Goal: Task Accomplishment & Management: Use online tool/utility

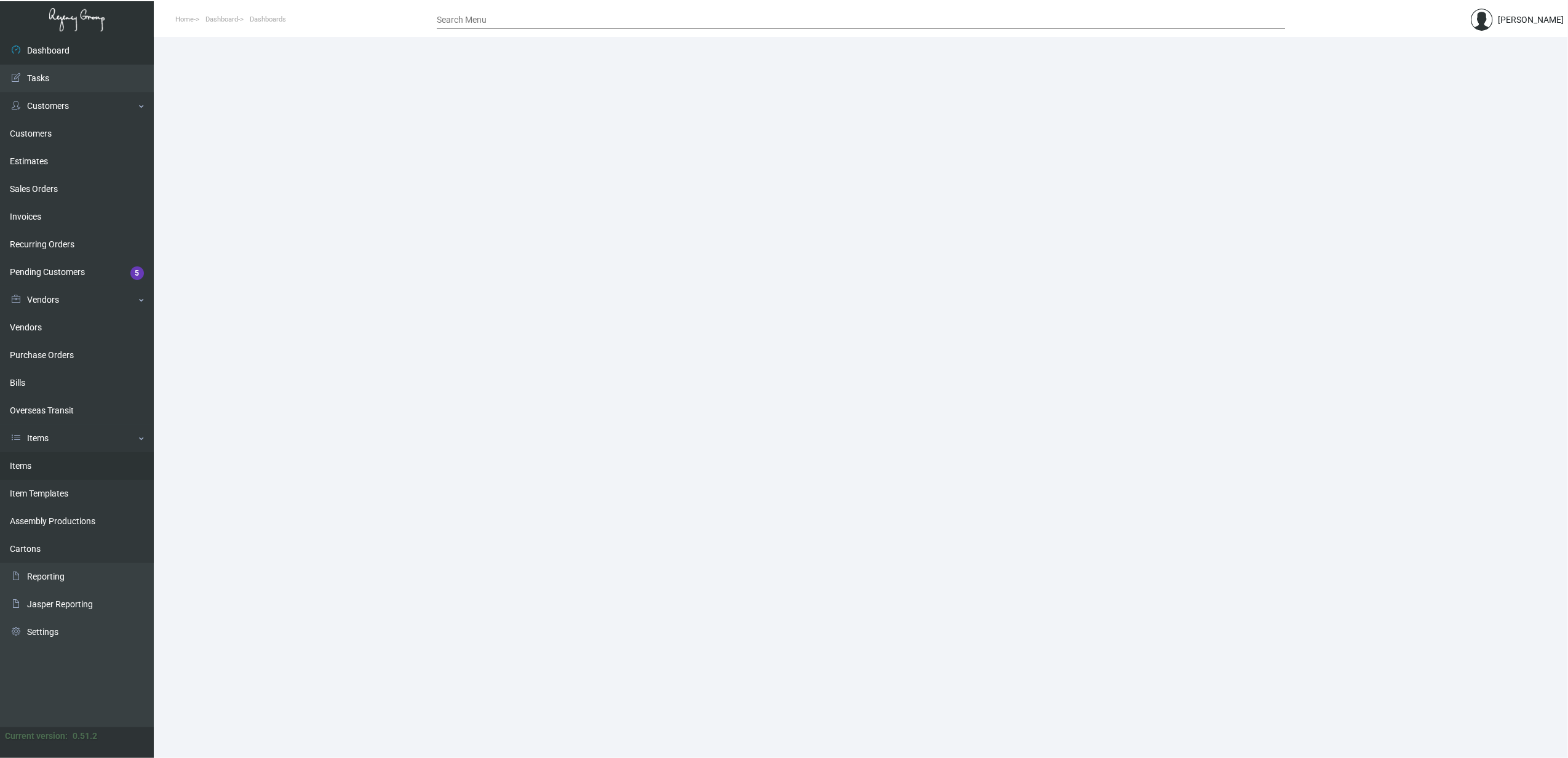
click at [21, 471] on link "Items" at bounding box center [76, 466] width 154 height 28
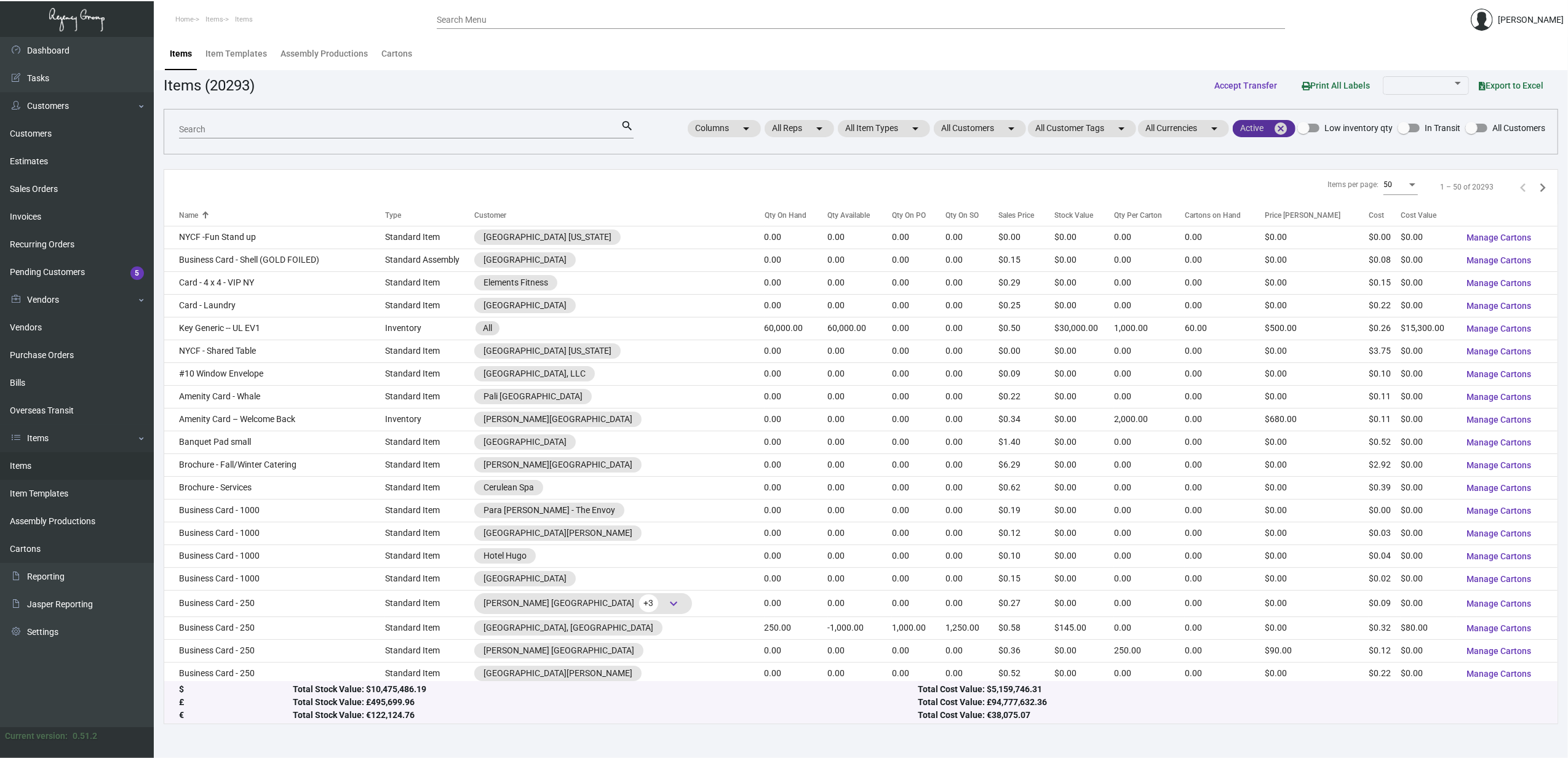
click at [1284, 121] on mat-icon "cancel" at bounding box center [1281, 128] width 14 height 14
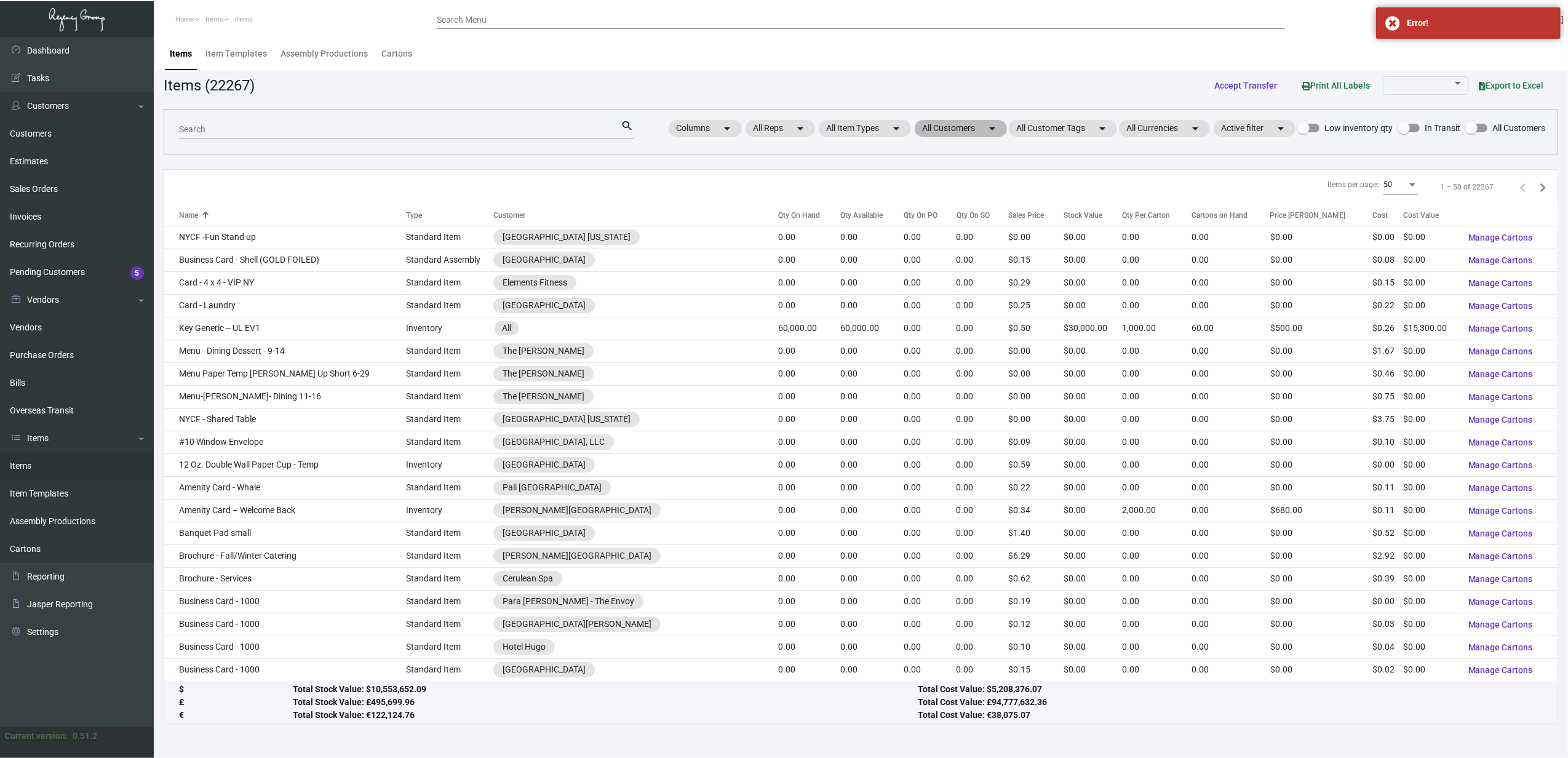
click at [957, 133] on mat-chip "All Customers arrow_drop_down" at bounding box center [961, 129] width 93 height 17
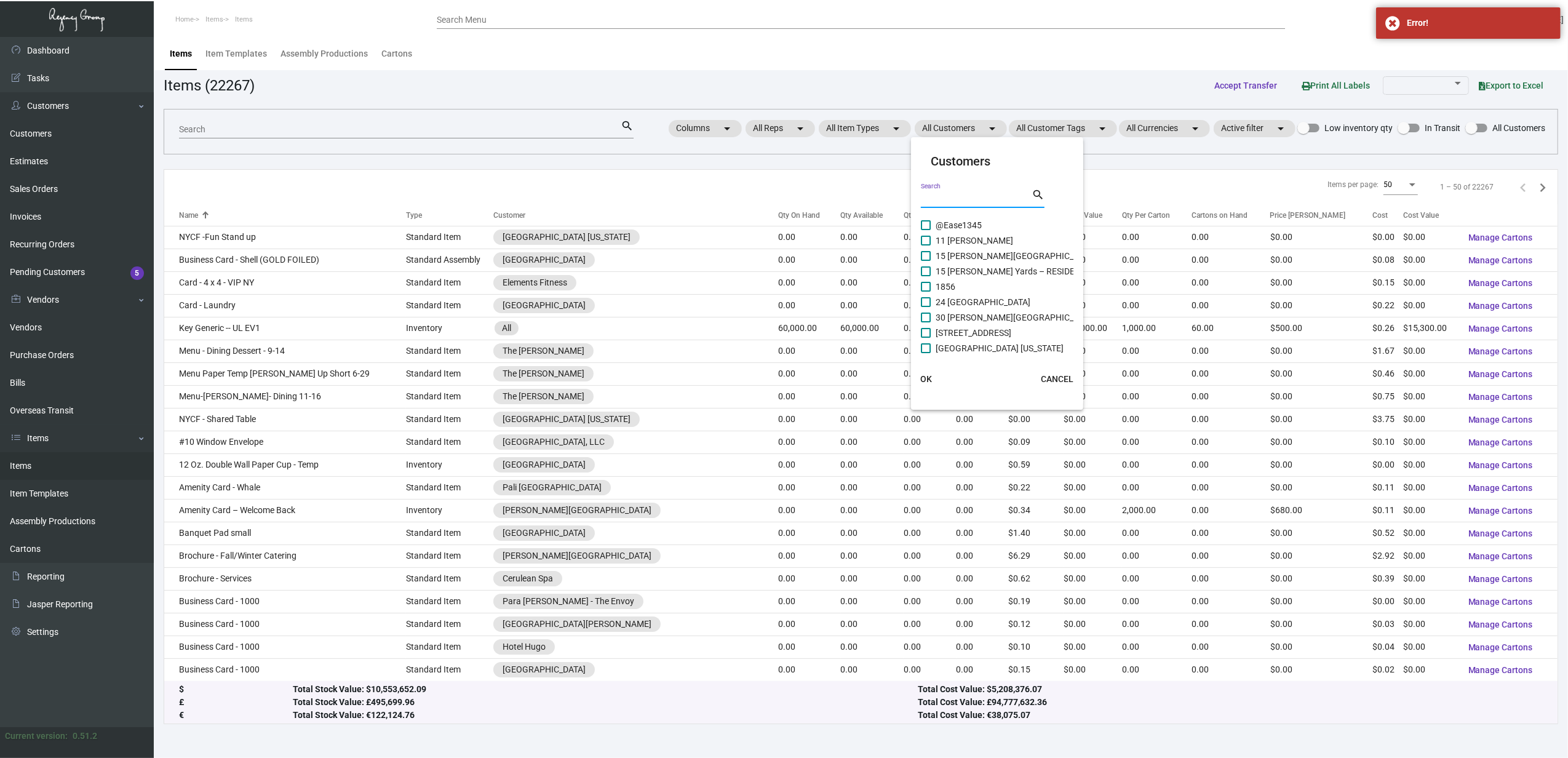
click at [960, 200] on input "Search" at bounding box center [976, 199] width 111 height 10
type input "orland"
click at [990, 331] on span "[GEOGRAPHIC_DATA]" at bounding box center [977, 332] width 83 height 14
click at [926, 338] on input "[GEOGRAPHIC_DATA]" at bounding box center [925, 338] width 1 height 1
checkbox input "true"
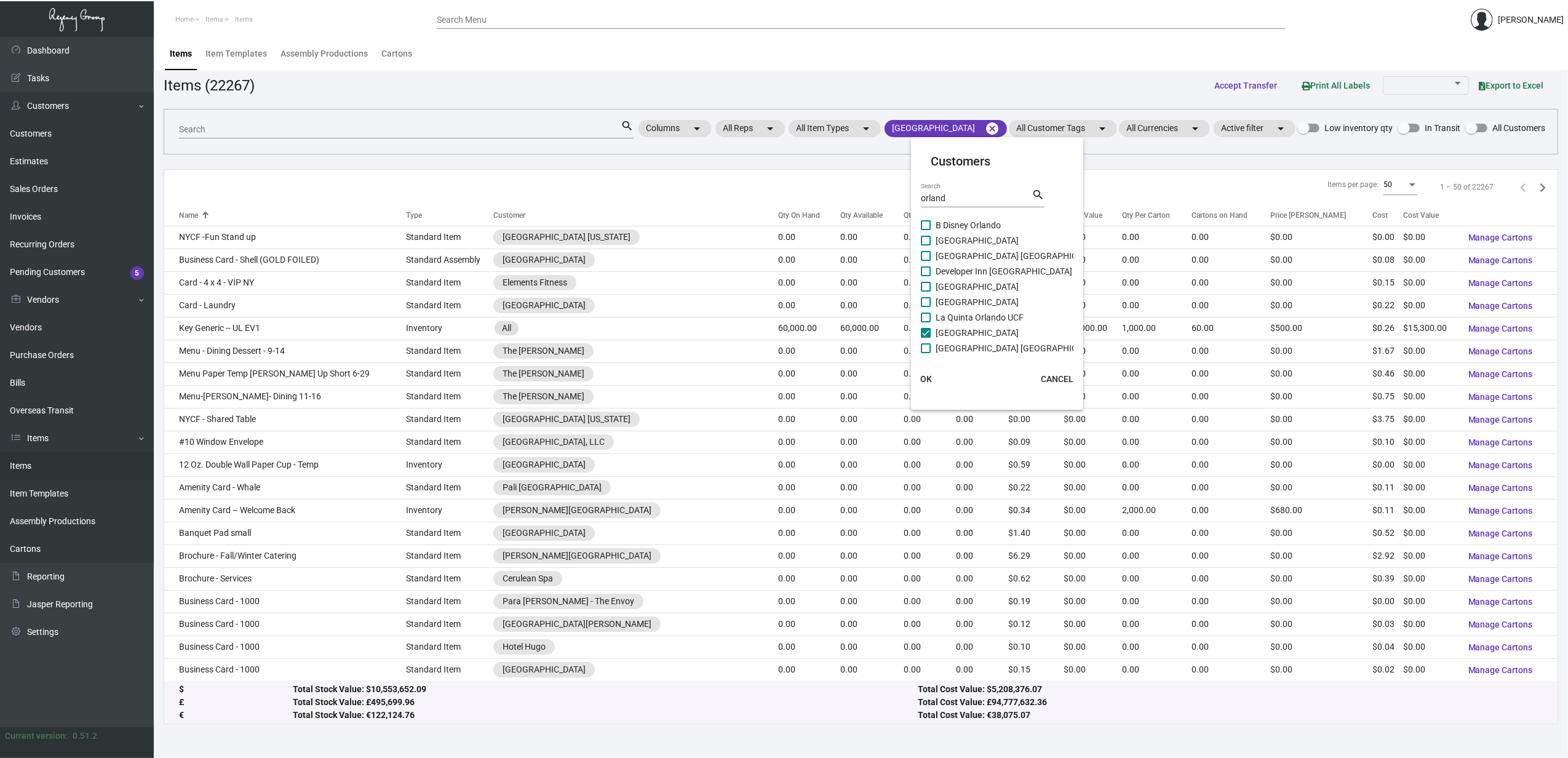
click at [990, 341] on span "[GEOGRAPHIC_DATA] [GEOGRAPHIC_DATA]" at bounding box center [1020, 347] width 168 height 14
click at [926, 353] on input "[GEOGRAPHIC_DATA] [GEOGRAPHIC_DATA]" at bounding box center [925, 353] width 1 height 1
checkbox input "true"
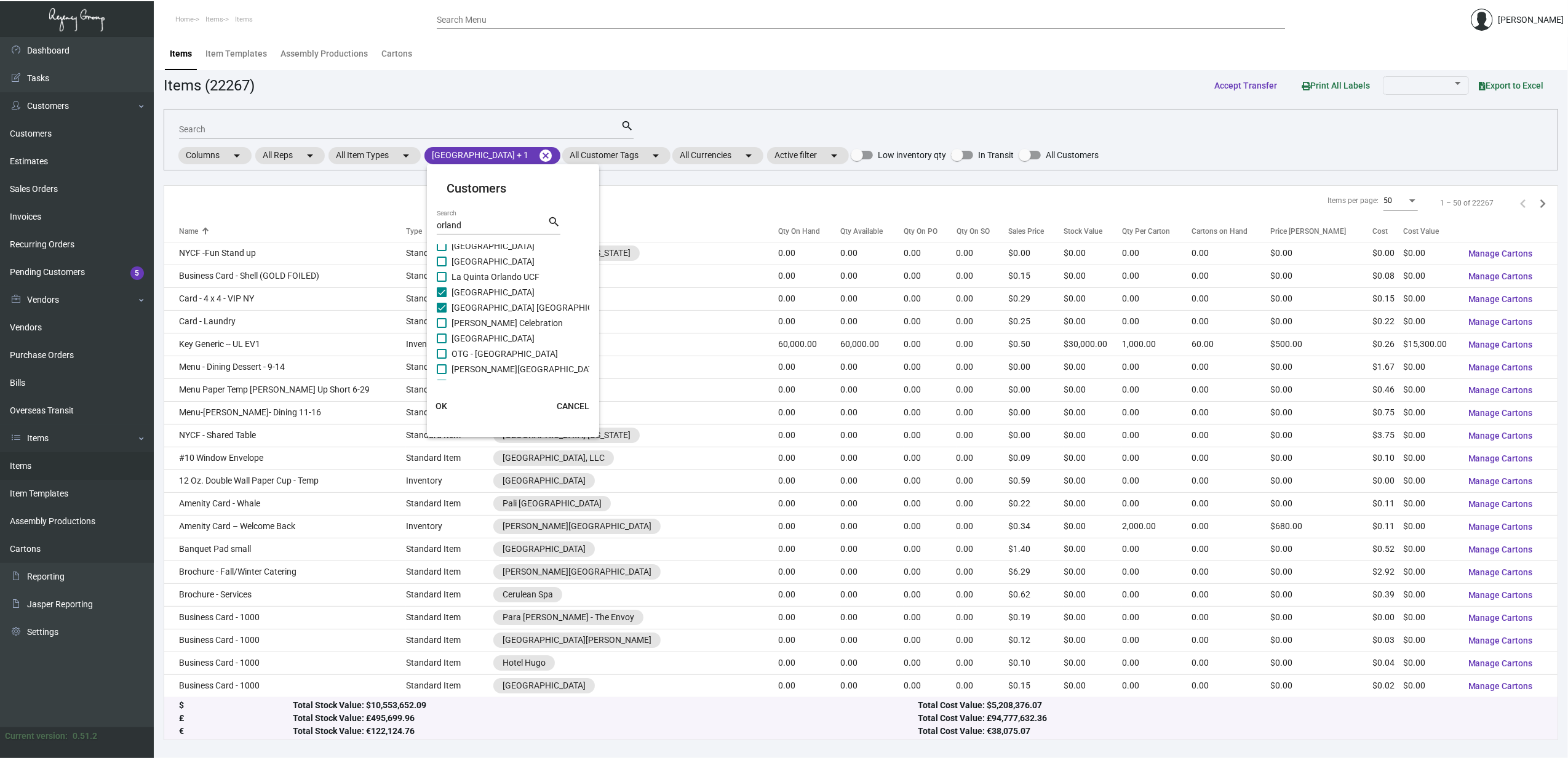
click at [436, 404] on span "OK" at bounding box center [442, 406] width 11 height 10
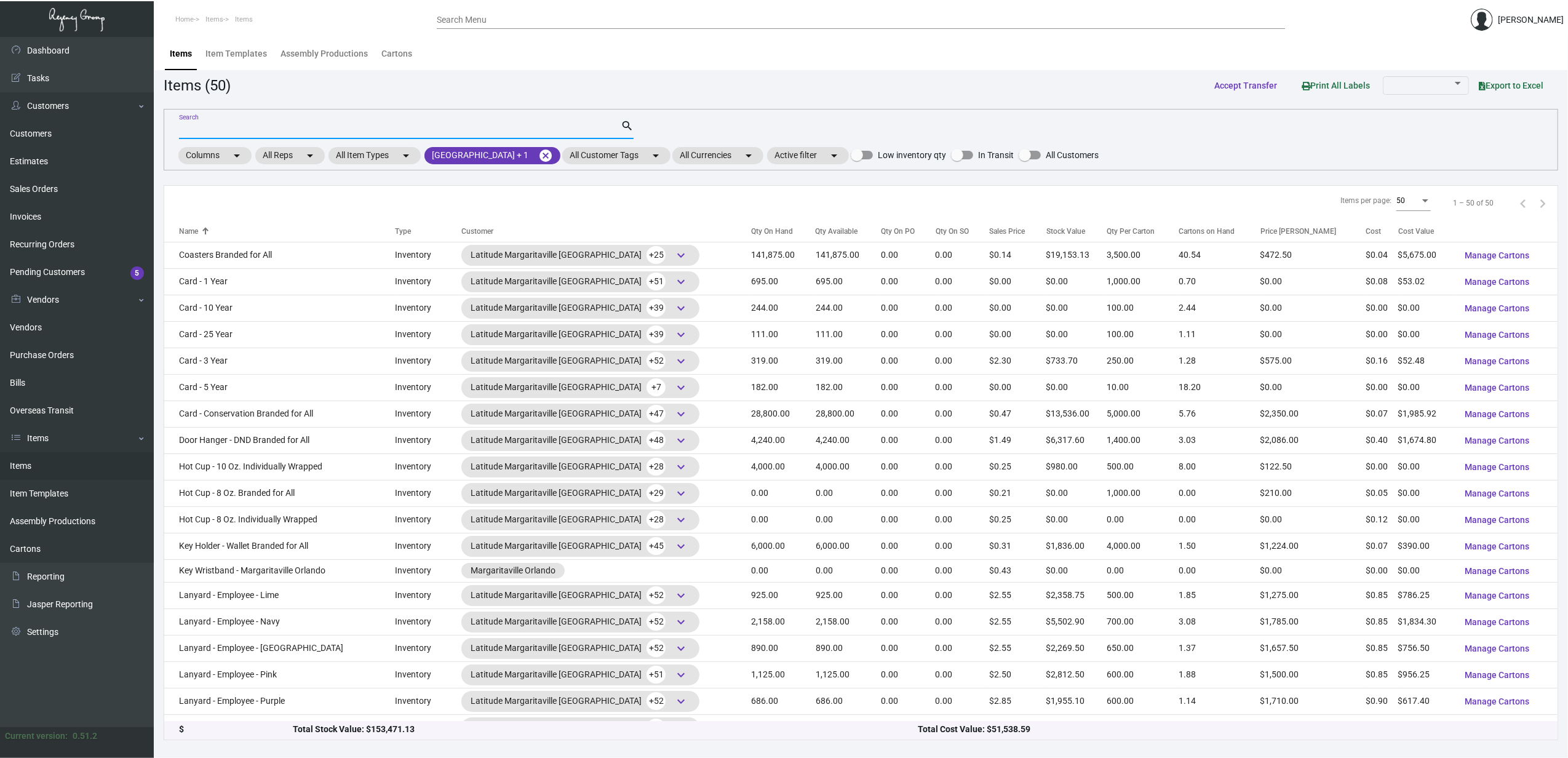
click at [343, 125] on input "Search" at bounding box center [399, 130] width 442 height 10
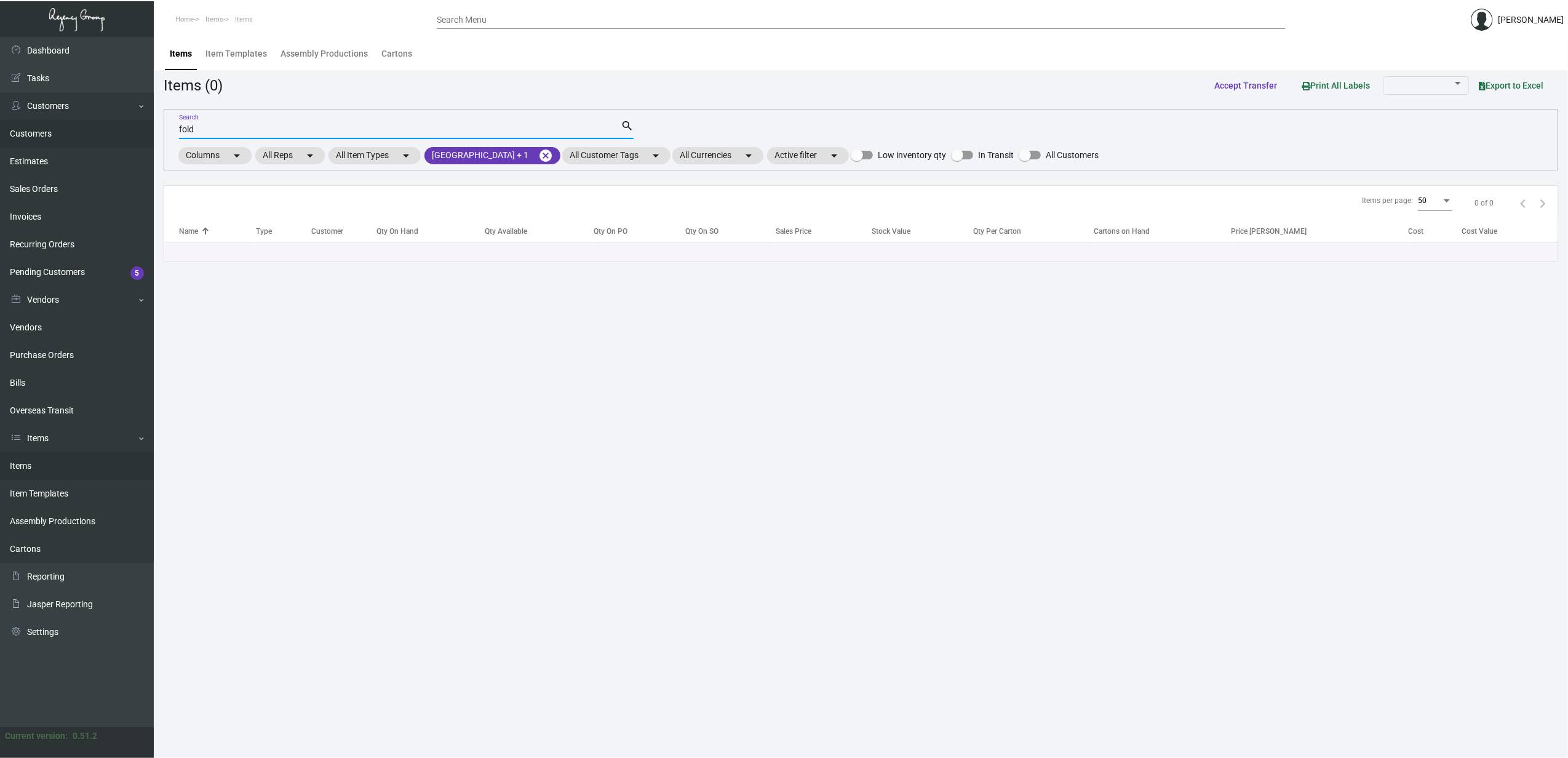
type input "fold"
click at [553, 155] on mat-icon "cancel" at bounding box center [545, 155] width 14 height 14
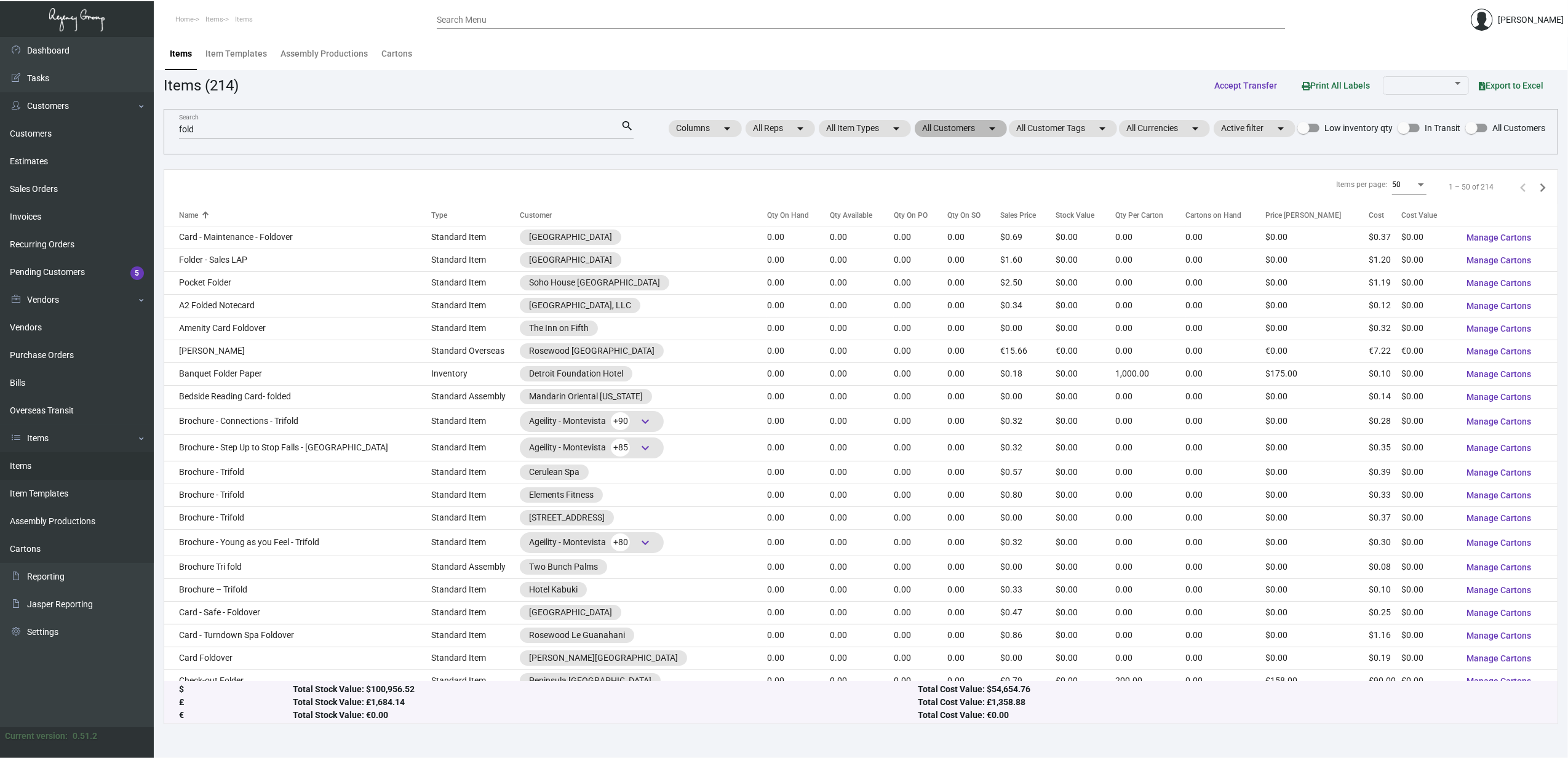
click at [989, 133] on mat-icon "arrow_drop_down" at bounding box center [991, 128] width 14 height 14
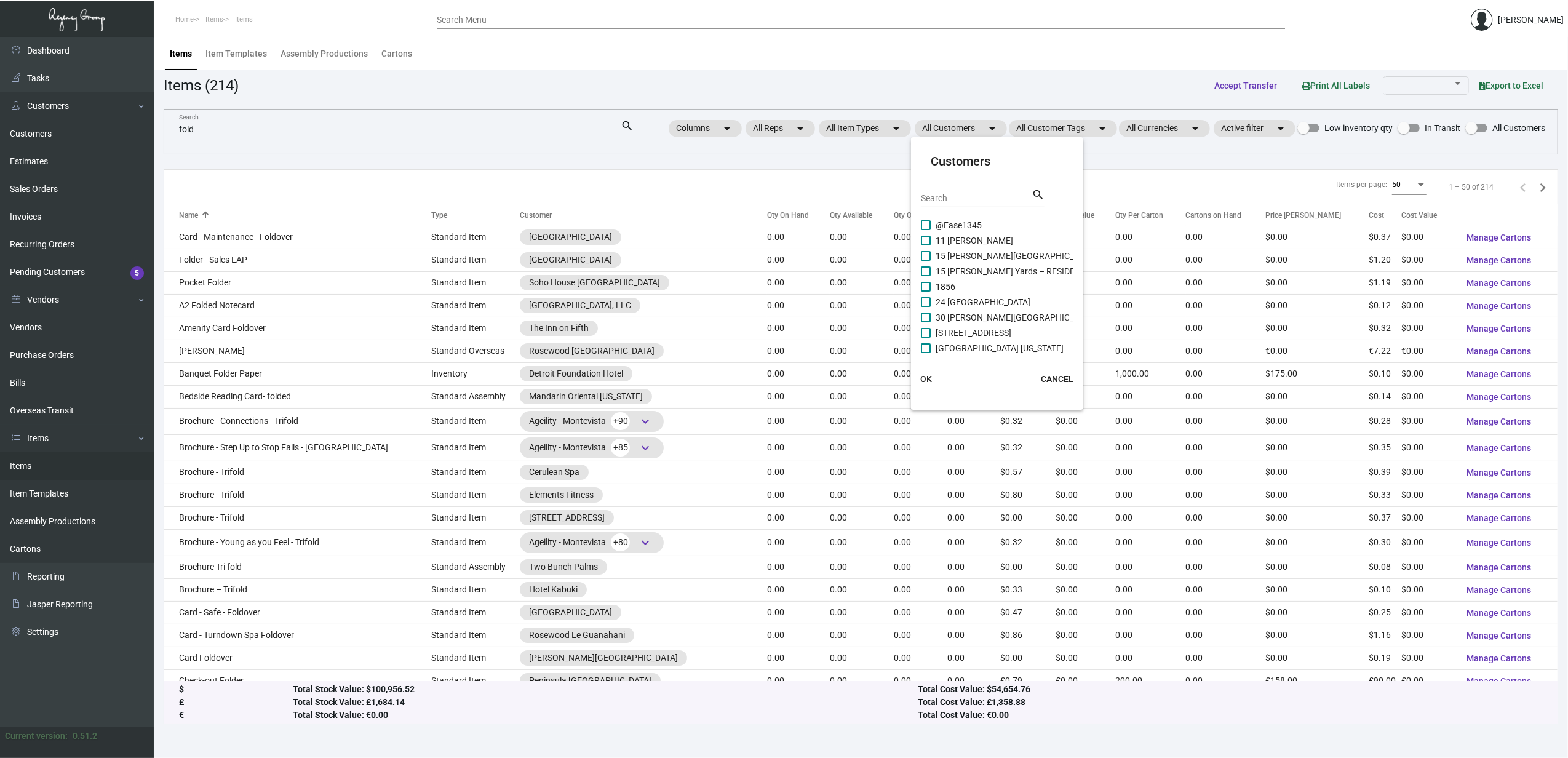
click at [977, 194] on input "Search" at bounding box center [976, 199] width 111 height 10
type input "compass"
click at [990, 233] on span "Compass - [PERSON_NAME][GEOGRAPHIC_DATA][PERSON_NAME]" at bounding box center [1064, 240] width 257 height 14
click at [926, 245] on input "Compass - [PERSON_NAME][GEOGRAPHIC_DATA][PERSON_NAME]" at bounding box center [925, 245] width 1 height 1
checkbox input "true"
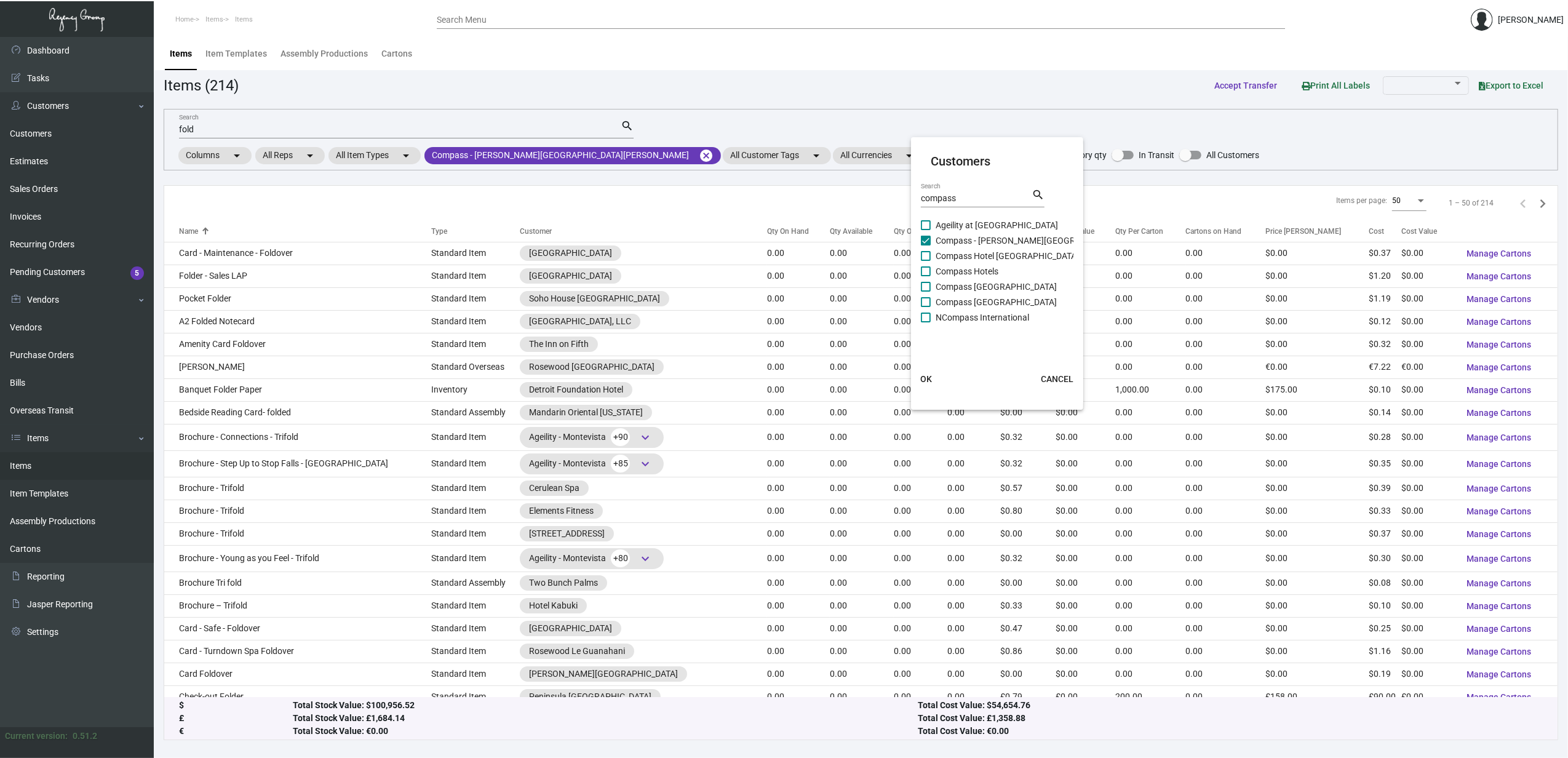
click at [985, 221] on span "Ageility at [GEOGRAPHIC_DATA]" at bounding box center [997, 224] width 122 height 14
click at [926, 230] on input "Ageility at [GEOGRAPHIC_DATA]" at bounding box center [925, 230] width 1 height 1
checkbox input "true"
click at [981, 257] on span "Compass Hotel [GEOGRAPHIC_DATA]" at bounding box center [1007, 255] width 143 height 14
click at [926, 261] on input "Compass Hotel [GEOGRAPHIC_DATA]" at bounding box center [925, 261] width 1 height 1
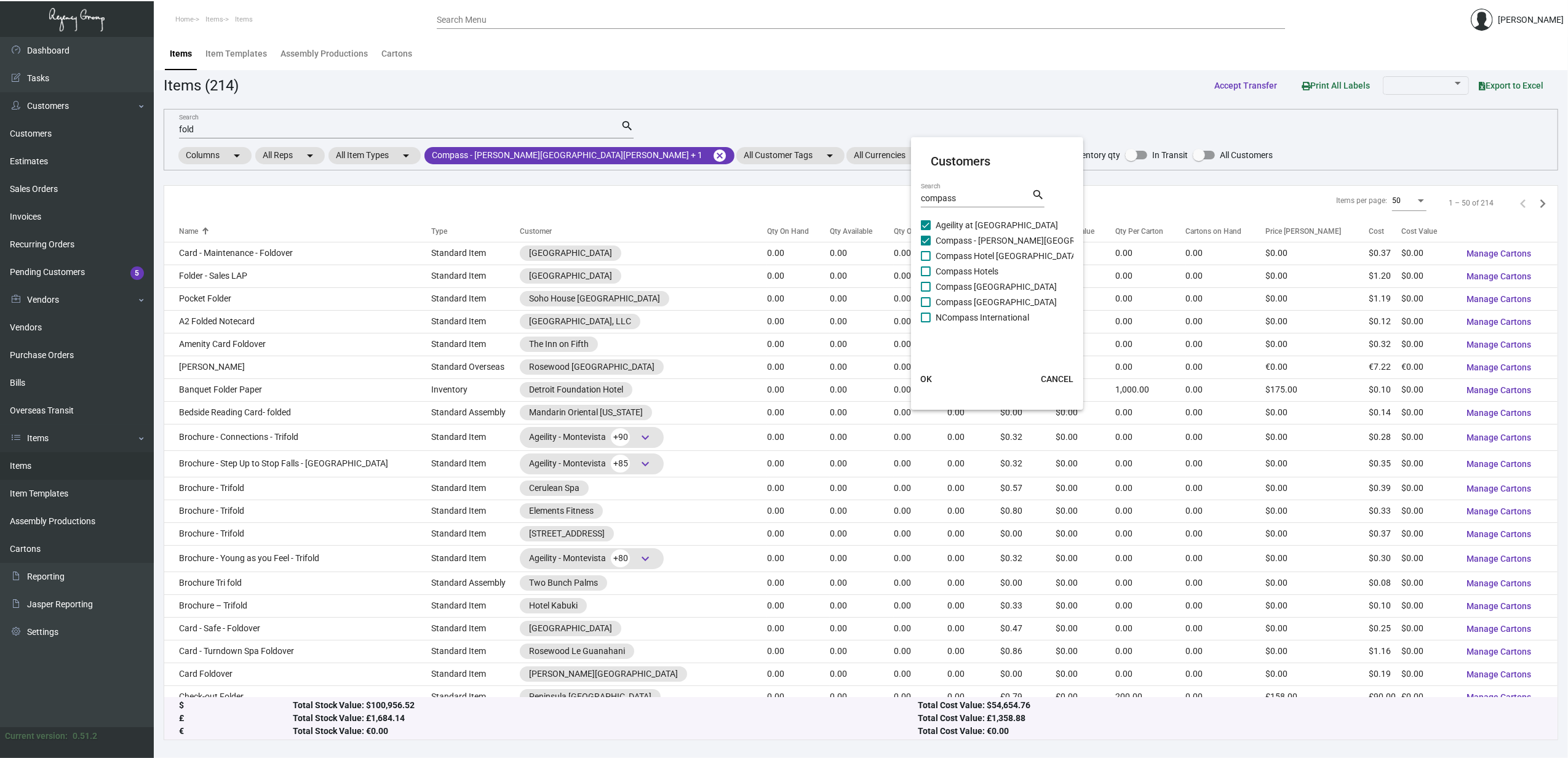
checkbox input "true"
click at [981, 271] on span "Compass Hotels" at bounding box center [967, 270] width 63 height 14
click at [926, 276] on input "Compass Hotels" at bounding box center [925, 276] width 1 height 1
checkbox input "true"
click at [983, 281] on span "Compass [GEOGRAPHIC_DATA]" at bounding box center [996, 285] width 121 height 14
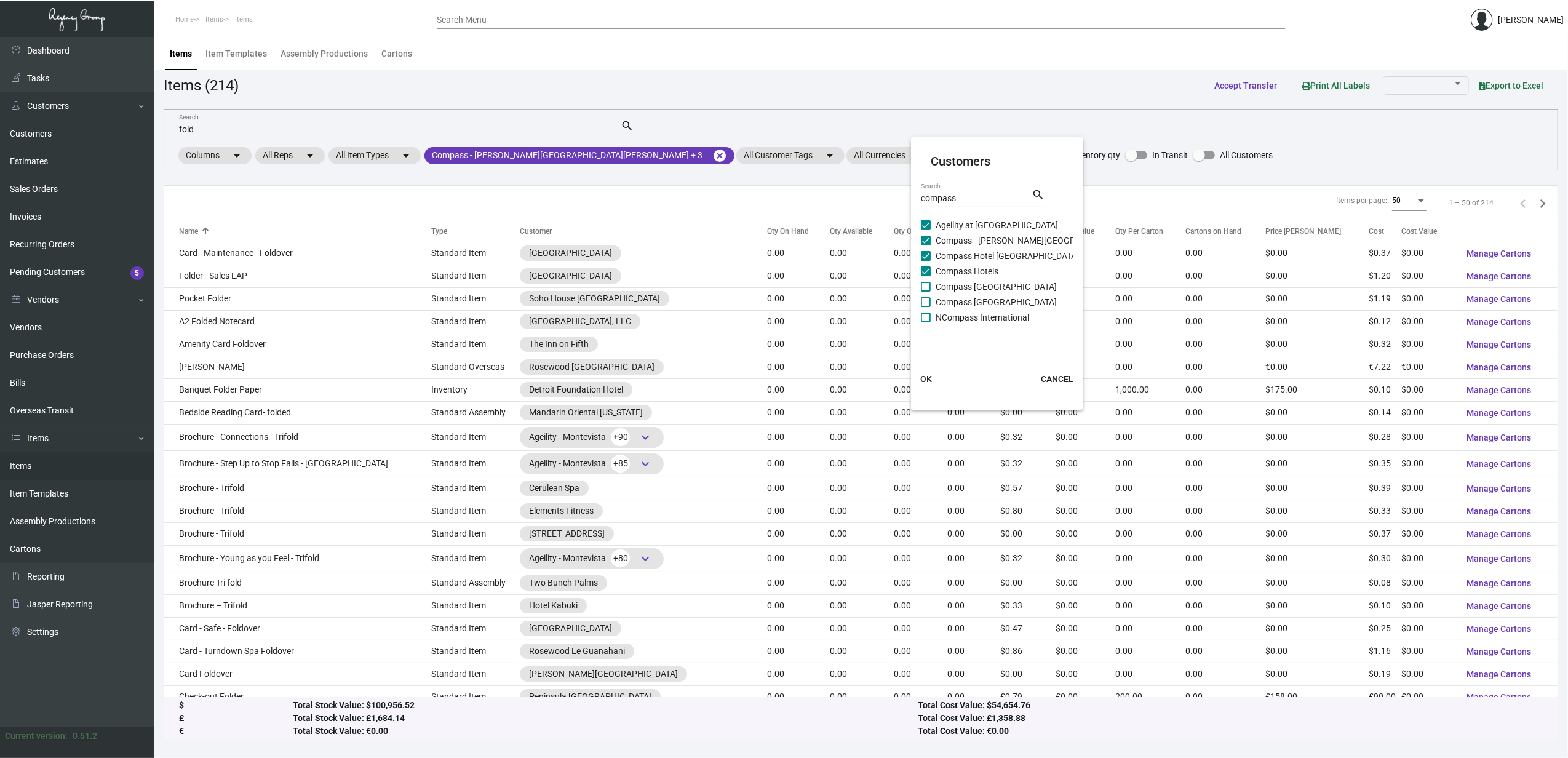
click at [926, 291] on input "Compass [GEOGRAPHIC_DATA]" at bounding box center [925, 291] width 1 height 1
checkbox input "true"
click at [982, 297] on span "Compass [GEOGRAPHIC_DATA]" at bounding box center [996, 302] width 121 height 14
click at [926, 306] on input "Compass [GEOGRAPHIC_DATA]" at bounding box center [925, 306] width 1 height 1
checkbox input "true"
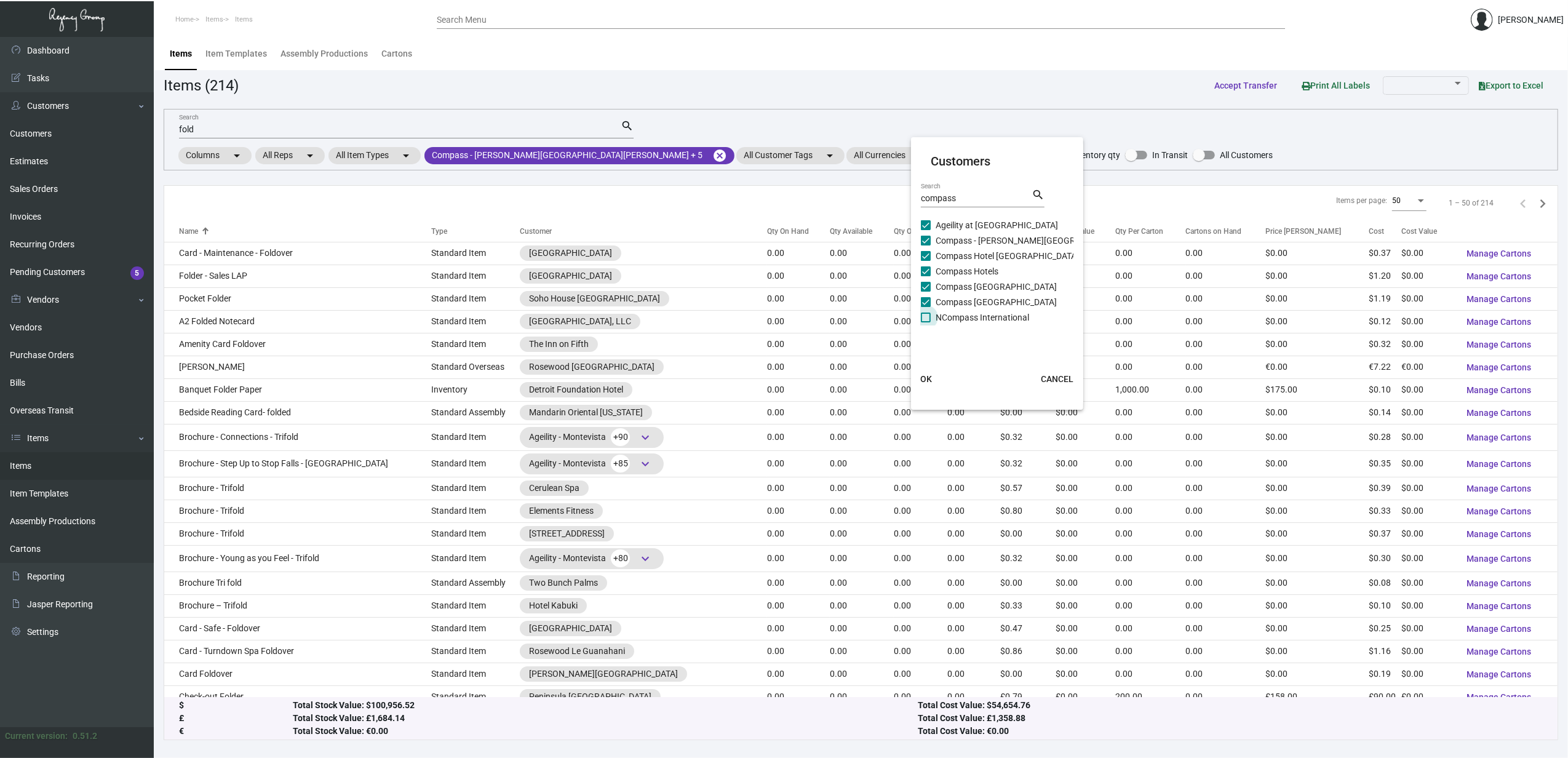
click at [980, 317] on span "NCompass International" at bounding box center [983, 317] width 94 height 14
click at [926, 323] on input "NCompass International" at bounding box center [925, 323] width 1 height 1
checkbox input "true"
click at [950, 196] on input "compass" at bounding box center [976, 199] width 111 height 10
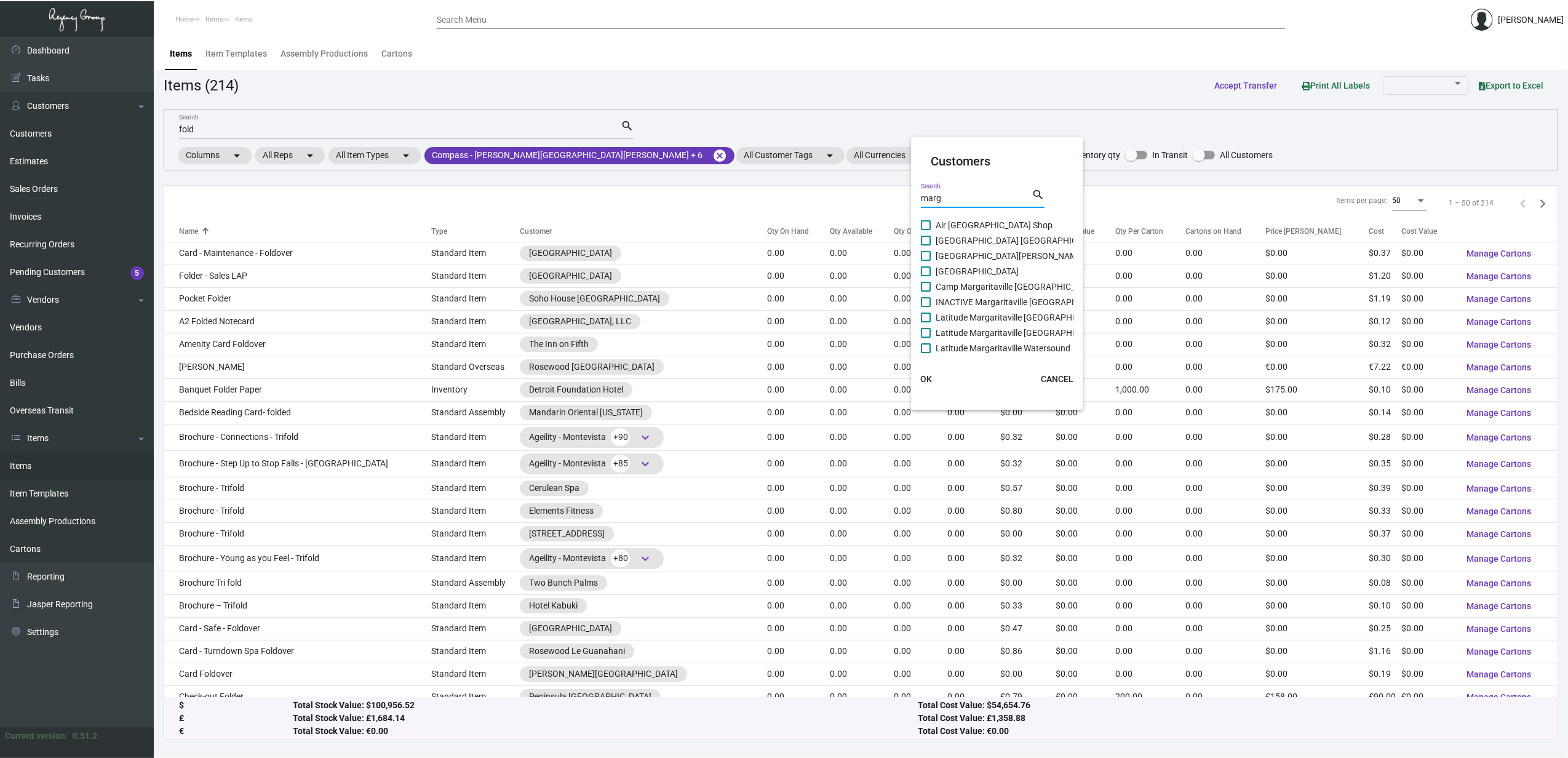
type input "marg"
click at [943, 222] on span "Air [GEOGRAPHIC_DATA] Shop" at bounding box center [994, 224] width 117 height 14
click at [926, 230] on input "Air [GEOGRAPHIC_DATA] Shop" at bounding box center [925, 230] width 1 height 1
click at [948, 230] on span "Air [GEOGRAPHIC_DATA] Shop" at bounding box center [994, 224] width 117 height 14
click at [926, 230] on input "Air [GEOGRAPHIC_DATA] Shop" at bounding box center [925, 230] width 1 height 1
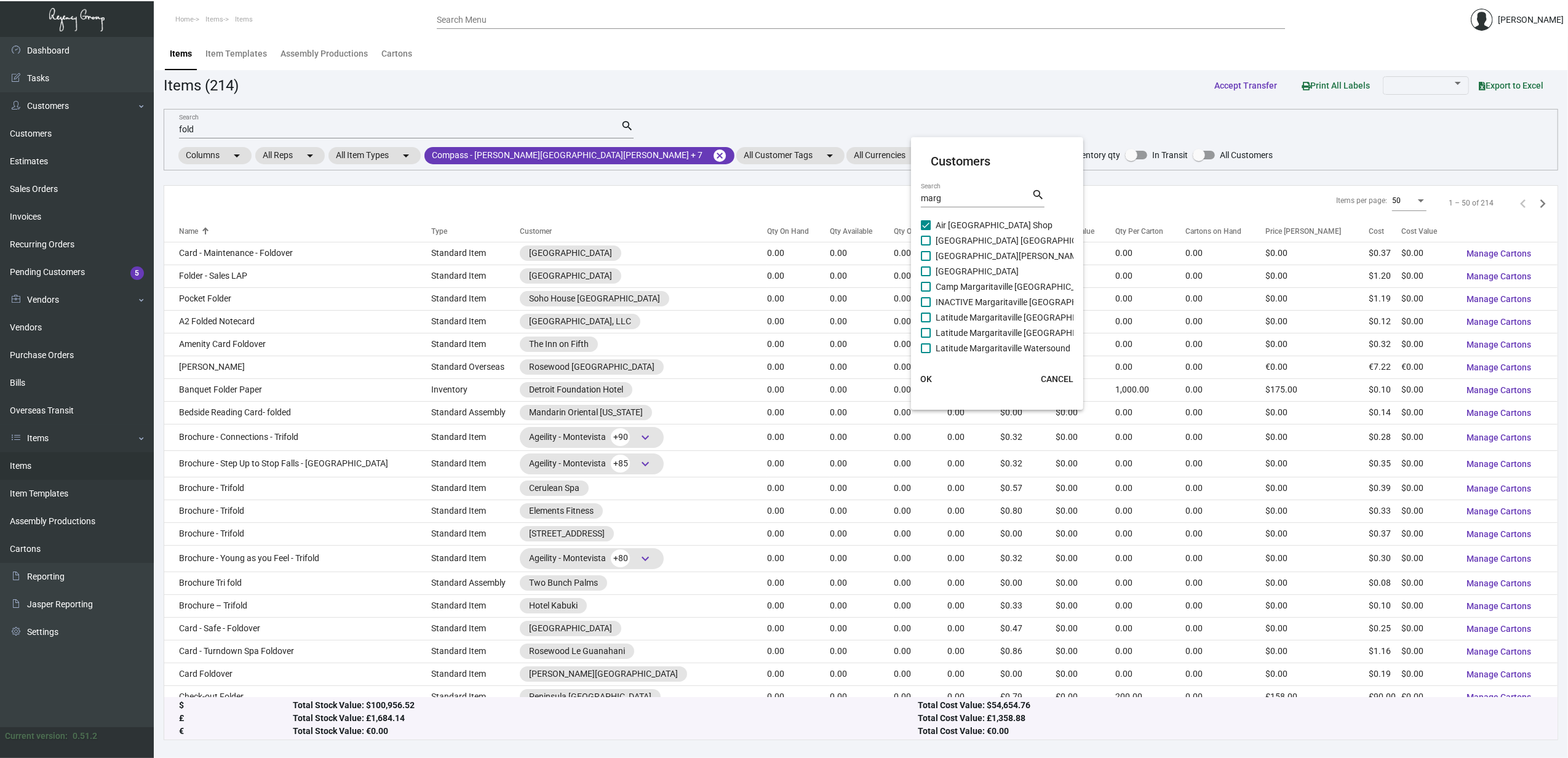
checkbox input "false"
click at [953, 246] on span "[GEOGRAPHIC_DATA] [GEOGRAPHIC_DATA]" at bounding box center [1020, 240] width 168 height 14
click at [926, 246] on input "[GEOGRAPHIC_DATA] [GEOGRAPHIC_DATA]" at bounding box center [925, 245] width 1 height 1
checkbox input "true"
click at [948, 222] on span "Air [GEOGRAPHIC_DATA] Shop" at bounding box center [994, 224] width 117 height 14
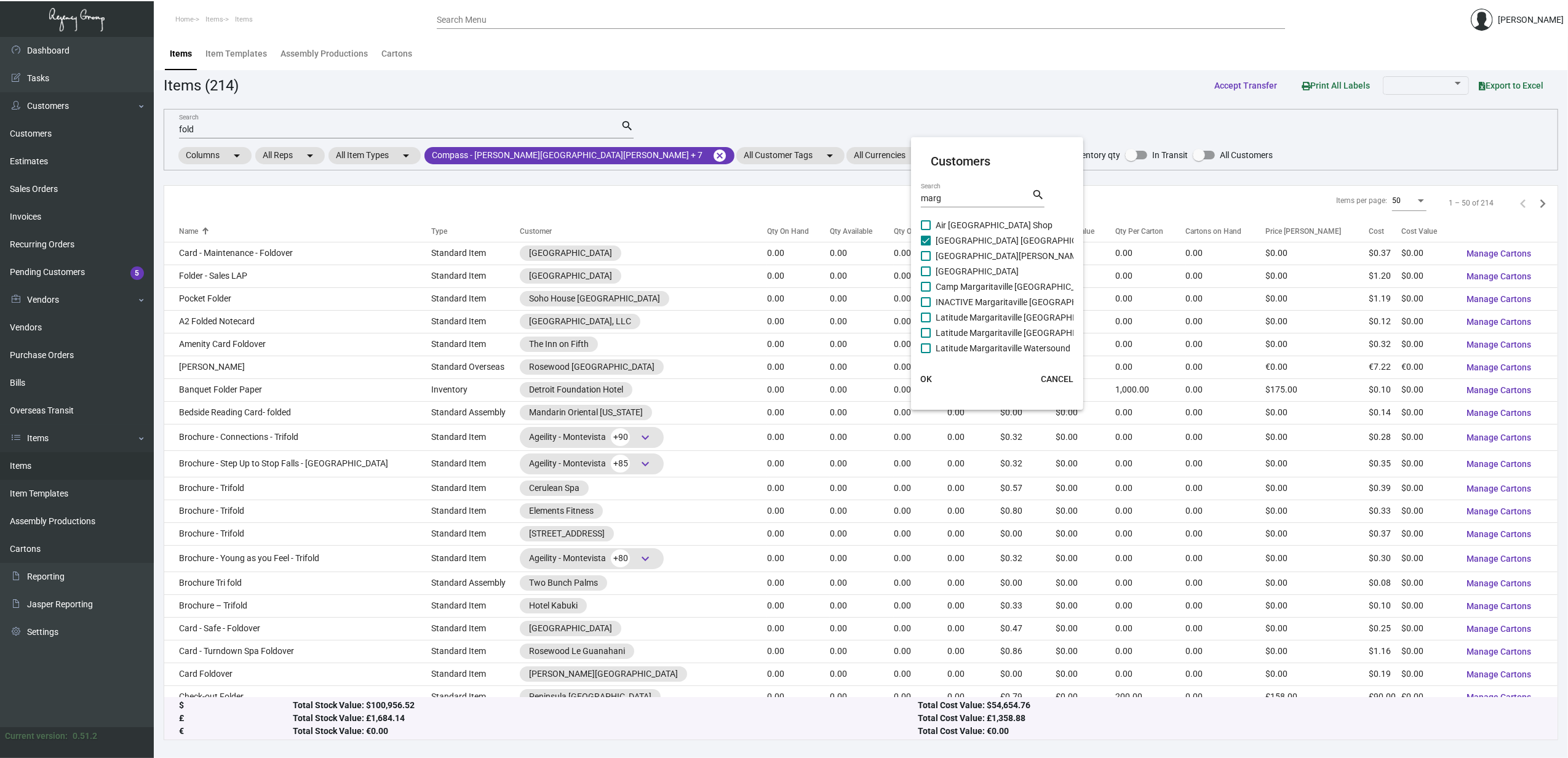
click at [926, 230] on input "Air [GEOGRAPHIC_DATA] Shop" at bounding box center [925, 230] width 1 height 1
checkbox input "true"
click at [957, 251] on span "[GEOGRAPHIC_DATA][PERSON_NAME]" at bounding box center [1010, 255] width 149 height 14
click at [926, 261] on input "[GEOGRAPHIC_DATA][PERSON_NAME]" at bounding box center [925, 261] width 1 height 1
checkbox input "true"
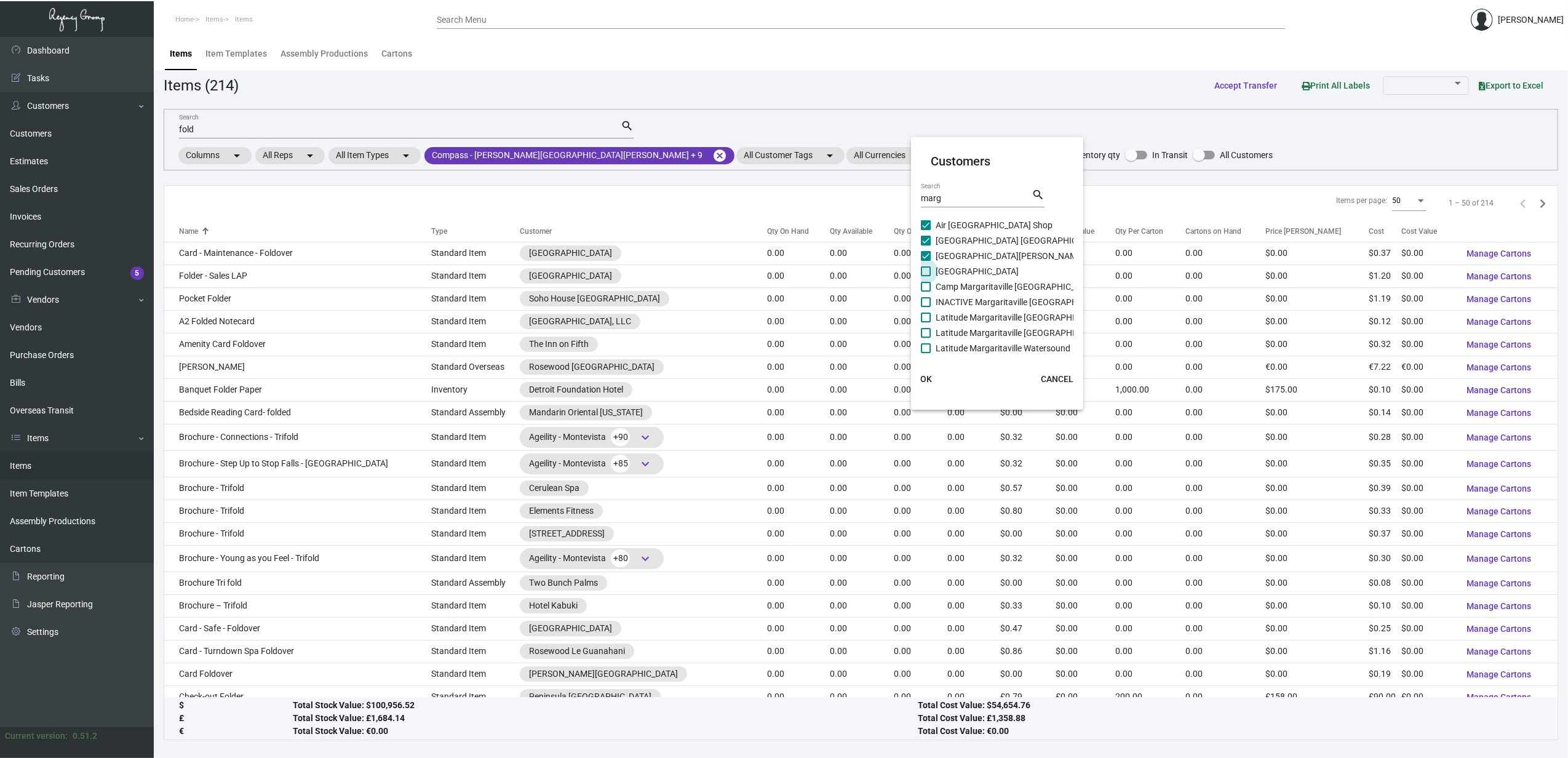
click at [958, 271] on span "[GEOGRAPHIC_DATA]" at bounding box center [977, 270] width 83 height 14
click at [926, 276] on input "[GEOGRAPHIC_DATA]" at bounding box center [925, 276] width 1 height 1
checkbox input "true"
click at [965, 286] on span "Camp Margaritaville [GEOGRAPHIC_DATA]" at bounding box center [1016, 285] width 161 height 14
click at [926, 291] on input "Camp Margaritaville [GEOGRAPHIC_DATA]" at bounding box center [925, 291] width 1 height 1
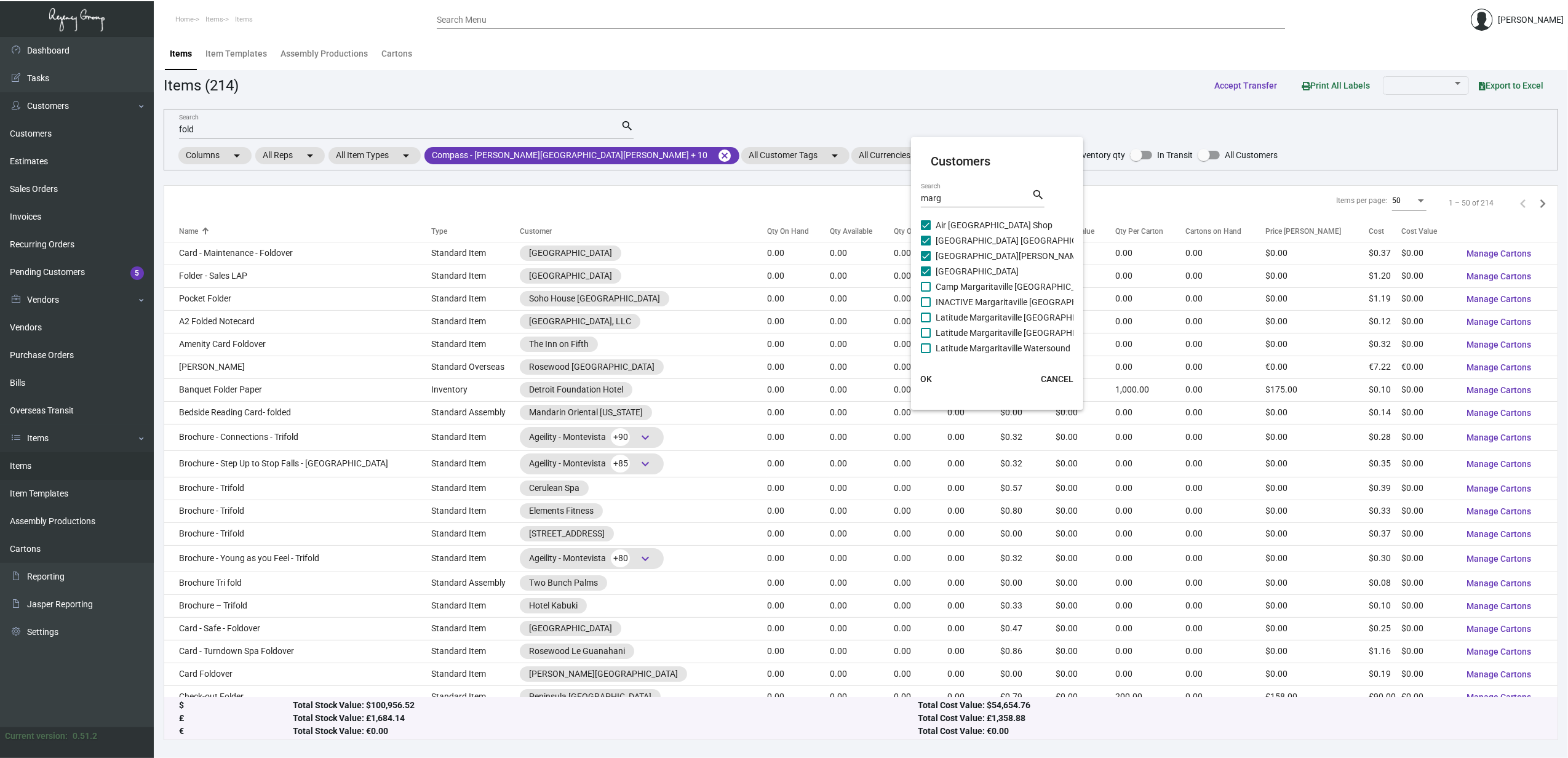
checkbox input "true"
click at [968, 299] on span "INACTIVE Margaritaville [GEOGRAPHIC_DATA]" at bounding box center [1024, 302] width 177 height 14
click at [926, 306] on input "INACTIVE Margaritaville [GEOGRAPHIC_DATA]" at bounding box center [925, 306] width 1 height 1
checkbox input "true"
click at [970, 312] on span "Latitude Margaritaville [GEOGRAPHIC_DATA]" at bounding box center [1021, 317] width 171 height 14
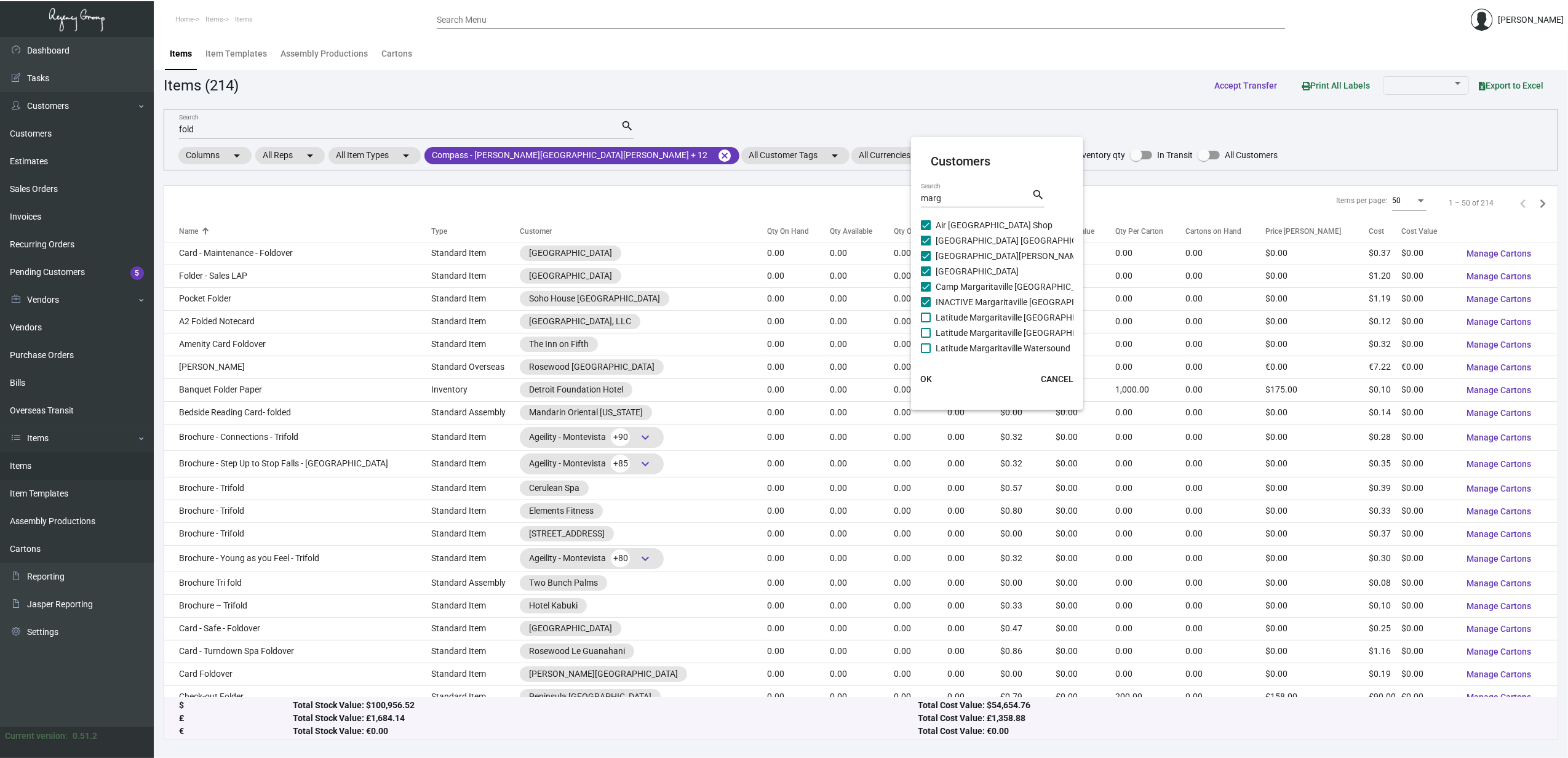
click at [926, 323] on input "Latitude Margaritaville [GEOGRAPHIC_DATA]" at bounding box center [925, 323] width 1 height 1
checkbox input "true"
click at [964, 331] on span "Latitude Margaritaville [GEOGRAPHIC_DATA]" at bounding box center [1021, 332] width 171 height 14
click at [926, 338] on input "Latitude Margaritaville [GEOGRAPHIC_DATA]" at bounding box center [925, 338] width 1 height 1
checkbox input "true"
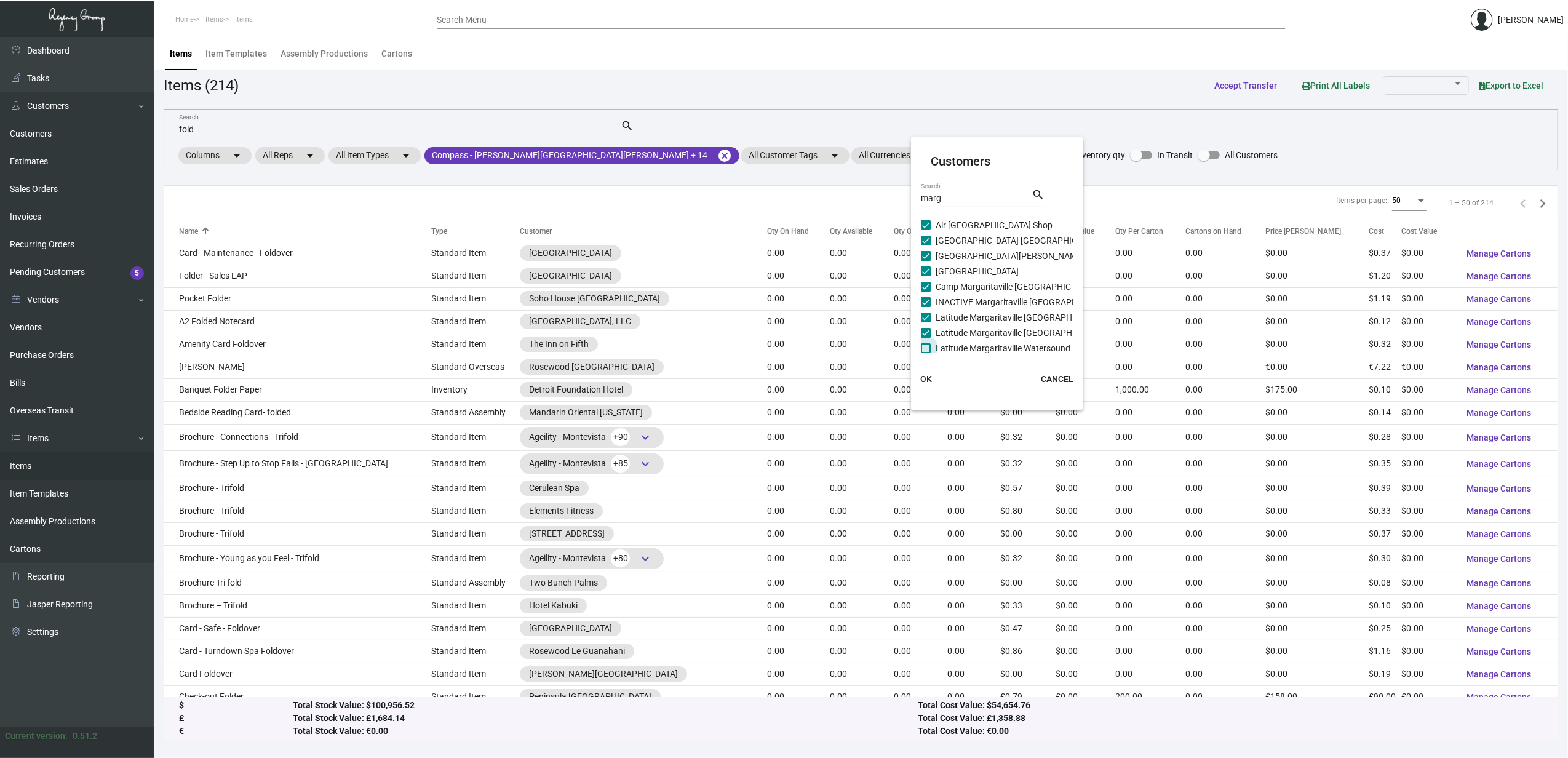
click at [963, 350] on span "Latitude Margaritaville Watersound" at bounding box center [1003, 347] width 135 height 14
click at [926, 353] on input "Latitude Margaritaville Watersound" at bounding box center [925, 353] width 1 height 1
checkbox input "true"
checkbox input "false"
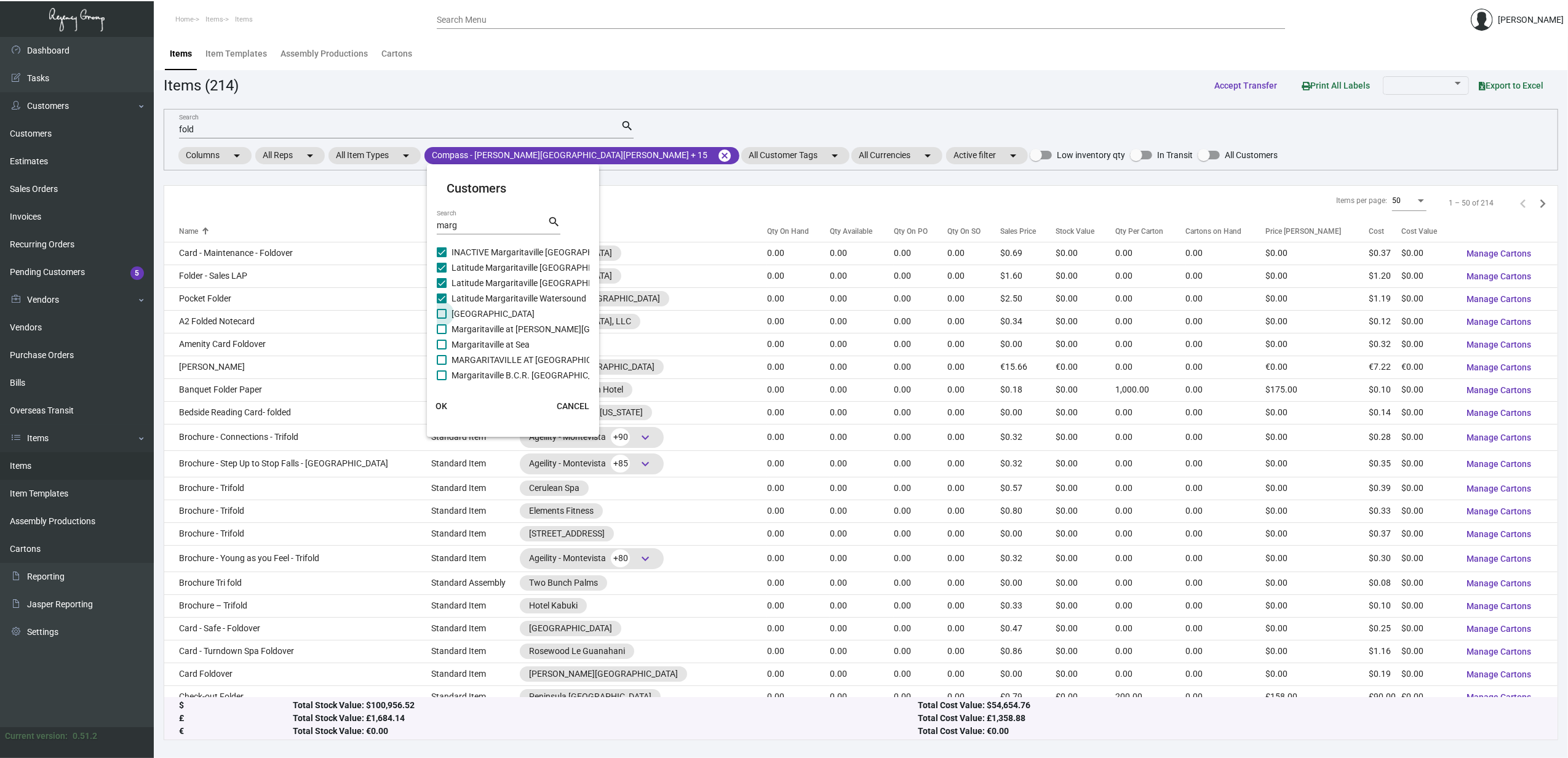
click at [492, 314] on span "[GEOGRAPHIC_DATA]" at bounding box center [493, 313] width 83 height 14
click at [442, 319] on input "[GEOGRAPHIC_DATA]" at bounding box center [441, 319] width 1 height 1
checkbox input "true"
click at [492, 331] on span "Margaritaville at [PERSON_NAME][GEOGRAPHIC_DATA]" at bounding box center [558, 328] width 213 height 14
click at [442, 334] on input "Margaritaville at [PERSON_NAME][GEOGRAPHIC_DATA]" at bounding box center [441, 334] width 1 height 1
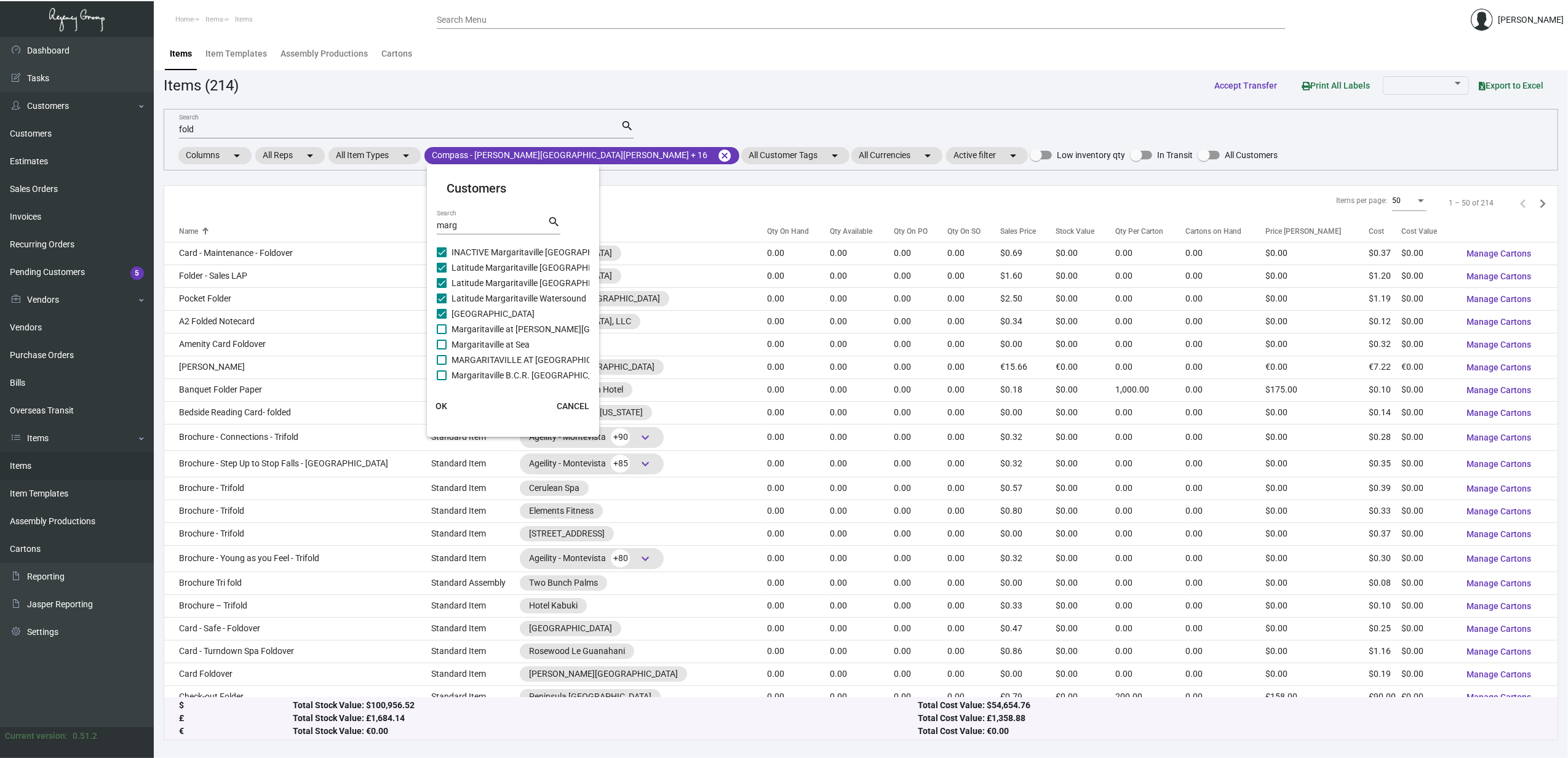
checkbox input "true"
click at [490, 345] on span "Margaritaville at Sea" at bounding box center [491, 344] width 78 height 14
click at [442, 349] on input "Margaritaville at Sea" at bounding box center [441, 349] width 1 height 1
checkbox input "true"
click at [486, 362] on span "MARGARITAVILLE AT [GEOGRAPHIC_DATA]" at bounding box center [535, 359] width 167 height 14
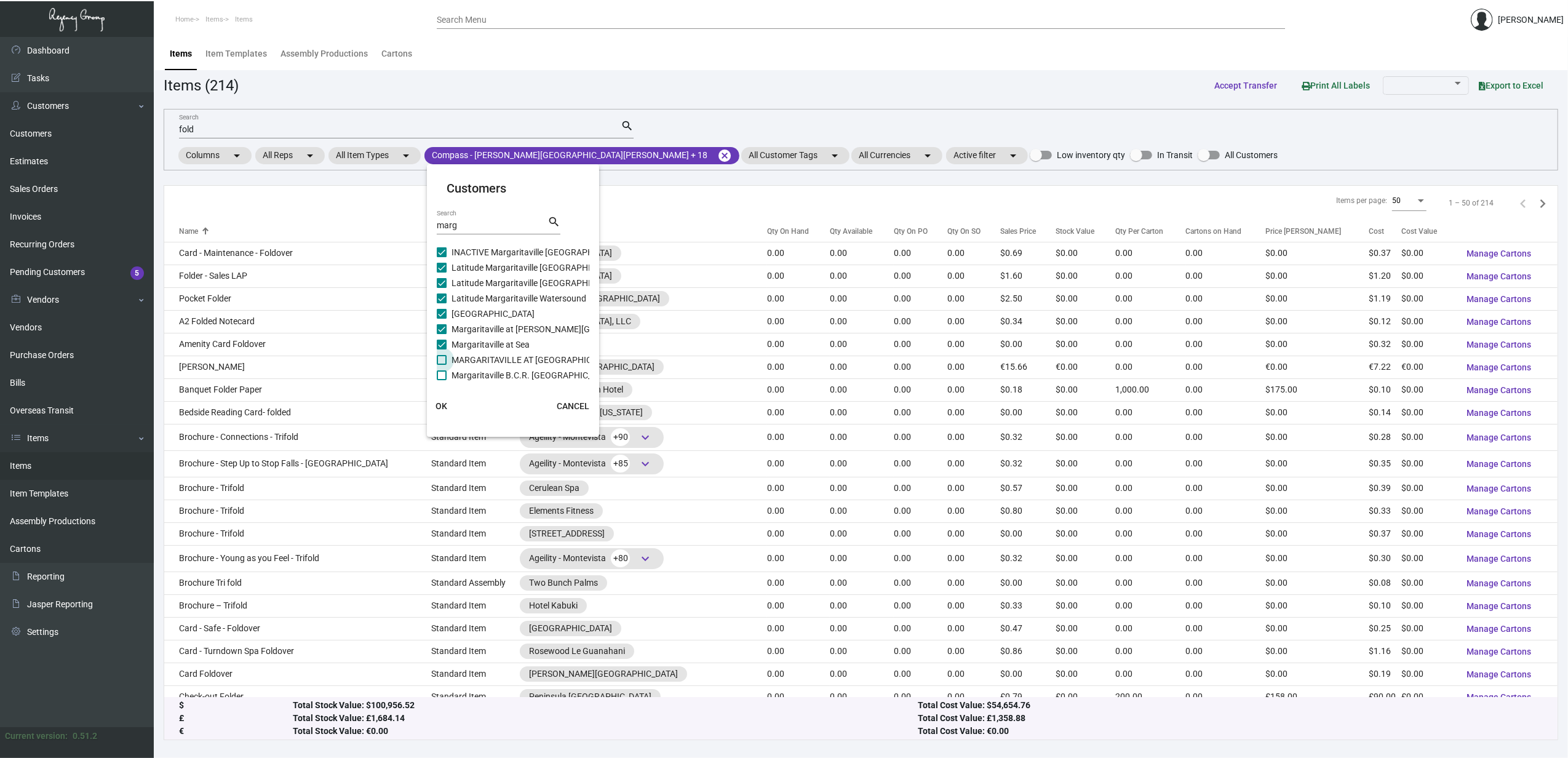
click at [442, 365] on input "MARGARITAVILLE AT [GEOGRAPHIC_DATA]" at bounding box center [441, 365] width 1 height 1
checkbox input "true"
click at [491, 380] on mat-card "Customers marg Search search [GEOGRAPHIC_DATA] [GEOGRAPHIC_DATA] [GEOGRAPHIC_DA…" at bounding box center [513, 300] width 172 height 263
click at [491, 369] on span "Margaritaville B.C.R. [GEOGRAPHIC_DATA]" at bounding box center [533, 374] width 163 height 14
click at [442, 380] on input "Margaritaville B.C.R. [GEOGRAPHIC_DATA]" at bounding box center [441, 380] width 1 height 1
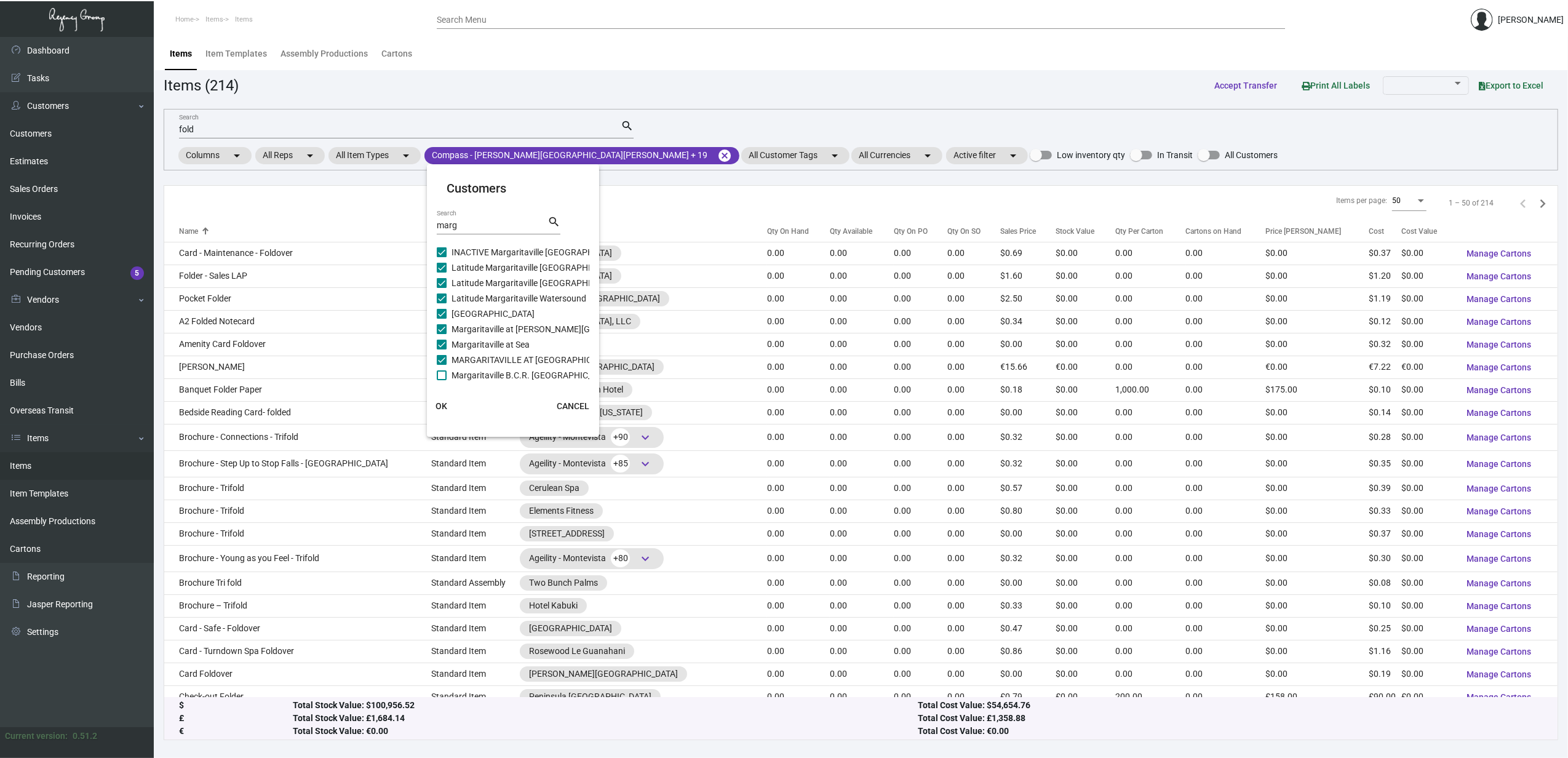
checkbox input "true"
checkbox input "false"
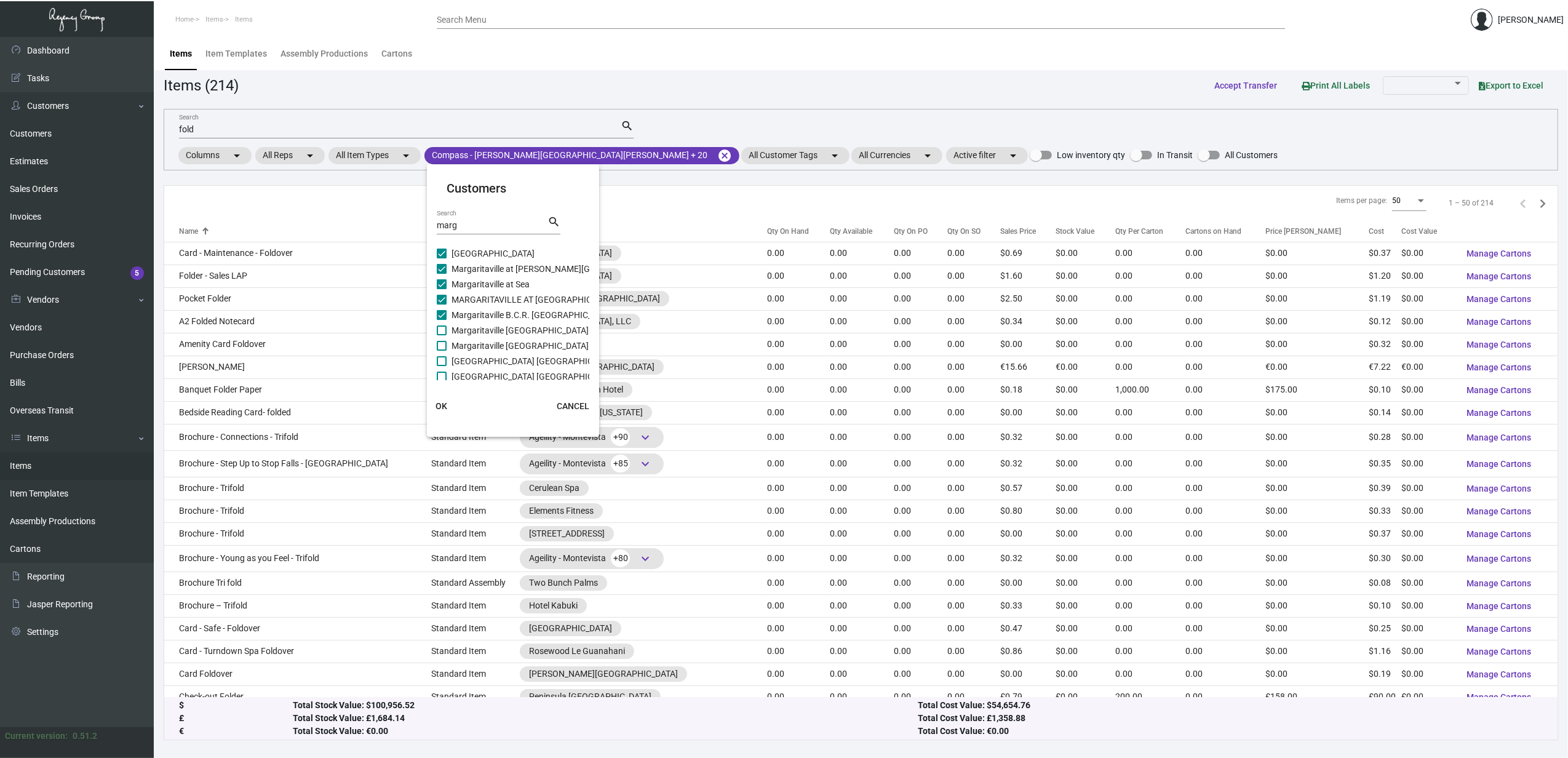
checkbox input "false"
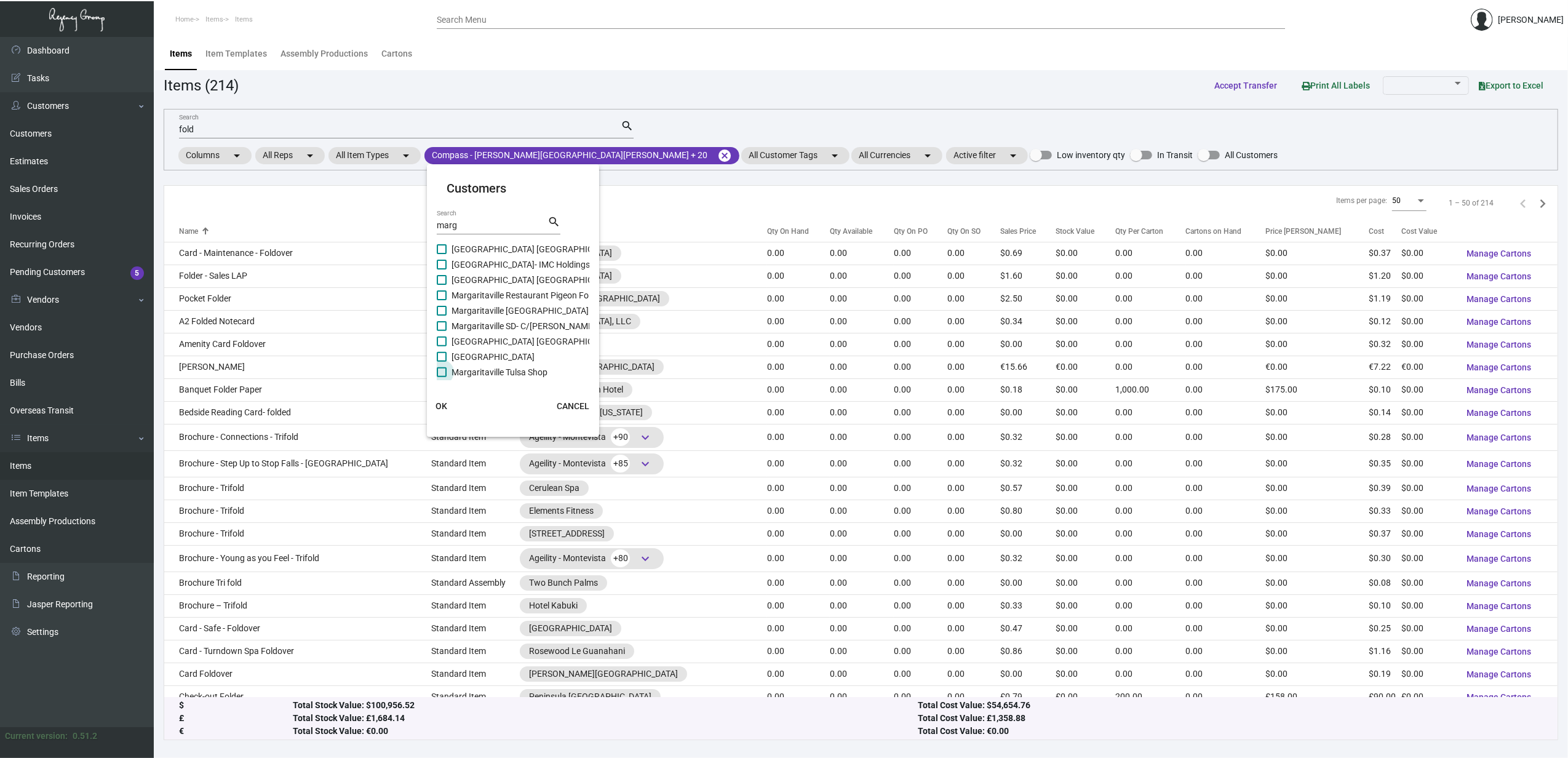
click at [490, 371] on span "Margaritaville Tulsa Shop" at bounding box center [499, 371] width 96 height 14
click at [442, 377] on input "Margaritaville Tulsa Shop" at bounding box center [441, 377] width 1 height 1
checkbox input "true"
click at [486, 342] on span "[GEOGRAPHIC_DATA] [GEOGRAPHIC_DATA]" at bounding box center [536, 341] width 168 height 14
click at [442, 347] on input "[GEOGRAPHIC_DATA] [GEOGRAPHIC_DATA]" at bounding box center [441, 347] width 1 height 1
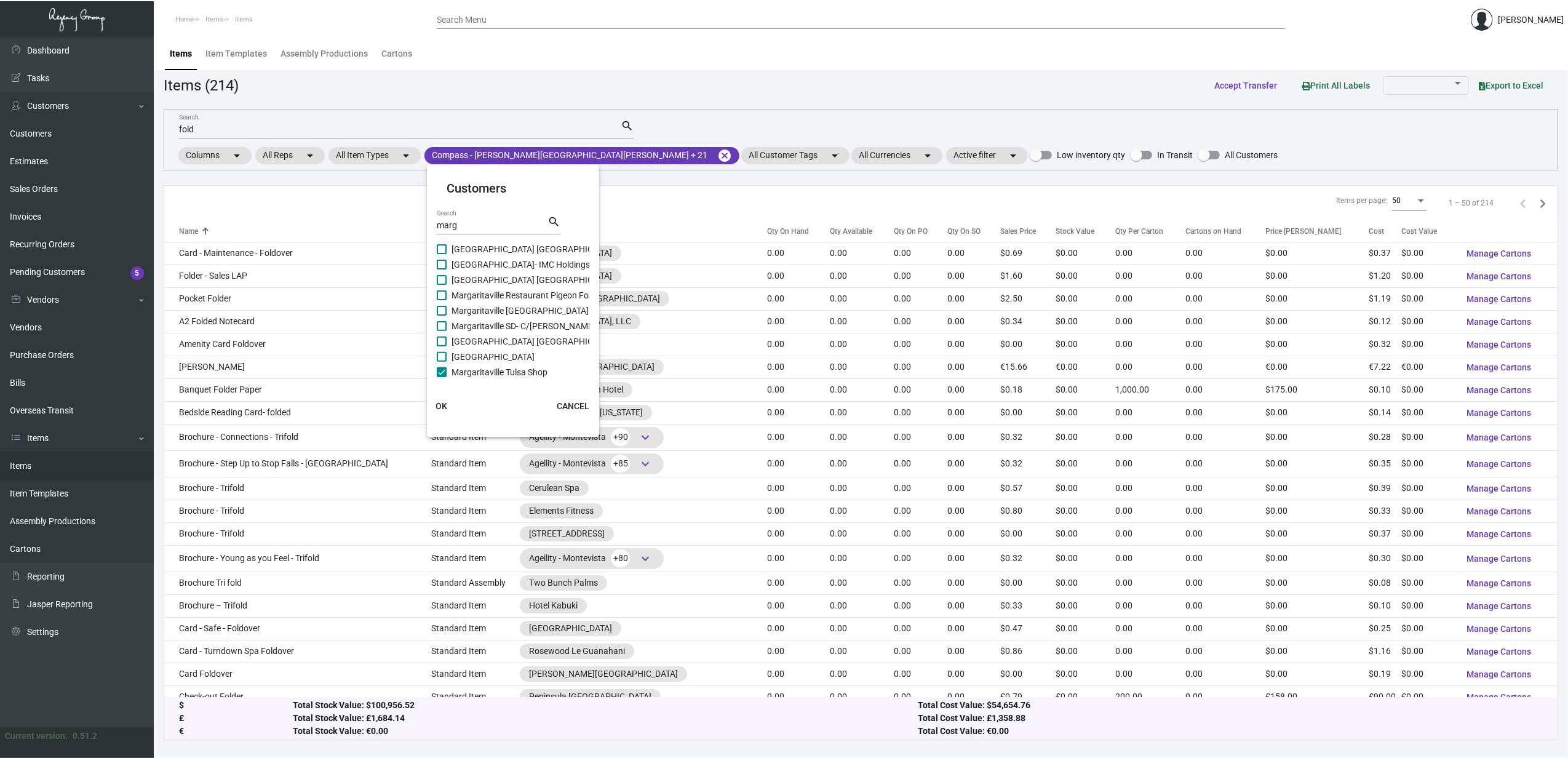
checkbox input "true"
click at [481, 352] on span "[GEOGRAPHIC_DATA]" at bounding box center [493, 356] width 83 height 14
click at [442, 362] on input "[GEOGRAPHIC_DATA]" at bounding box center [441, 362] width 1 height 1
checkbox input "true"
click at [480, 334] on span "[GEOGRAPHIC_DATA] [GEOGRAPHIC_DATA]" at bounding box center [536, 341] width 168 height 14
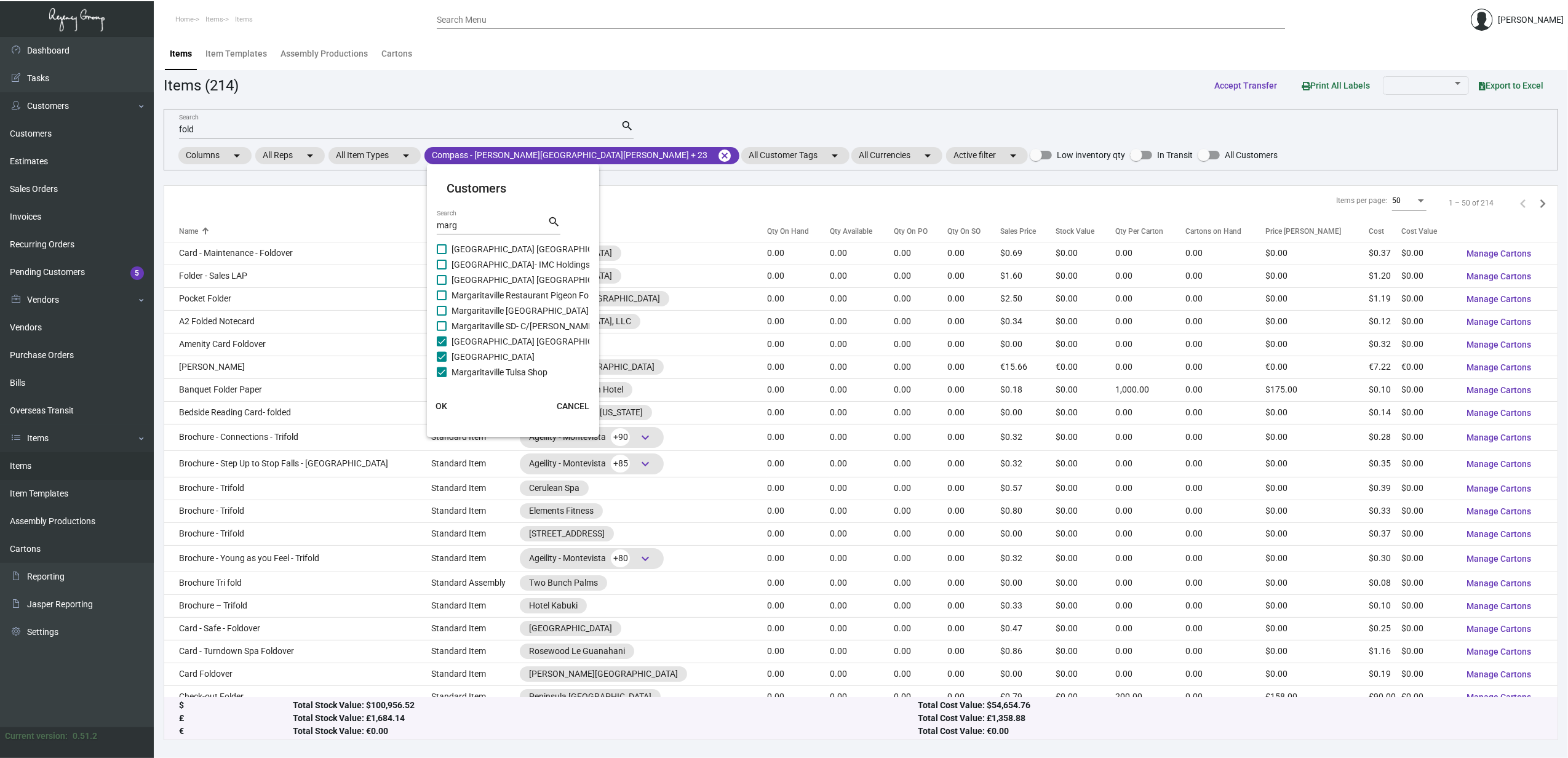
click at [442, 347] on input "[GEOGRAPHIC_DATA] [GEOGRAPHIC_DATA]" at bounding box center [441, 347] width 1 height 1
checkbox input "false"
click at [474, 308] on span "Margaritaville [GEOGRAPHIC_DATA] Gaslamp Quarter" at bounding box center [554, 310] width 205 height 14
click at [442, 315] on input "Margaritaville [GEOGRAPHIC_DATA] Gaslamp Quarter" at bounding box center [441, 315] width 1 height 1
checkbox input "true"
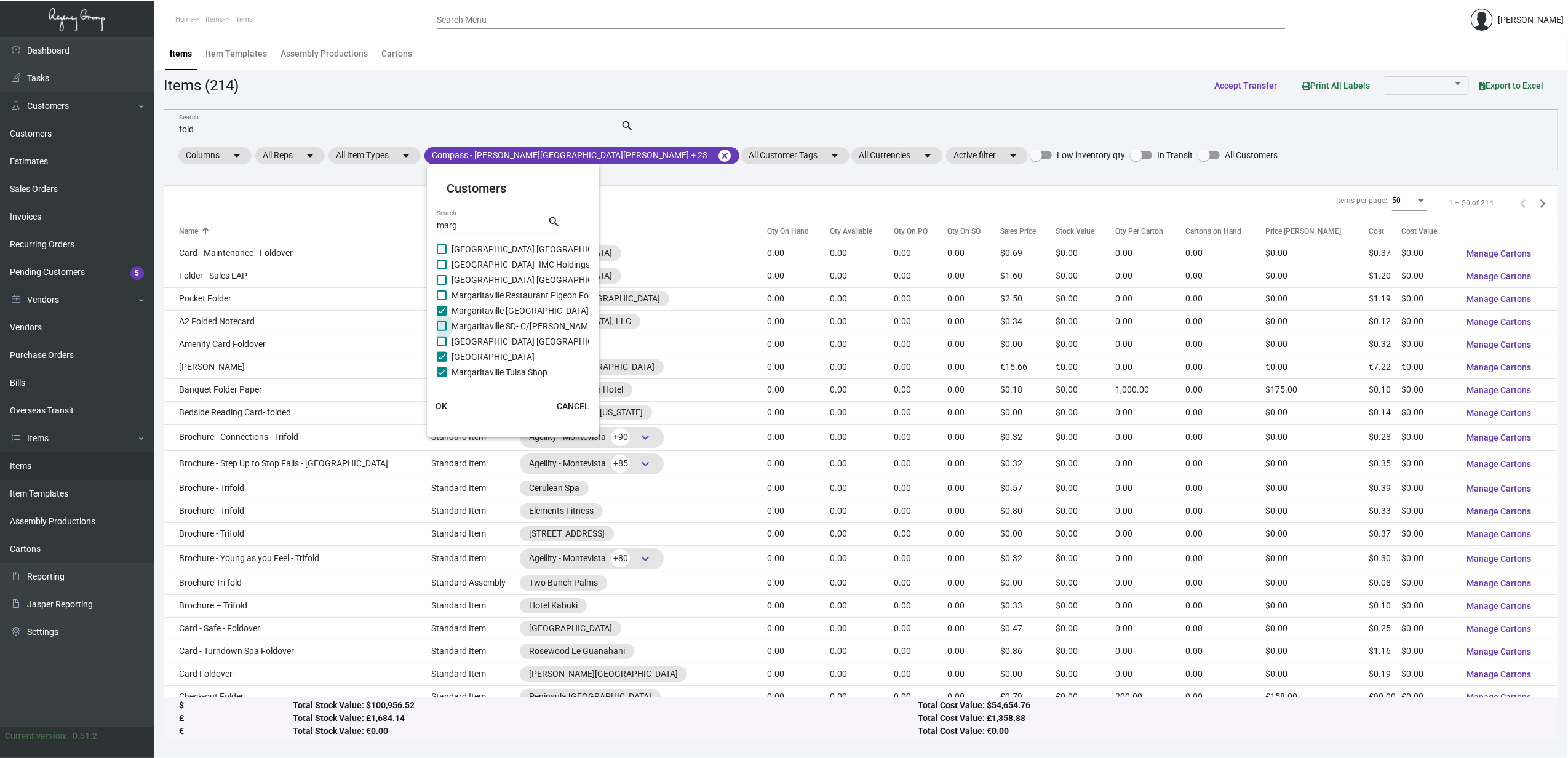
click at [468, 328] on span "Margaritaville SD- C/[PERSON_NAME] Whaler" at bounding box center [538, 326] width 172 height 14
click at [442, 331] on input "Margaritaville SD- C/[PERSON_NAME] Whaler" at bounding box center [441, 331] width 1 height 1
checkbox input "true"
click at [468, 338] on span "[GEOGRAPHIC_DATA] [GEOGRAPHIC_DATA]" at bounding box center [536, 341] width 168 height 14
click at [442, 347] on input "[GEOGRAPHIC_DATA] [GEOGRAPHIC_DATA]" at bounding box center [441, 347] width 1 height 1
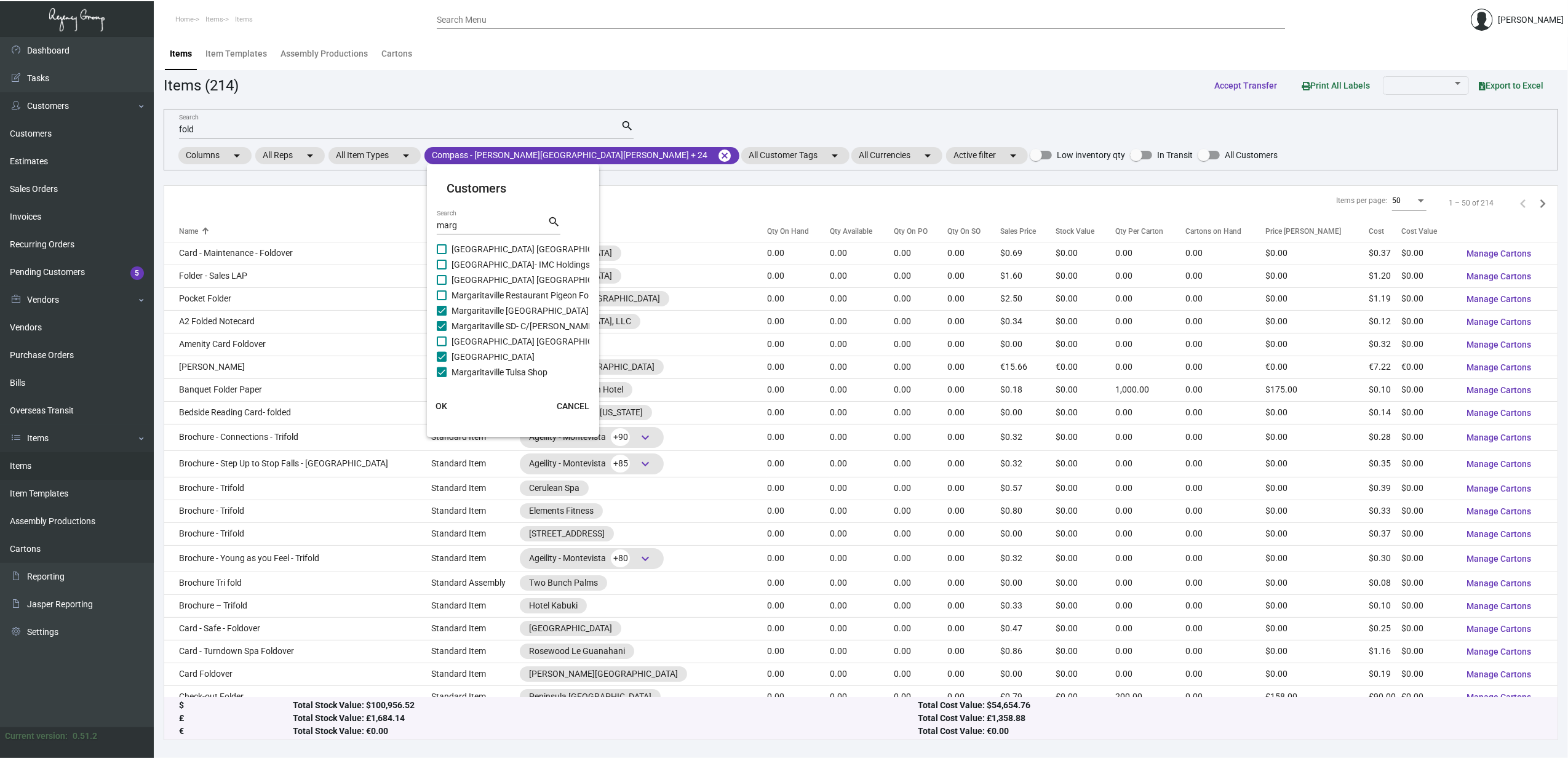
checkbox input "true"
click at [465, 288] on span "Margaritaville Restaurant Pigeon Forge" at bounding box center [526, 295] width 150 height 14
click at [442, 300] on input "Margaritaville Restaurant Pigeon Forge" at bounding box center [441, 300] width 1 height 1
checkbox input "true"
click at [466, 281] on span "[GEOGRAPHIC_DATA] [GEOGRAPHIC_DATA]" at bounding box center [536, 279] width 168 height 14
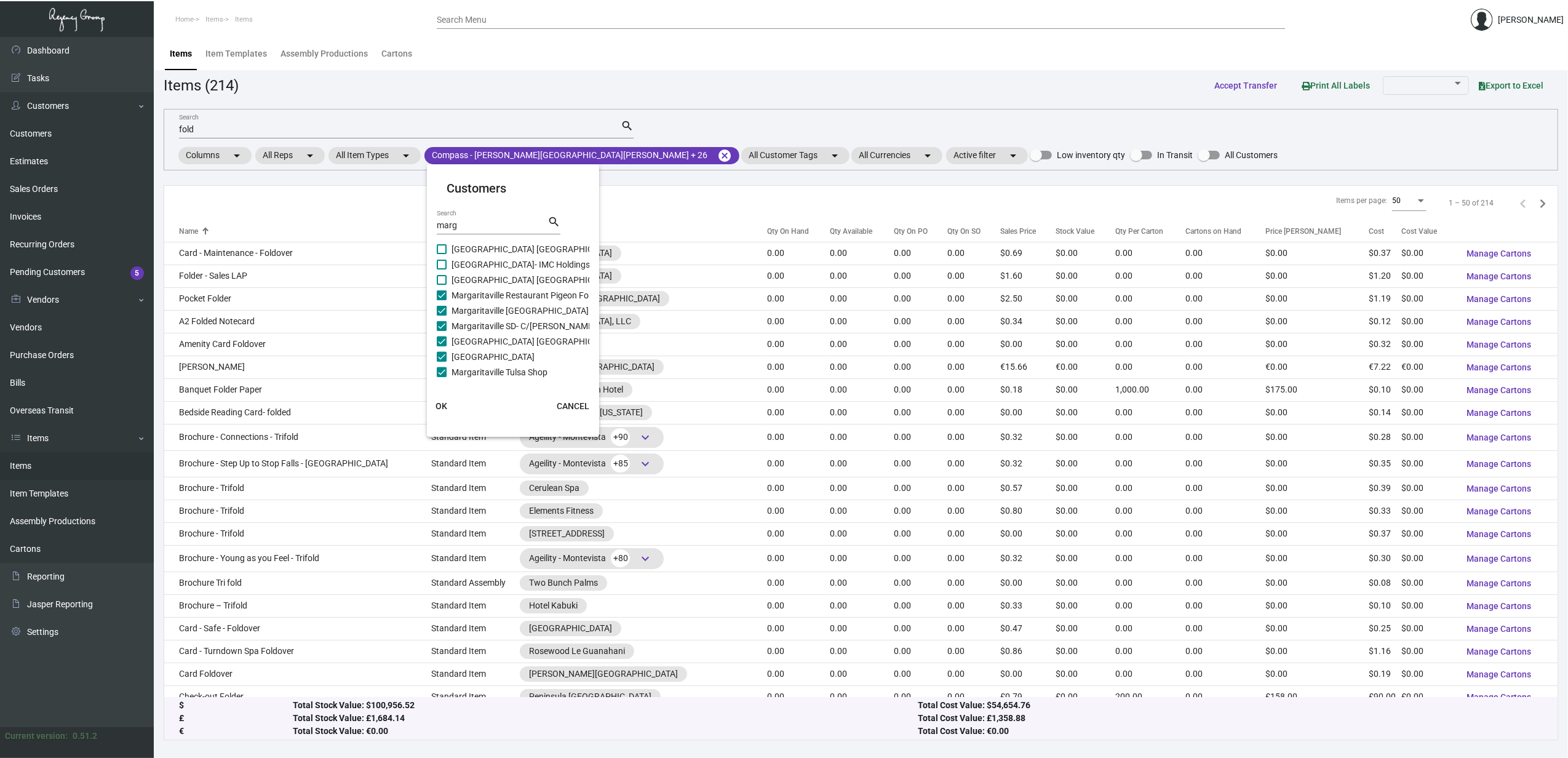
click at [442, 284] on input "[GEOGRAPHIC_DATA] [GEOGRAPHIC_DATA]" at bounding box center [441, 284] width 1 height 1
checkbox input "true"
click at [473, 262] on span "[GEOGRAPHIC_DATA]- IMC Holdings, Inc" at bounding box center [528, 263] width 154 height 14
click at [442, 269] on input "[GEOGRAPHIC_DATA]- IMC Holdings, Inc" at bounding box center [441, 269] width 1 height 1
checkbox input "true"
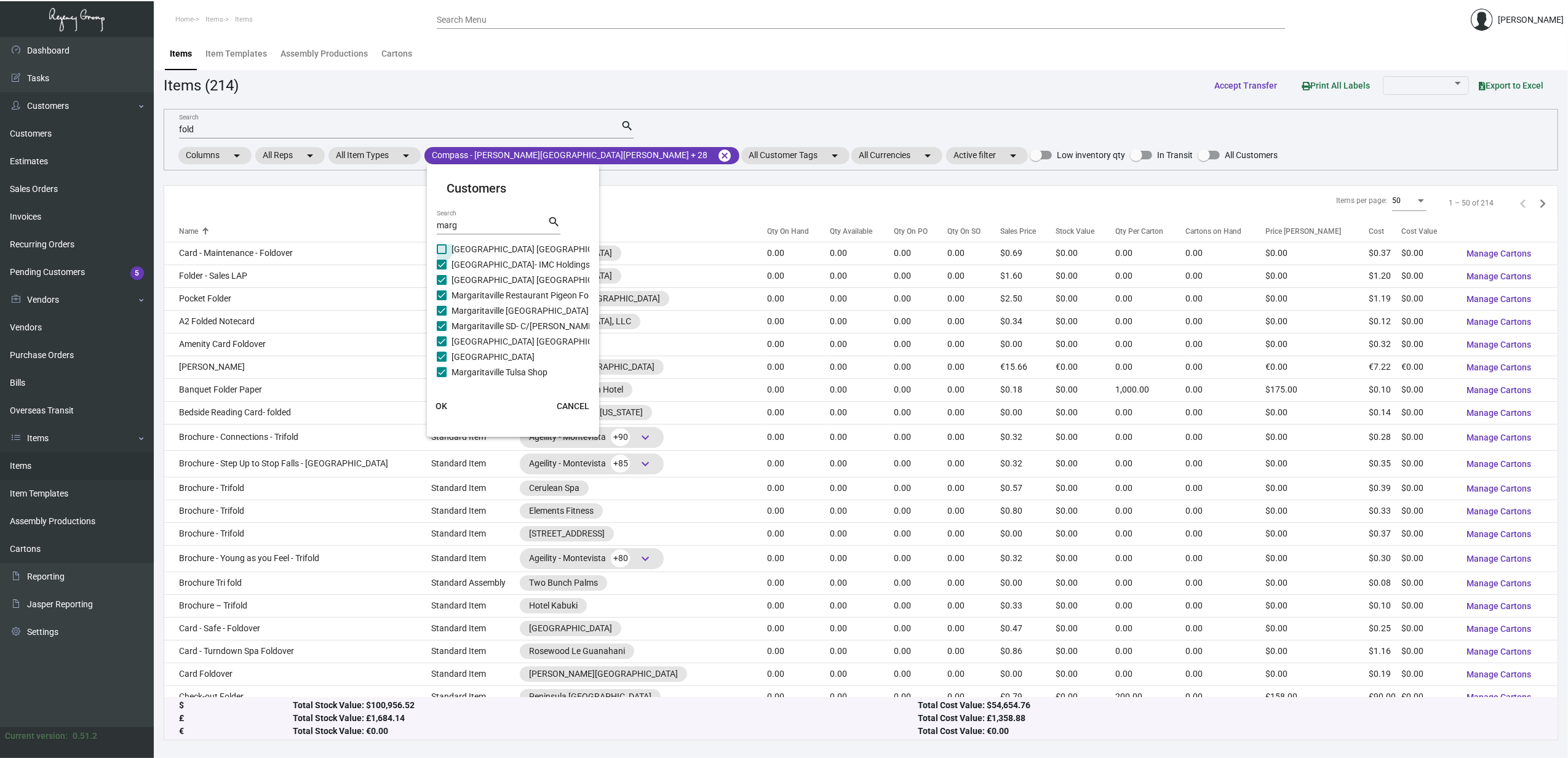
click at [473, 244] on span "[GEOGRAPHIC_DATA] [GEOGRAPHIC_DATA]" at bounding box center [536, 248] width 168 height 14
click at [442, 254] on input "[GEOGRAPHIC_DATA] [GEOGRAPHIC_DATA]" at bounding box center [441, 254] width 1 height 1
checkbox input "true"
click at [482, 308] on span "[GEOGRAPHIC_DATA] [GEOGRAPHIC_DATA] - Inactive" at bounding box center [554, 315] width 204 height 14
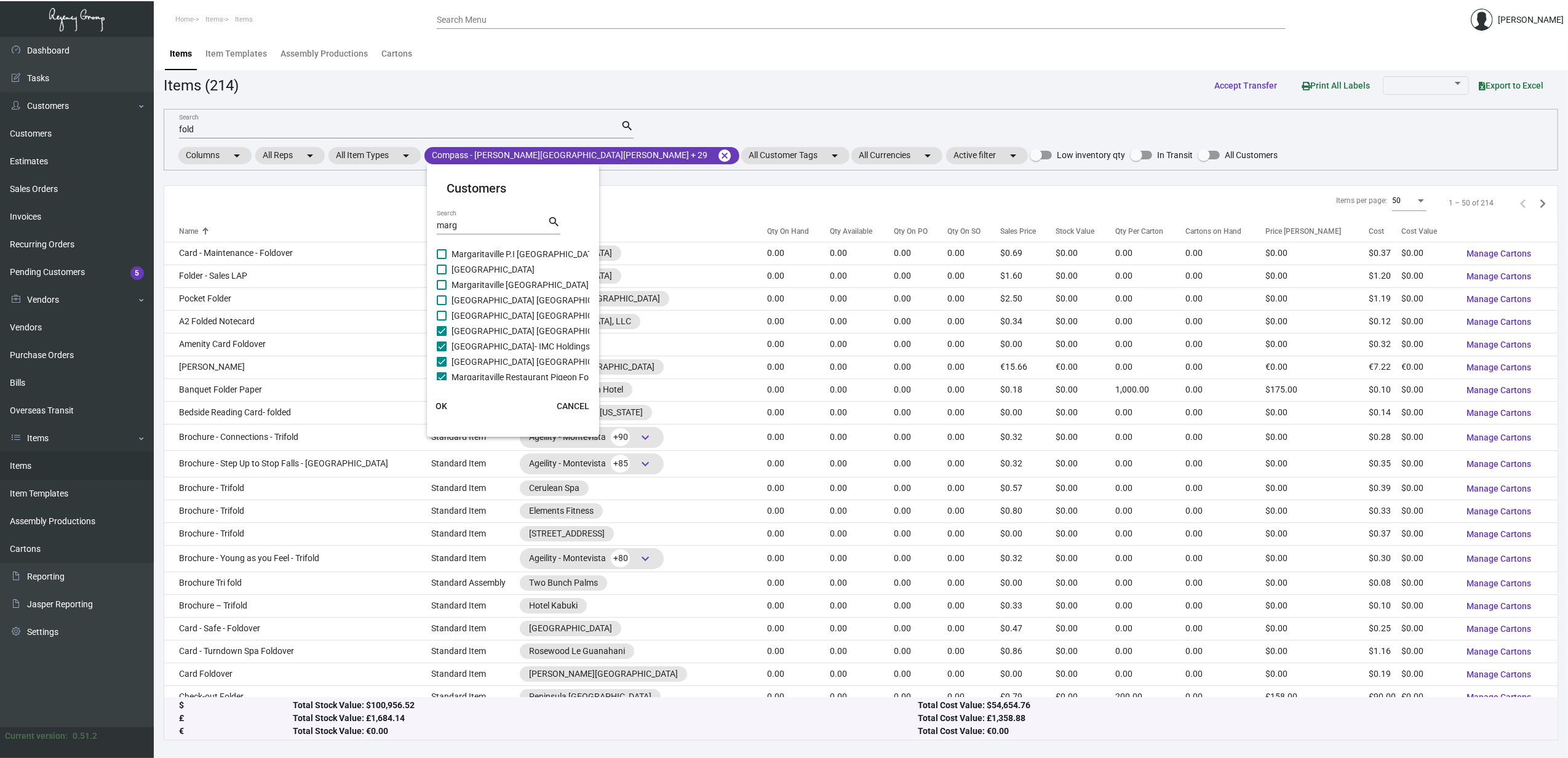
click at [442, 321] on input "[GEOGRAPHIC_DATA] [GEOGRAPHIC_DATA] - Inactive" at bounding box center [441, 321] width 1 height 1
checkbox input "true"
click at [478, 294] on span "[GEOGRAPHIC_DATA] [GEOGRAPHIC_DATA]" at bounding box center [536, 300] width 168 height 14
click at [442, 305] on input "[GEOGRAPHIC_DATA] [GEOGRAPHIC_DATA]" at bounding box center [441, 305] width 1 height 1
checkbox input "true"
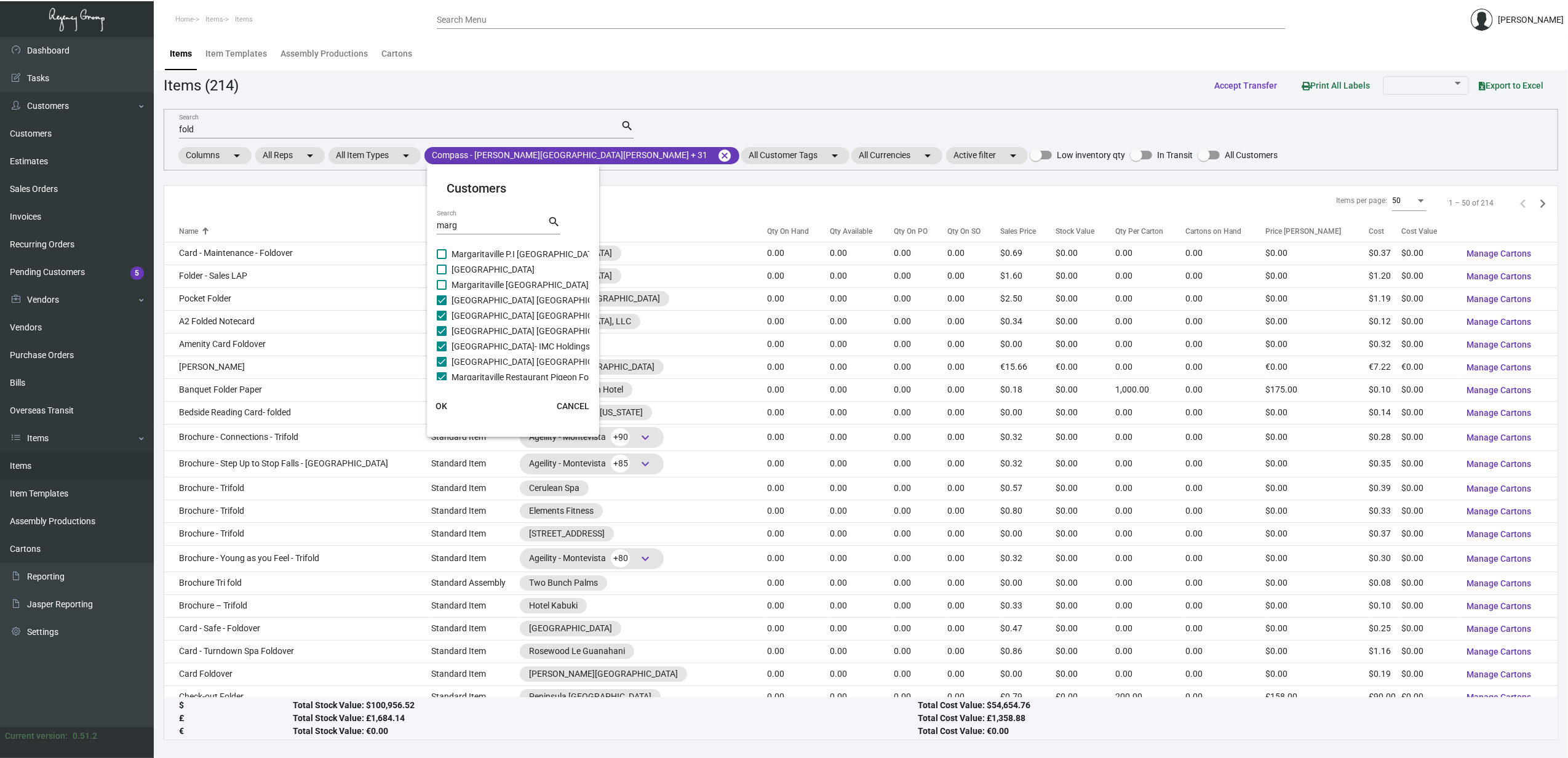
click at [473, 281] on span "Margaritaville [GEOGRAPHIC_DATA]" at bounding box center [520, 284] width 138 height 14
click at [442, 289] on input "Margaritaville [GEOGRAPHIC_DATA]" at bounding box center [441, 289] width 1 height 1
checkbox input "true"
click at [476, 268] on span "[GEOGRAPHIC_DATA]" at bounding box center [493, 268] width 83 height 14
click at [442, 274] on input "[GEOGRAPHIC_DATA]" at bounding box center [441, 274] width 1 height 1
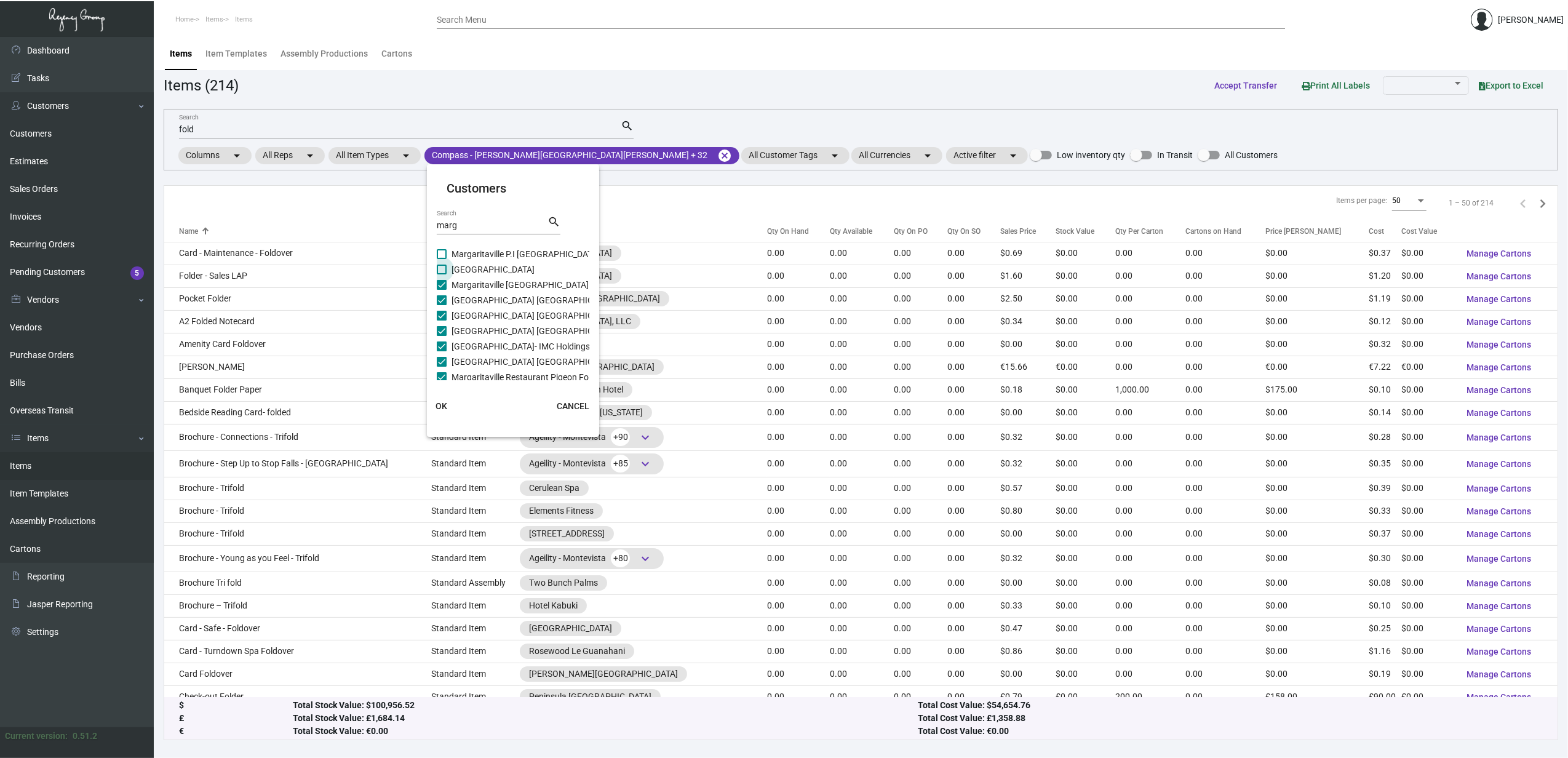
checkbox input "true"
click at [477, 253] on span "Margaritaville P.I [GEOGRAPHIC_DATA]" at bounding box center [525, 253] width 148 height 14
click at [442, 259] on input "Margaritaville P.I [GEOGRAPHIC_DATA]" at bounding box center [441, 259] width 1 height 1
checkbox input "true"
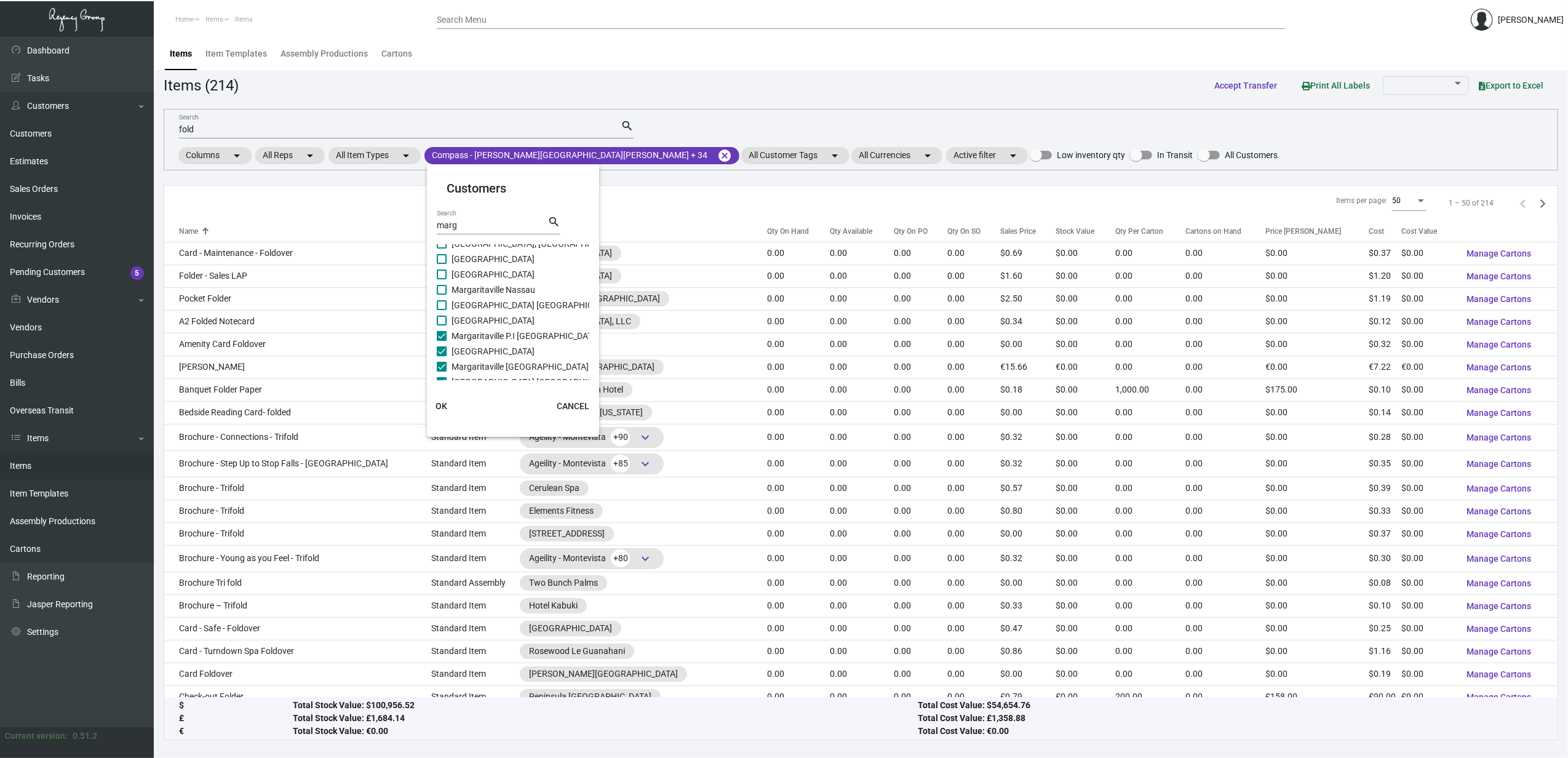
click at [476, 313] on span "[GEOGRAPHIC_DATA]" at bounding box center [493, 320] width 83 height 14
click at [442, 326] on input "[GEOGRAPHIC_DATA]" at bounding box center [441, 326] width 1 height 1
checkbox input "true"
click at [473, 298] on span "[GEOGRAPHIC_DATA] [GEOGRAPHIC_DATA]" at bounding box center [536, 305] width 168 height 14
click at [442, 310] on input "[GEOGRAPHIC_DATA] [GEOGRAPHIC_DATA]" at bounding box center [441, 310] width 1 height 1
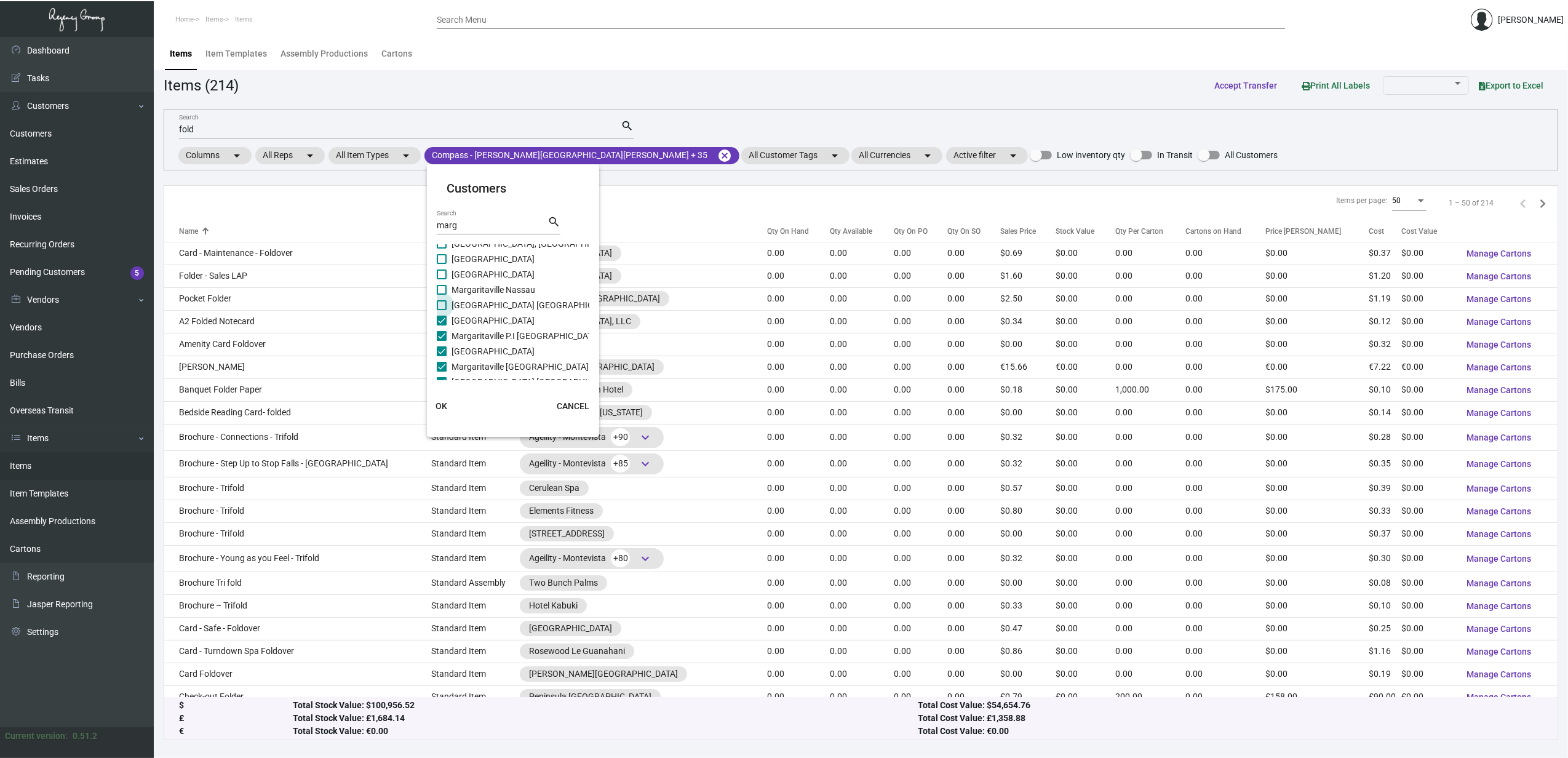
checkbox input "true"
click at [473, 290] on span "Margaritaville Nassau" at bounding box center [494, 289] width 84 height 14
click at [442, 295] on input "Margaritaville Nassau" at bounding box center [441, 295] width 1 height 1
checkbox input "true"
click at [475, 276] on span "[GEOGRAPHIC_DATA]" at bounding box center [493, 274] width 83 height 14
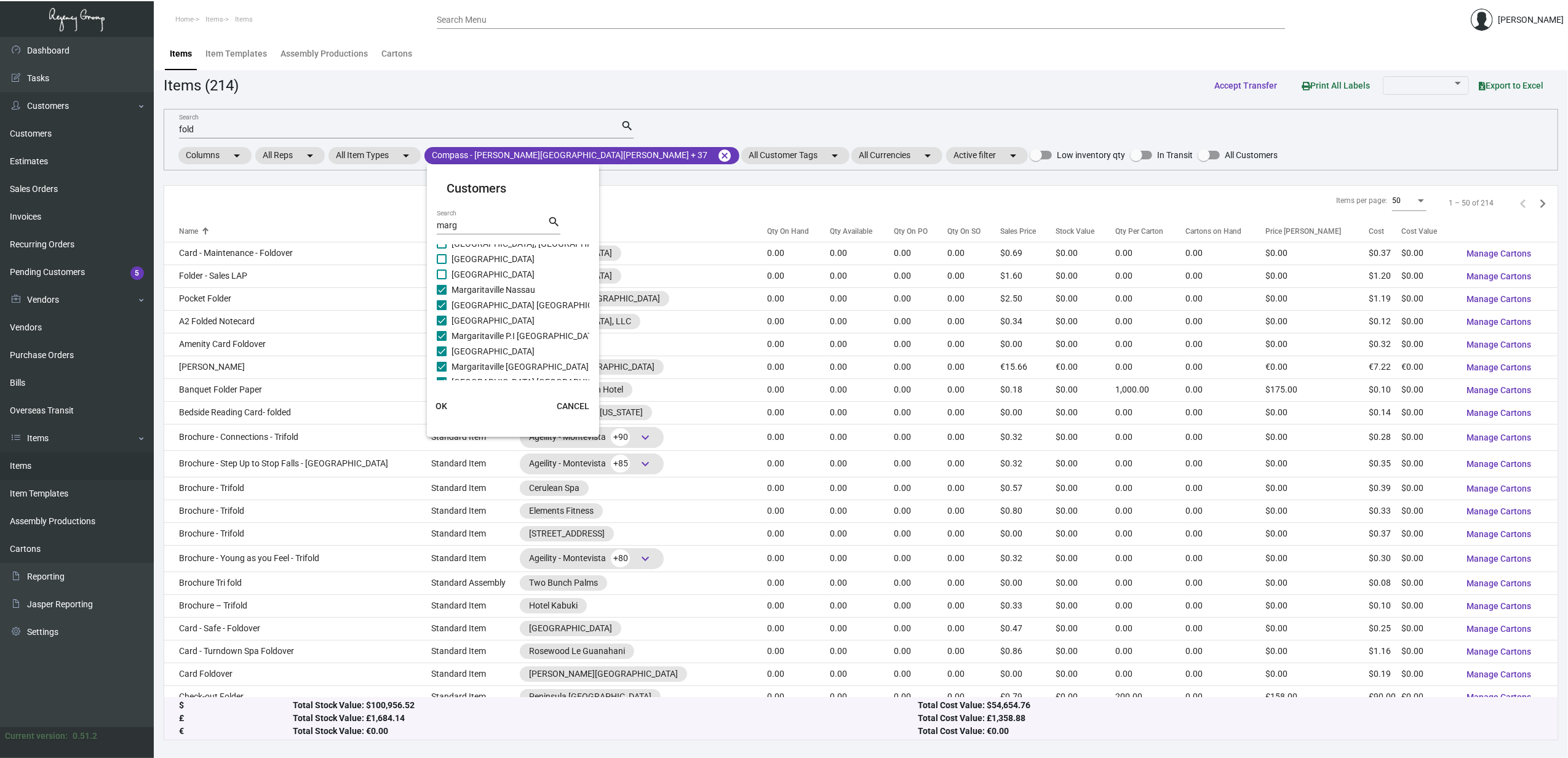
click at [442, 279] on input "[GEOGRAPHIC_DATA]" at bounding box center [441, 279] width 1 height 1
click at [475, 268] on span "[GEOGRAPHIC_DATA]" at bounding box center [493, 274] width 83 height 14
click at [442, 279] on input "[GEOGRAPHIC_DATA]" at bounding box center [441, 279] width 1 height 1
checkbox input "false"
click at [481, 257] on span "[GEOGRAPHIC_DATA]" at bounding box center [493, 258] width 83 height 14
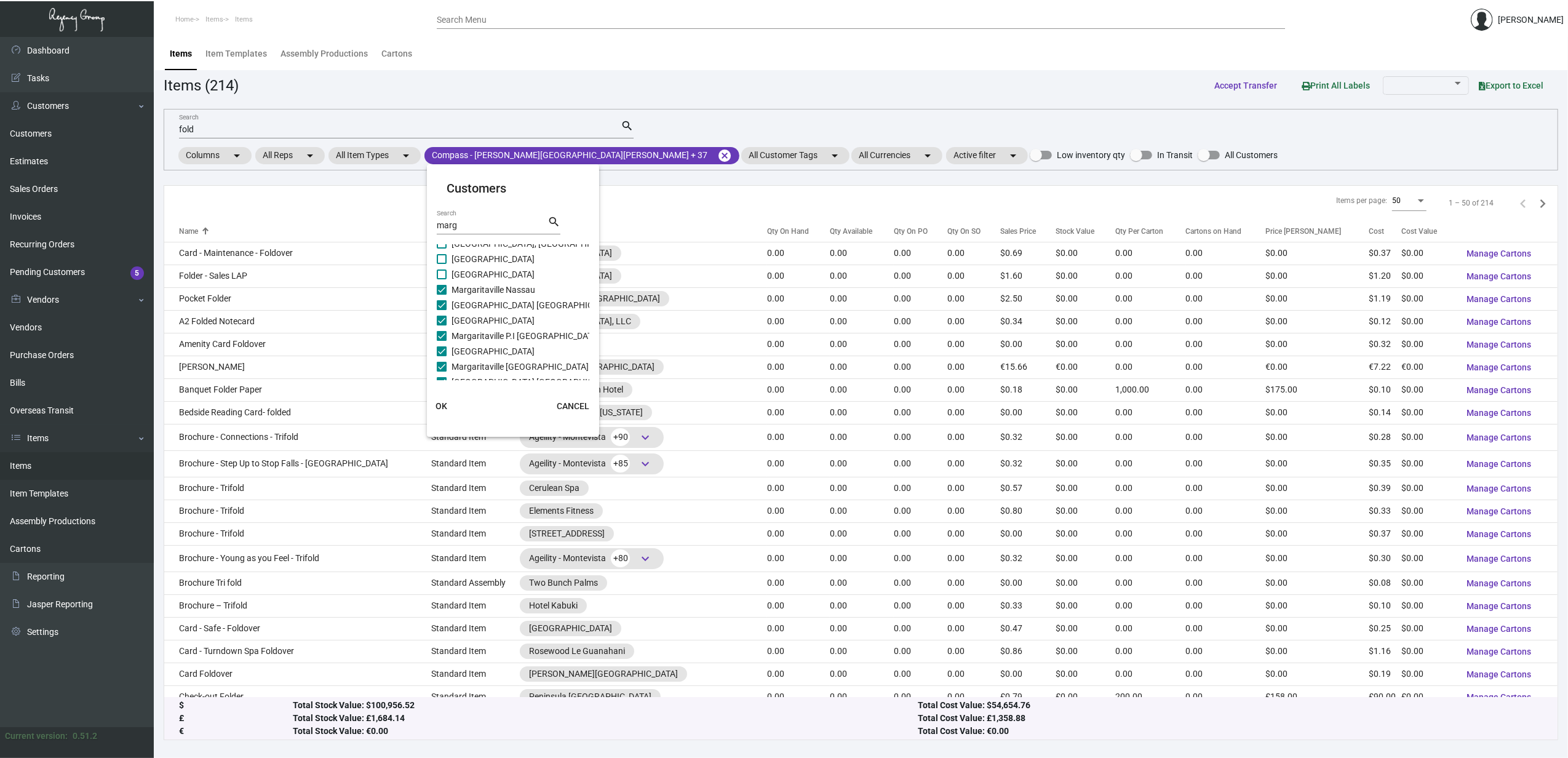
click at [442, 263] on input "[GEOGRAPHIC_DATA]" at bounding box center [441, 263] width 1 height 1
checkbox input "true"
click at [480, 272] on span "[GEOGRAPHIC_DATA]" at bounding box center [493, 274] width 83 height 14
click at [442, 279] on input "[GEOGRAPHIC_DATA]" at bounding box center [441, 279] width 1 height 1
checkbox input "true"
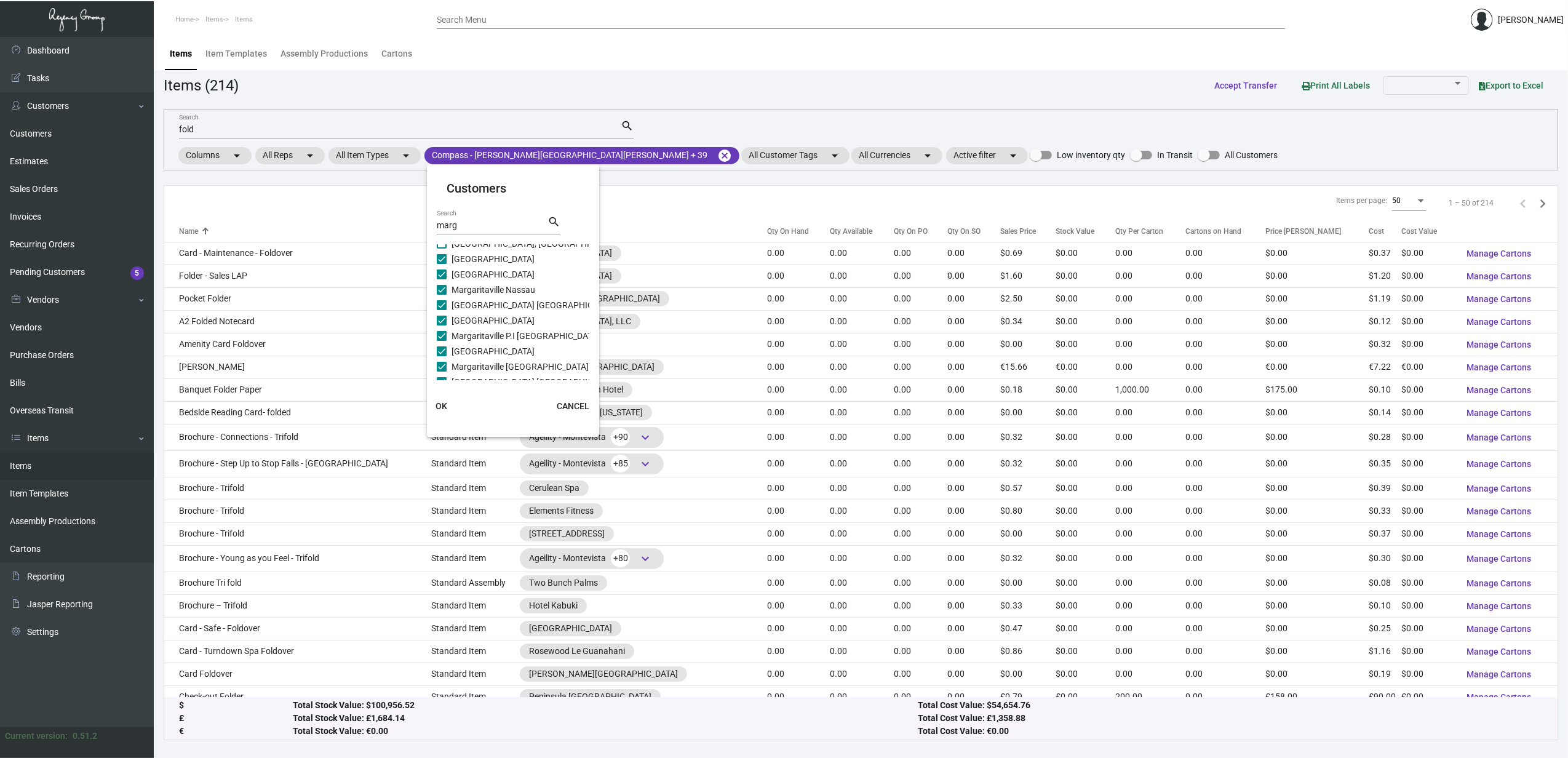
scroll to position [264, 0]
click at [481, 288] on span "[GEOGRAPHIC_DATA]" at bounding box center [493, 295] width 83 height 14
click at [442, 300] on input "[GEOGRAPHIC_DATA]" at bounding box center [441, 300] width 1 height 1
checkbox input "true"
click at [485, 305] on span "Margaritaville [GEOGRAPHIC_DATA]" at bounding box center [520, 310] width 138 height 14
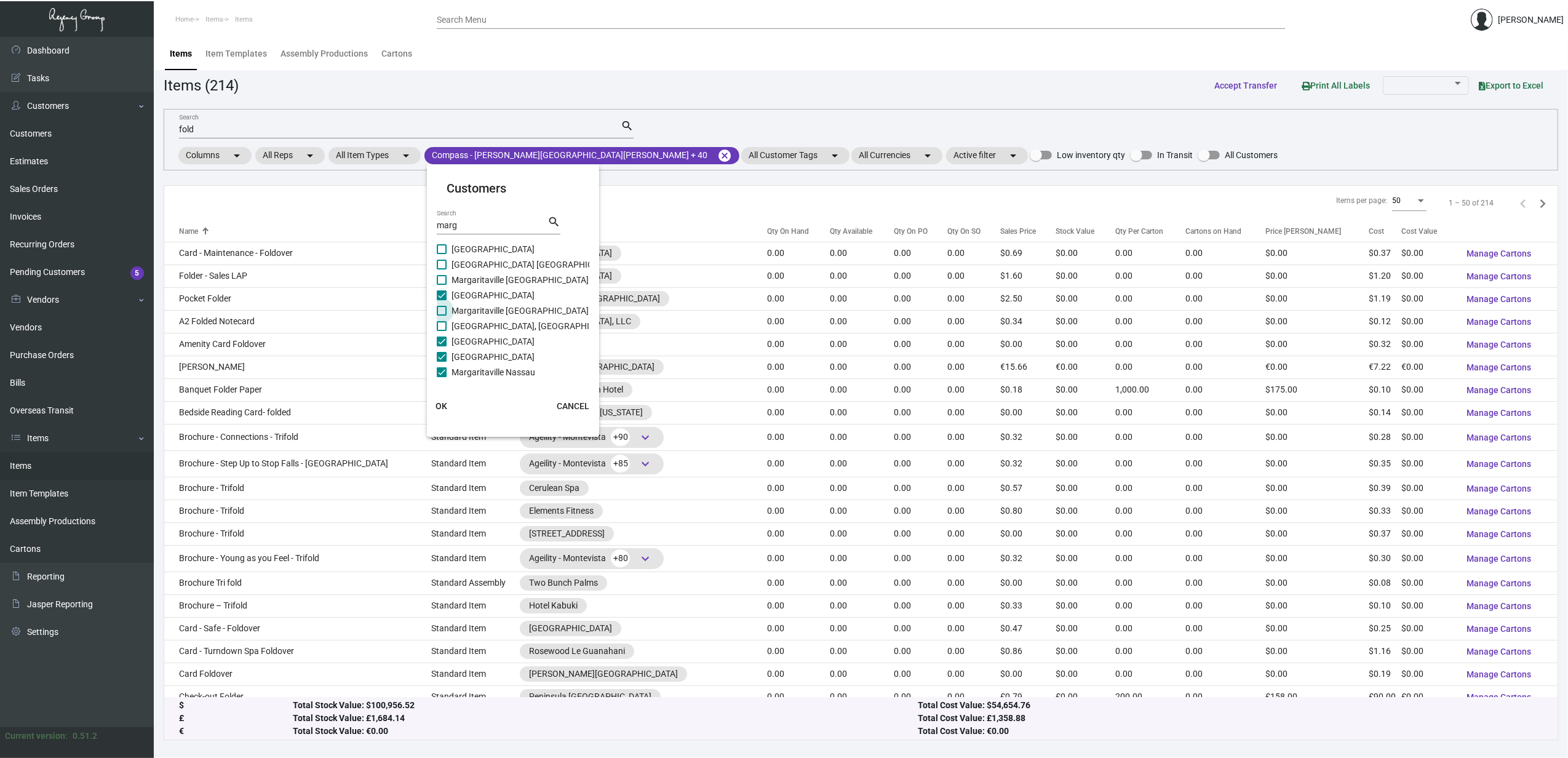
click at [442, 315] on input "Margaritaville [GEOGRAPHIC_DATA]" at bounding box center [441, 315] width 1 height 1
checkbox input "true"
click at [485, 319] on span "[GEOGRAPHIC_DATA], [GEOGRAPHIC_DATA]" at bounding box center [537, 326] width 170 height 14
click at [442, 331] on input "[GEOGRAPHIC_DATA], [GEOGRAPHIC_DATA]" at bounding box center [441, 331] width 1 height 1
checkbox input "true"
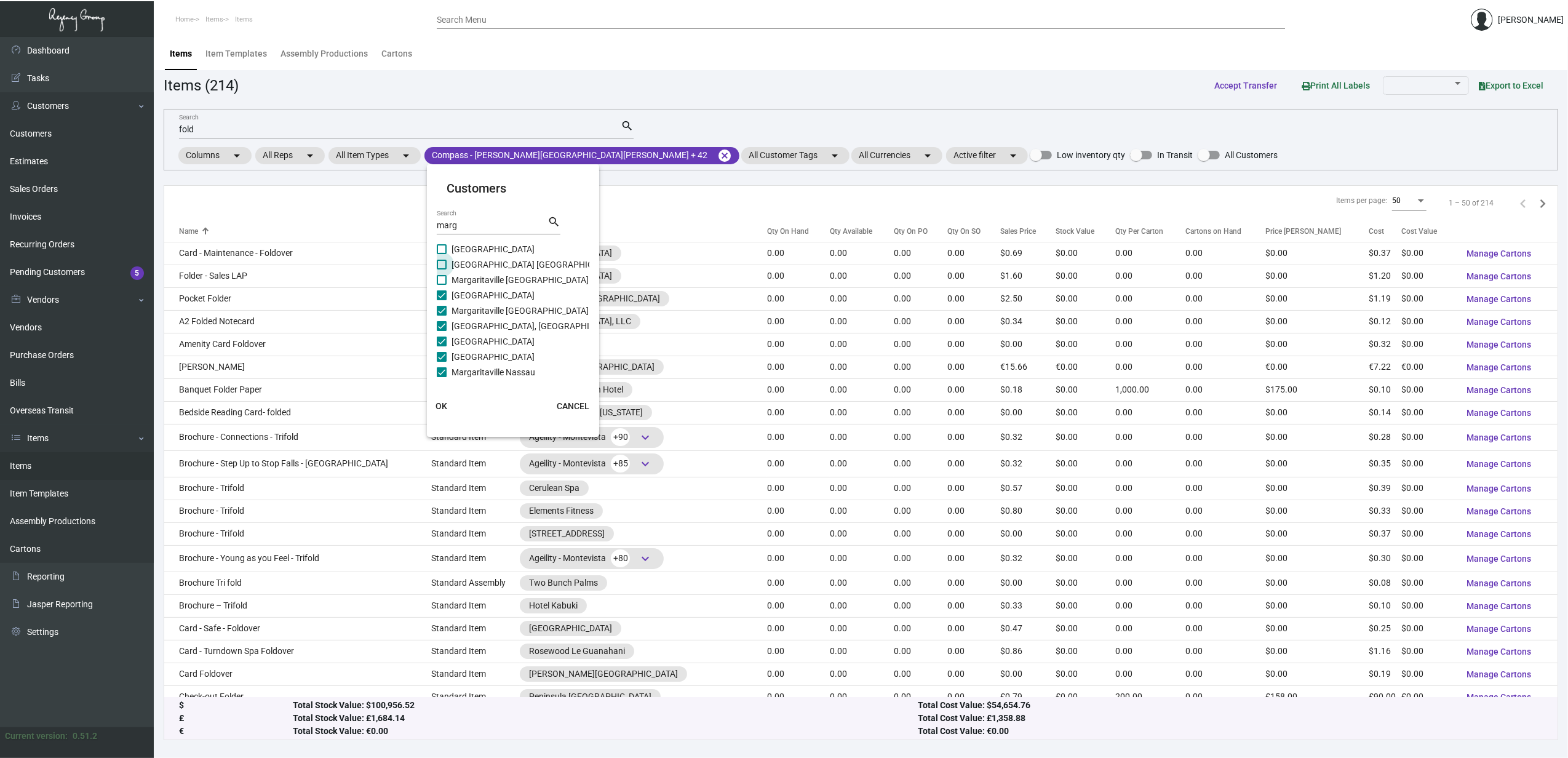
click at [488, 270] on span "[GEOGRAPHIC_DATA] [GEOGRAPHIC_DATA]" at bounding box center [536, 263] width 168 height 14
click at [442, 270] on input "[GEOGRAPHIC_DATA] [GEOGRAPHIC_DATA]" at bounding box center [441, 269] width 1 height 1
click at [488, 257] on span "[GEOGRAPHIC_DATA] [GEOGRAPHIC_DATA]" at bounding box center [536, 263] width 168 height 14
click at [442, 269] on input "[GEOGRAPHIC_DATA] [GEOGRAPHIC_DATA]" at bounding box center [441, 269] width 1 height 1
checkbox input "false"
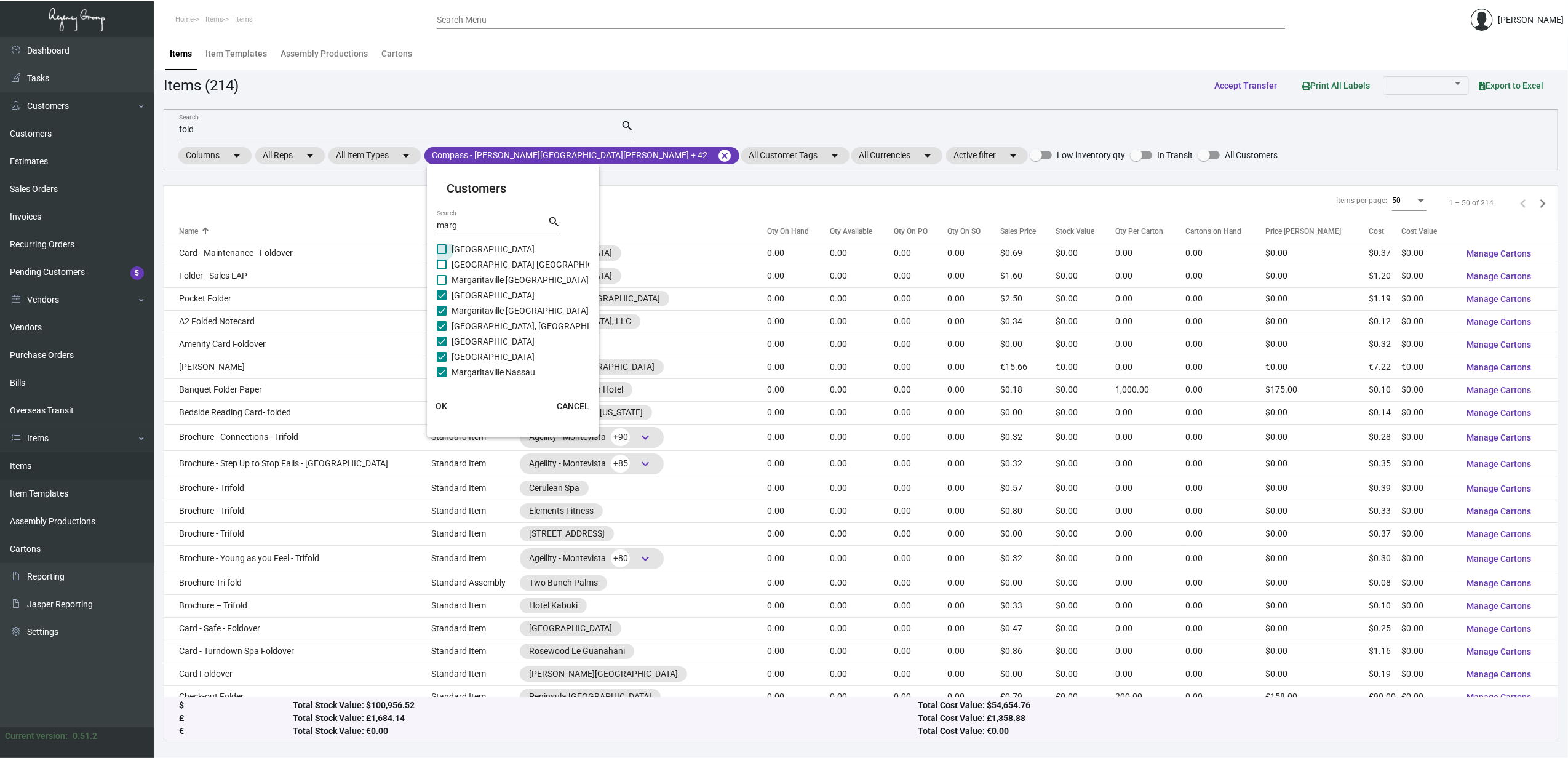
click at [487, 251] on span "[GEOGRAPHIC_DATA]" at bounding box center [493, 248] width 83 height 14
click at [442, 254] on input "[GEOGRAPHIC_DATA]" at bounding box center [441, 254] width 1 height 1
checkbox input "true"
click at [490, 266] on span "[GEOGRAPHIC_DATA] [GEOGRAPHIC_DATA]" at bounding box center [536, 263] width 168 height 14
click at [442, 269] on input "[GEOGRAPHIC_DATA] [GEOGRAPHIC_DATA]" at bounding box center [441, 269] width 1 height 1
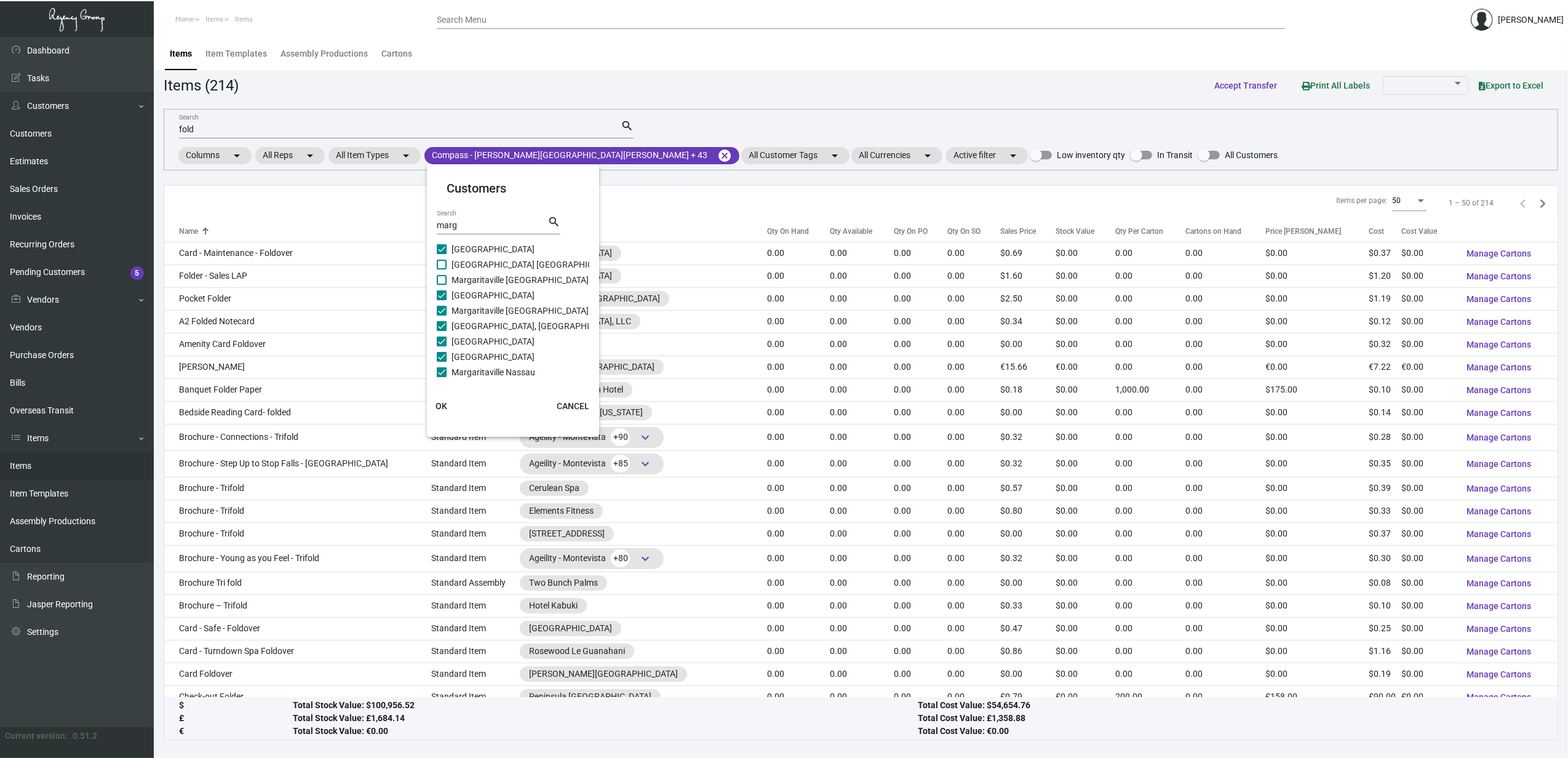
checkbox input "true"
click at [490, 284] on span "Margaritaville [GEOGRAPHIC_DATA]" at bounding box center [520, 279] width 138 height 14
click at [442, 284] on input "Margaritaville [GEOGRAPHIC_DATA]" at bounding box center [441, 284] width 1 height 1
checkbox input "true"
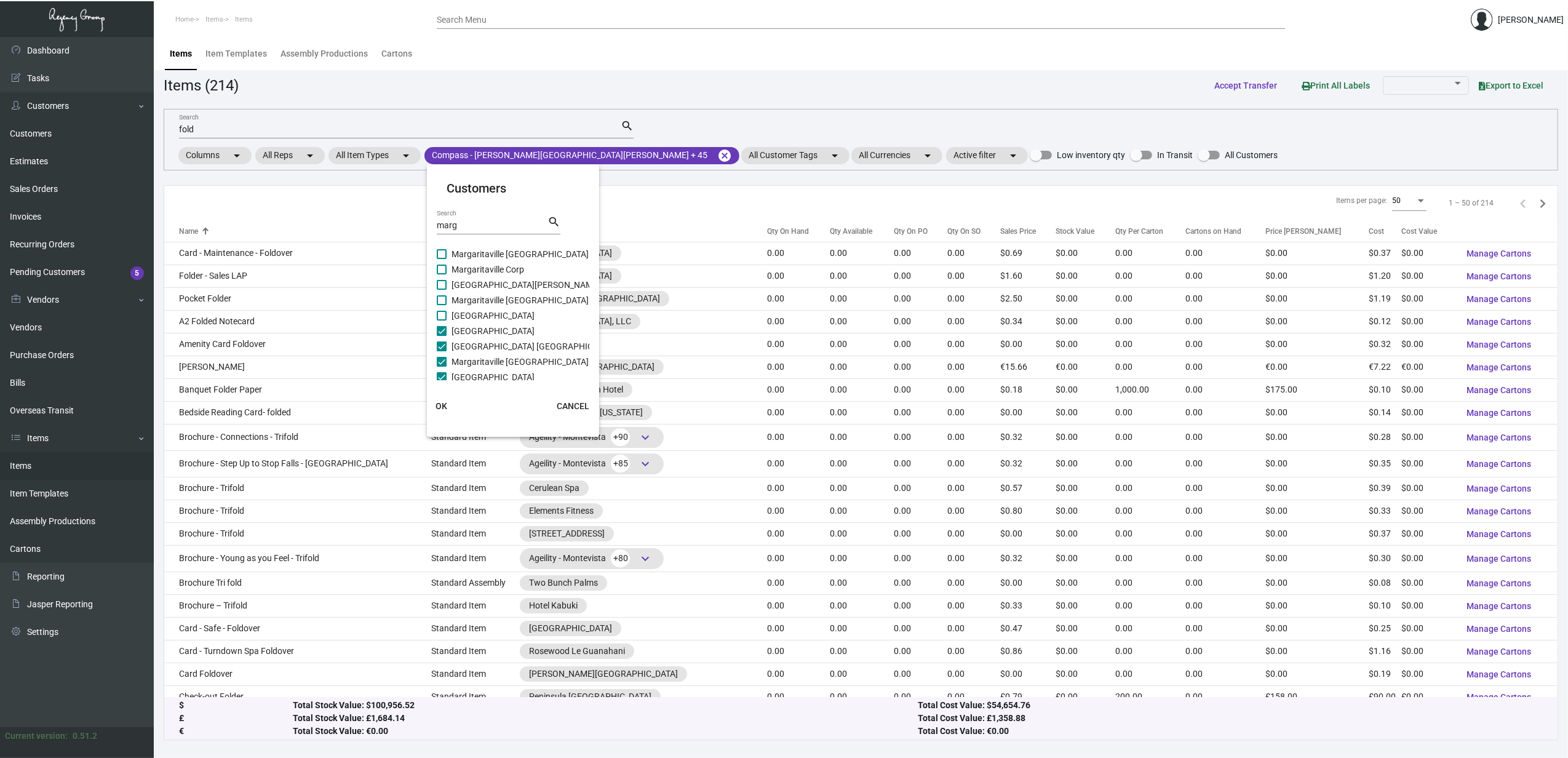
click at [490, 285] on span "[GEOGRAPHIC_DATA][PERSON_NAME]" at bounding box center [526, 284] width 149 height 14
click at [442, 289] on input "[GEOGRAPHIC_DATA][PERSON_NAME]" at bounding box center [441, 289] width 1 height 1
checkbox input "true"
click at [491, 300] on span "Margaritaville [GEOGRAPHIC_DATA]" at bounding box center [520, 300] width 138 height 14
click at [442, 305] on input "Margaritaville [GEOGRAPHIC_DATA]" at bounding box center [441, 305] width 1 height 1
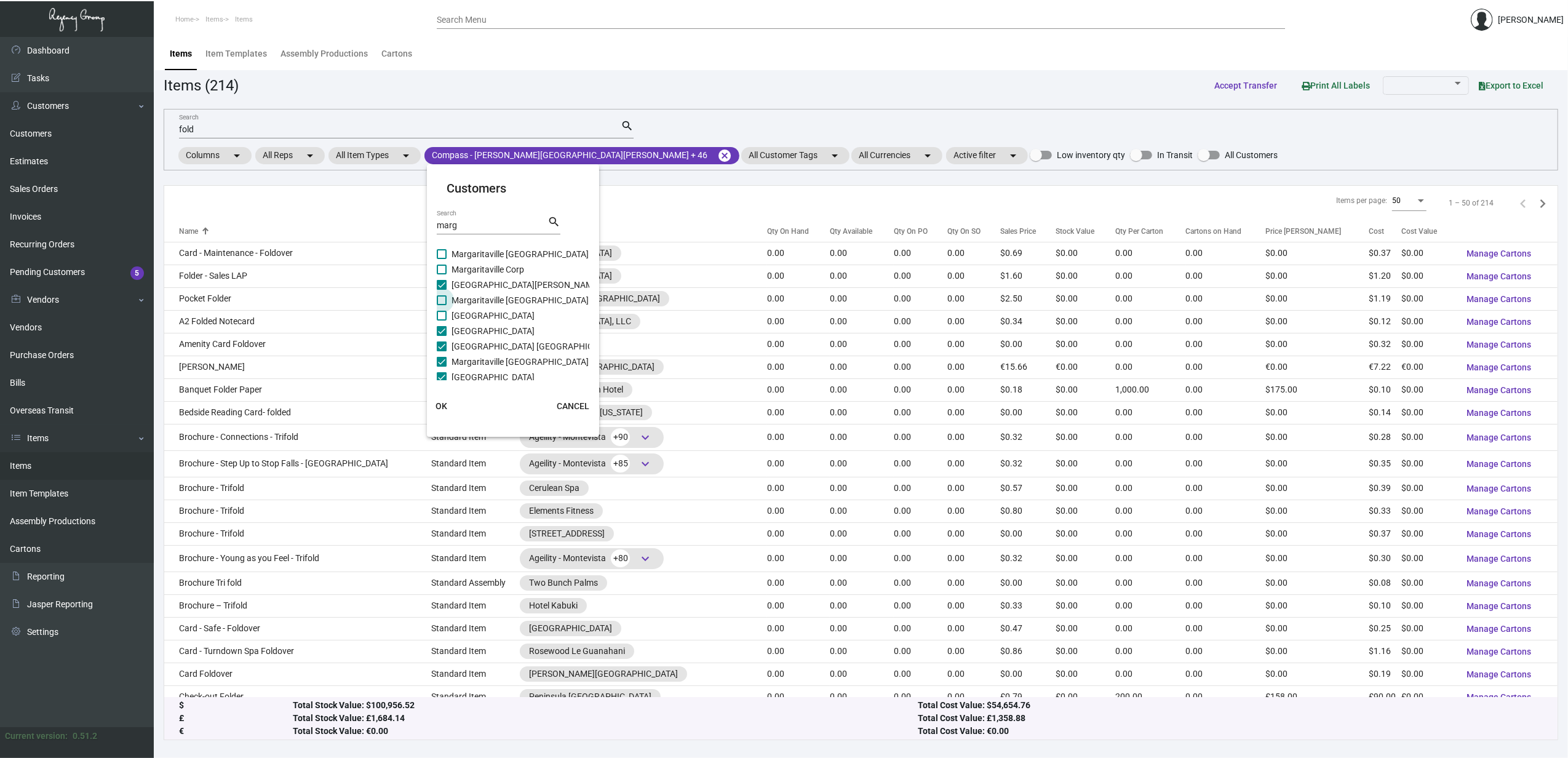
checkbox input "true"
click at [495, 321] on span "[GEOGRAPHIC_DATA]" at bounding box center [493, 315] width 83 height 14
click at [442, 321] on input "[GEOGRAPHIC_DATA]" at bounding box center [441, 321] width 1 height 1
click at [495, 313] on span "[GEOGRAPHIC_DATA]" at bounding box center [493, 315] width 83 height 14
click at [442, 321] on input "[GEOGRAPHIC_DATA]" at bounding box center [441, 321] width 1 height 1
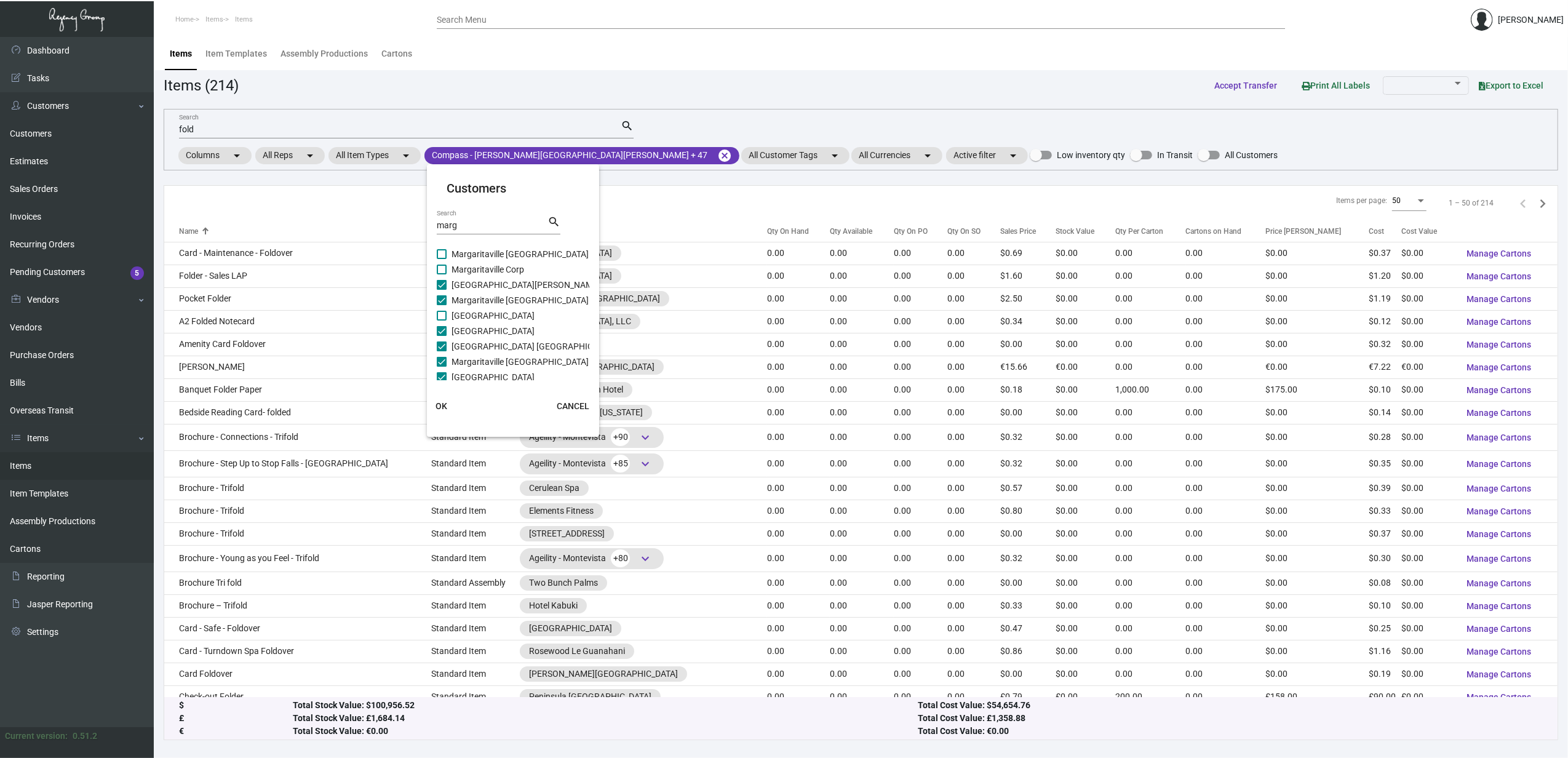
click at [493, 314] on span "[GEOGRAPHIC_DATA]" at bounding box center [493, 315] width 83 height 14
click at [442, 321] on input "[GEOGRAPHIC_DATA]" at bounding box center [441, 321] width 1 height 1
checkbox input "true"
click at [487, 272] on span "Margaritaville Corp" at bounding box center [488, 268] width 73 height 14
click at [442, 274] on input "Margaritaville Corp" at bounding box center [441, 274] width 1 height 1
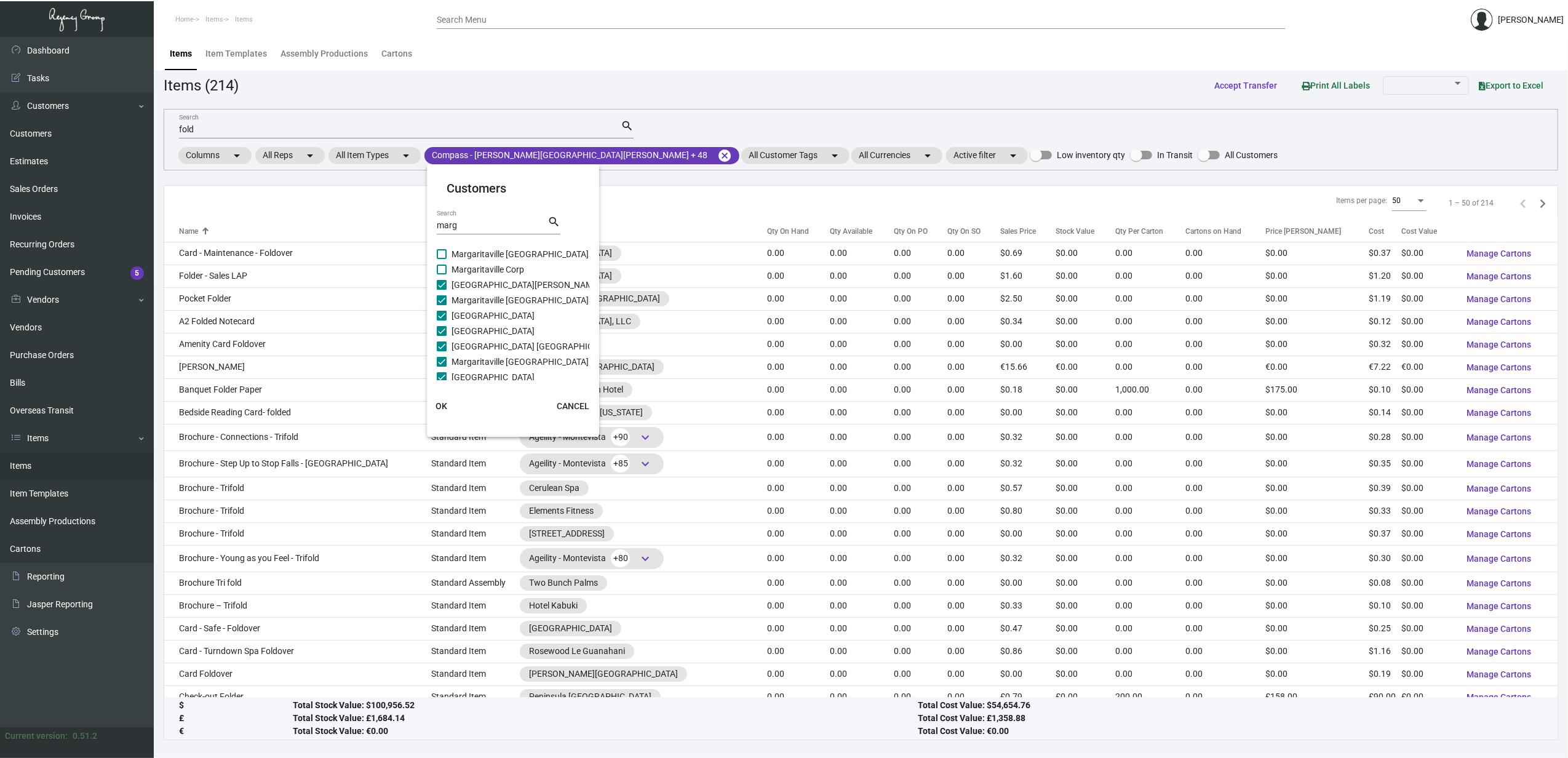
checkbox input "true"
click at [487, 257] on span "Margaritaville [GEOGRAPHIC_DATA]" at bounding box center [520, 253] width 138 height 14
click at [442, 259] on input "Margaritaville [GEOGRAPHIC_DATA]" at bounding box center [441, 259] width 1 height 1
checkbox input "true"
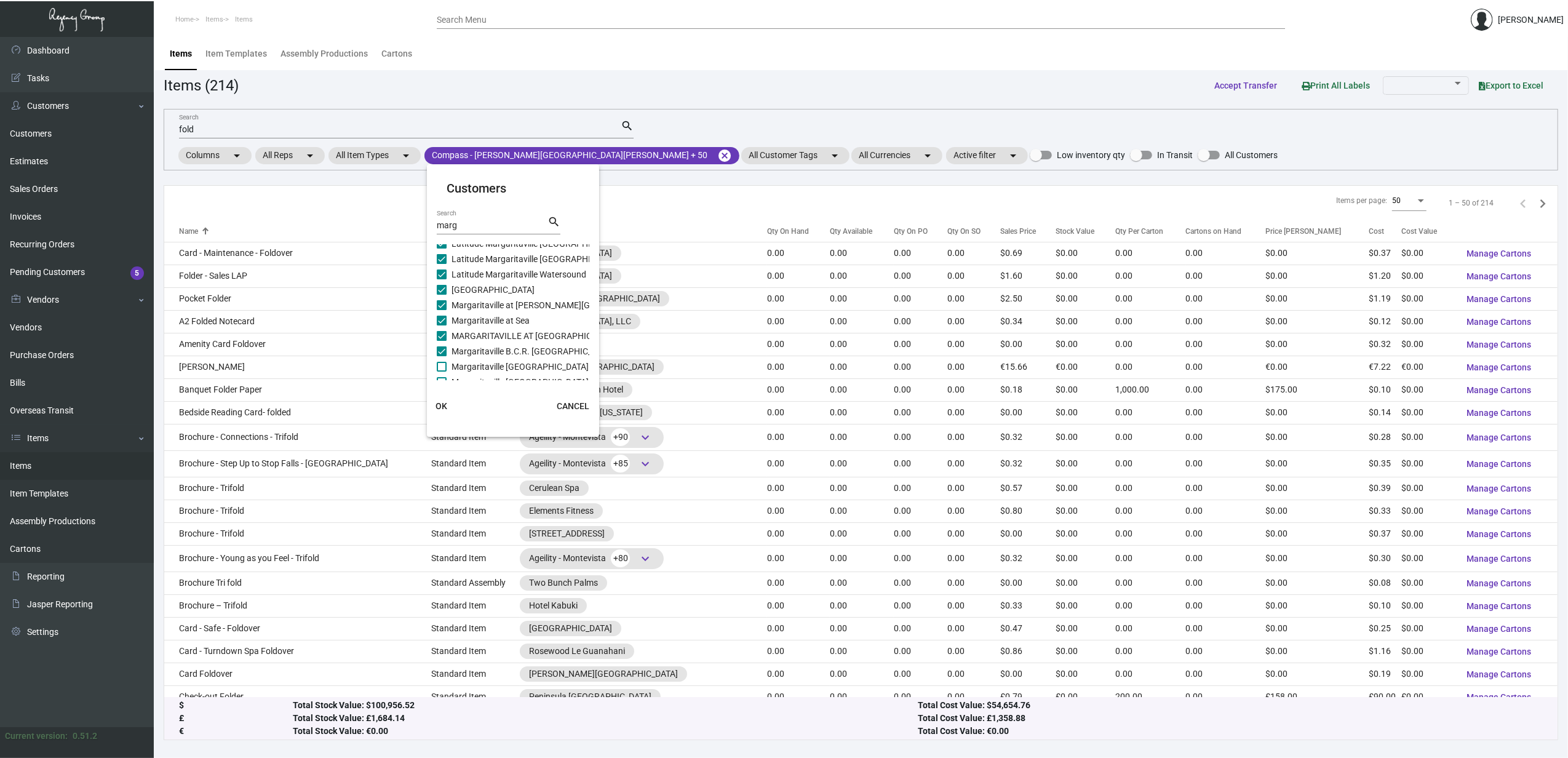
click at [492, 362] on span "Margaritaville [GEOGRAPHIC_DATA]" at bounding box center [520, 366] width 138 height 14
click at [442, 371] on input "Margaritaville [GEOGRAPHIC_DATA]" at bounding box center [441, 371] width 1 height 1
checkbox input "true"
click at [480, 299] on span "Margaritaville [GEOGRAPHIC_DATA]" at bounding box center [520, 300] width 138 height 14
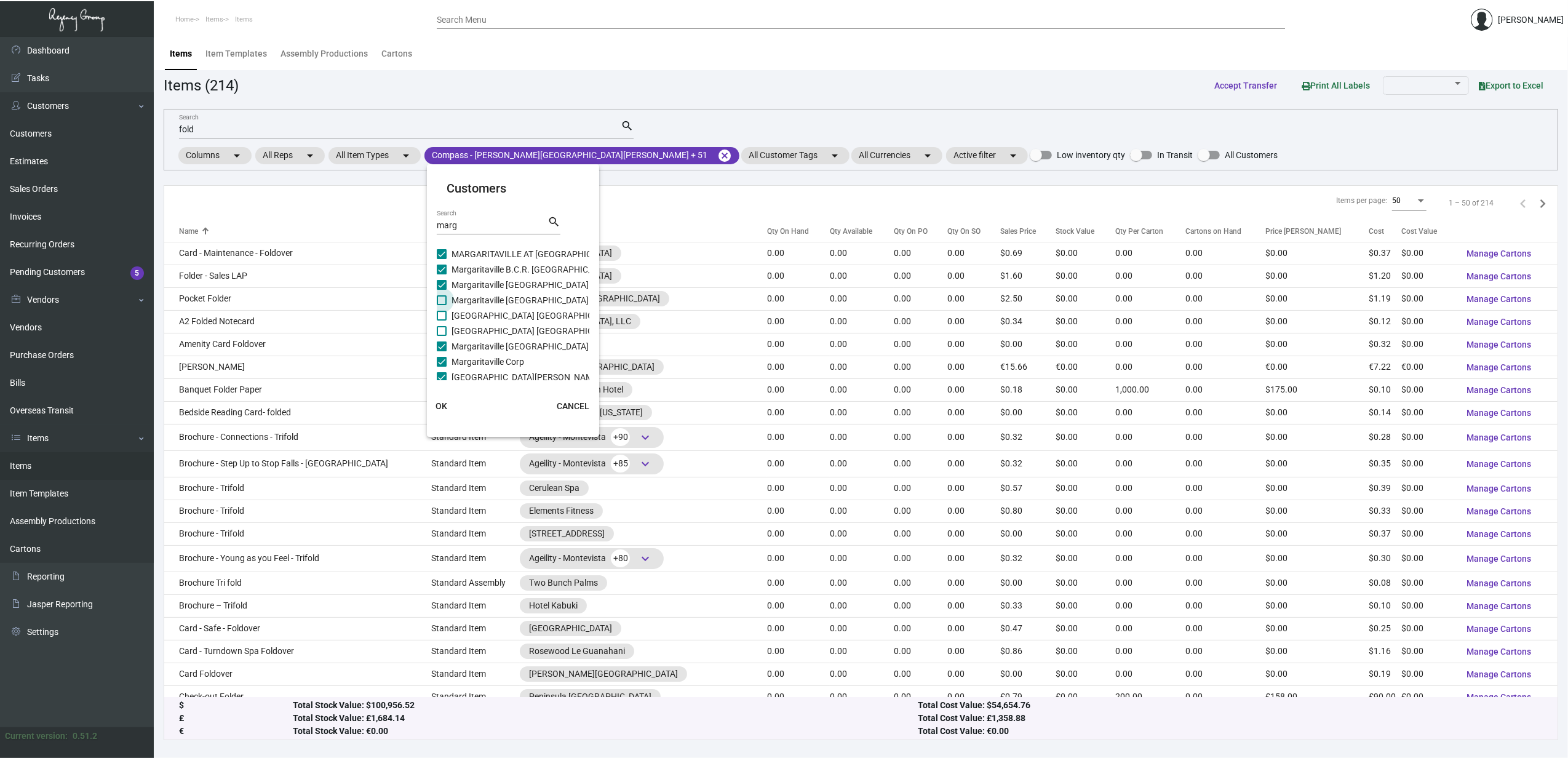
click at [442, 305] on input "Margaritaville [GEOGRAPHIC_DATA]" at bounding box center [441, 305] width 1 height 1
checkbox input "true"
click at [483, 315] on span "[GEOGRAPHIC_DATA] [GEOGRAPHIC_DATA]" at bounding box center [536, 315] width 168 height 14
click at [442, 321] on input "[GEOGRAPHIC_DATA] [GEOGRAPHIC_DATA]" at bounding box center [441, 321] width 1 height 1
checkbox input "true"
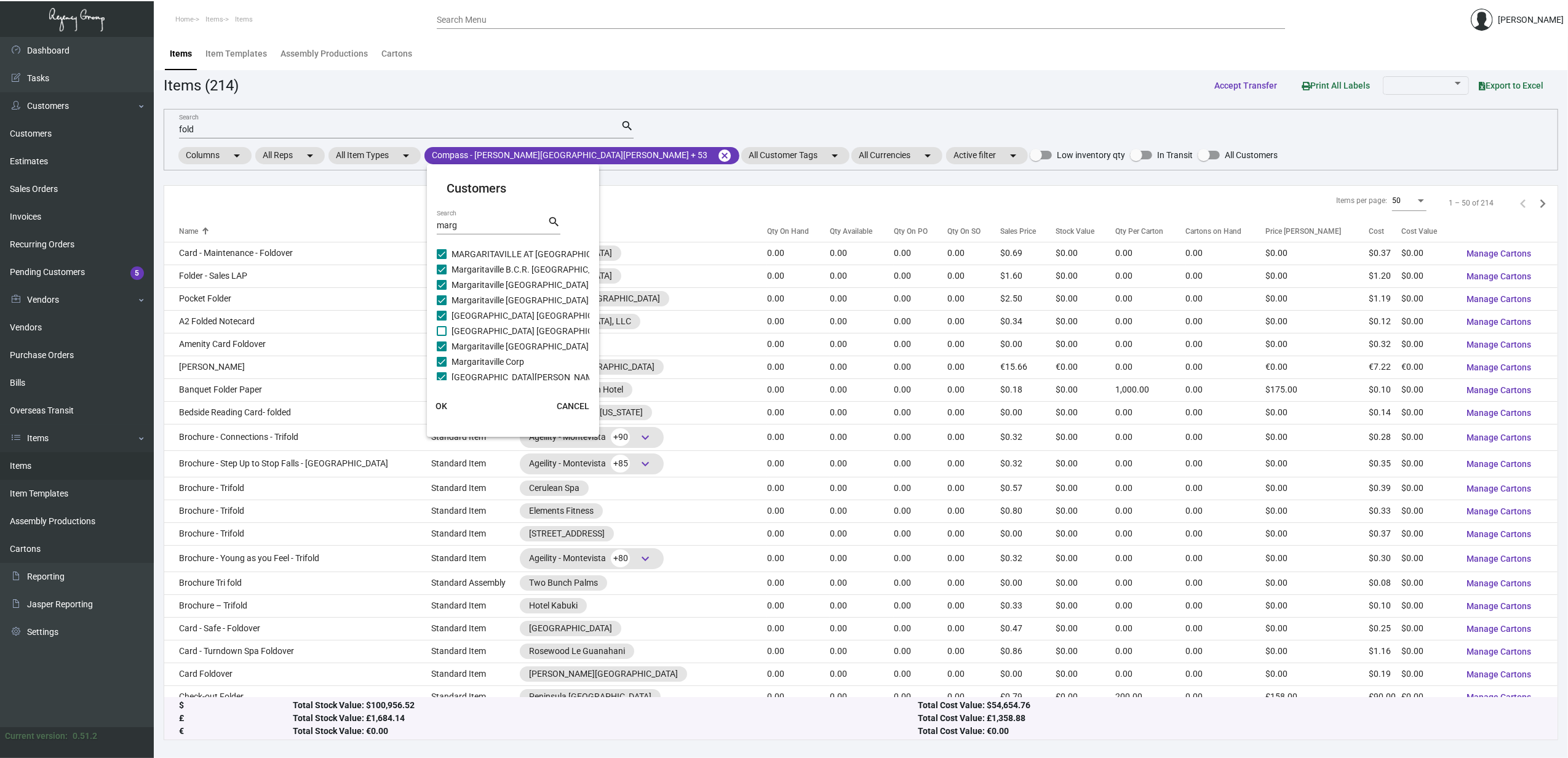
click at [483, 326] on span "[GEOGRAPHIC_DATA] [GEOGRAPHIC_DATA]" at bounding box center [536, 330] width 168 height 14
click at [442, 336] on input "[GEOGRAPHIC_DATA] [GEOGRAPHIC_DATA]" at bounding box center [441, 336] width 1 height 1
checkbox input "true"
click at [449, 402] on button "OK" at bounding box center [441, 406] width 39 height 22
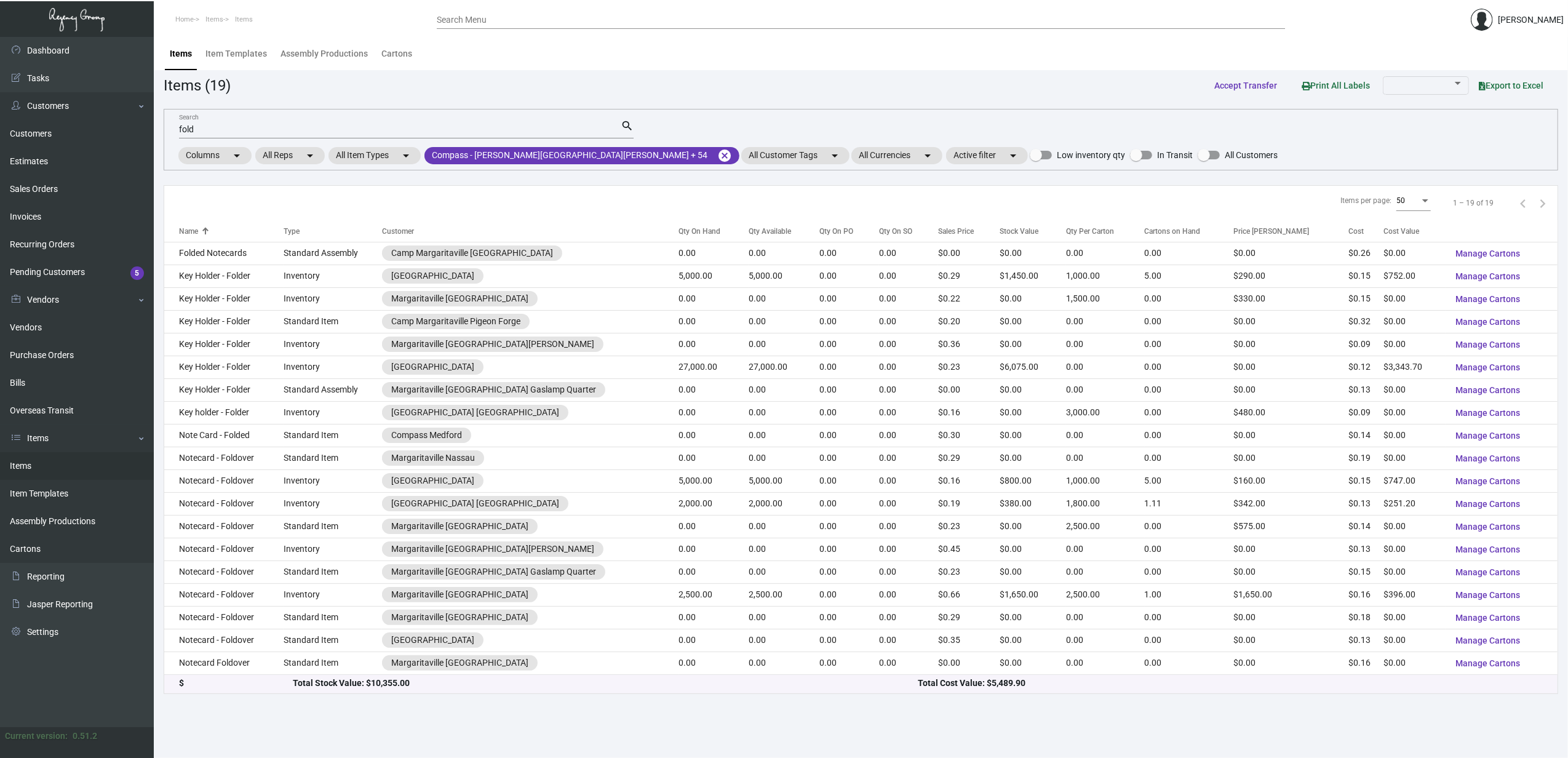
click at [679, 229] on div "Qty On Hand" at bounding box center [700, 231] width 42 height 11
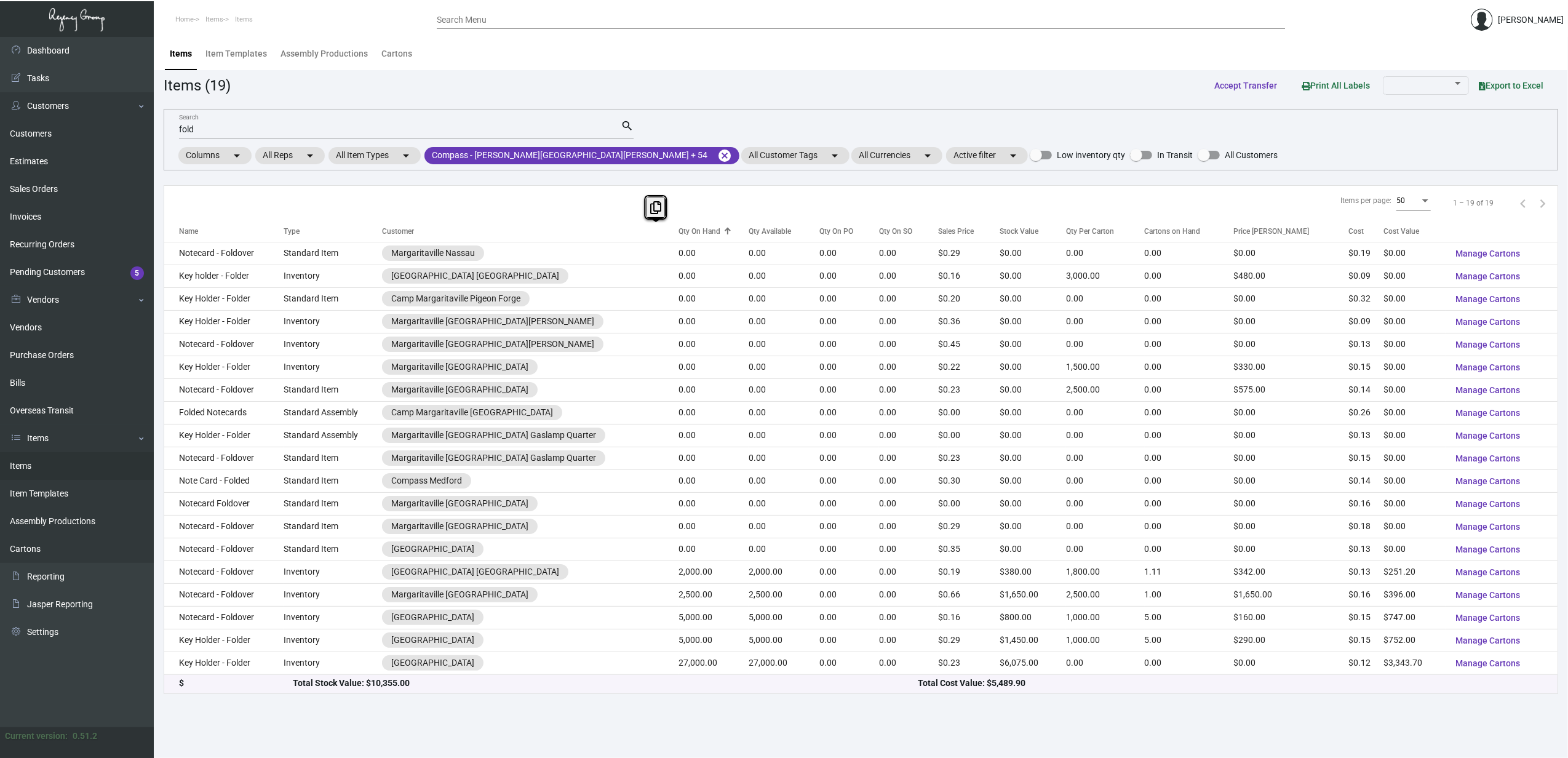
click at [679, 229] on div "Qty On Hand" at bounding box center [700, 231] width 42 height 11
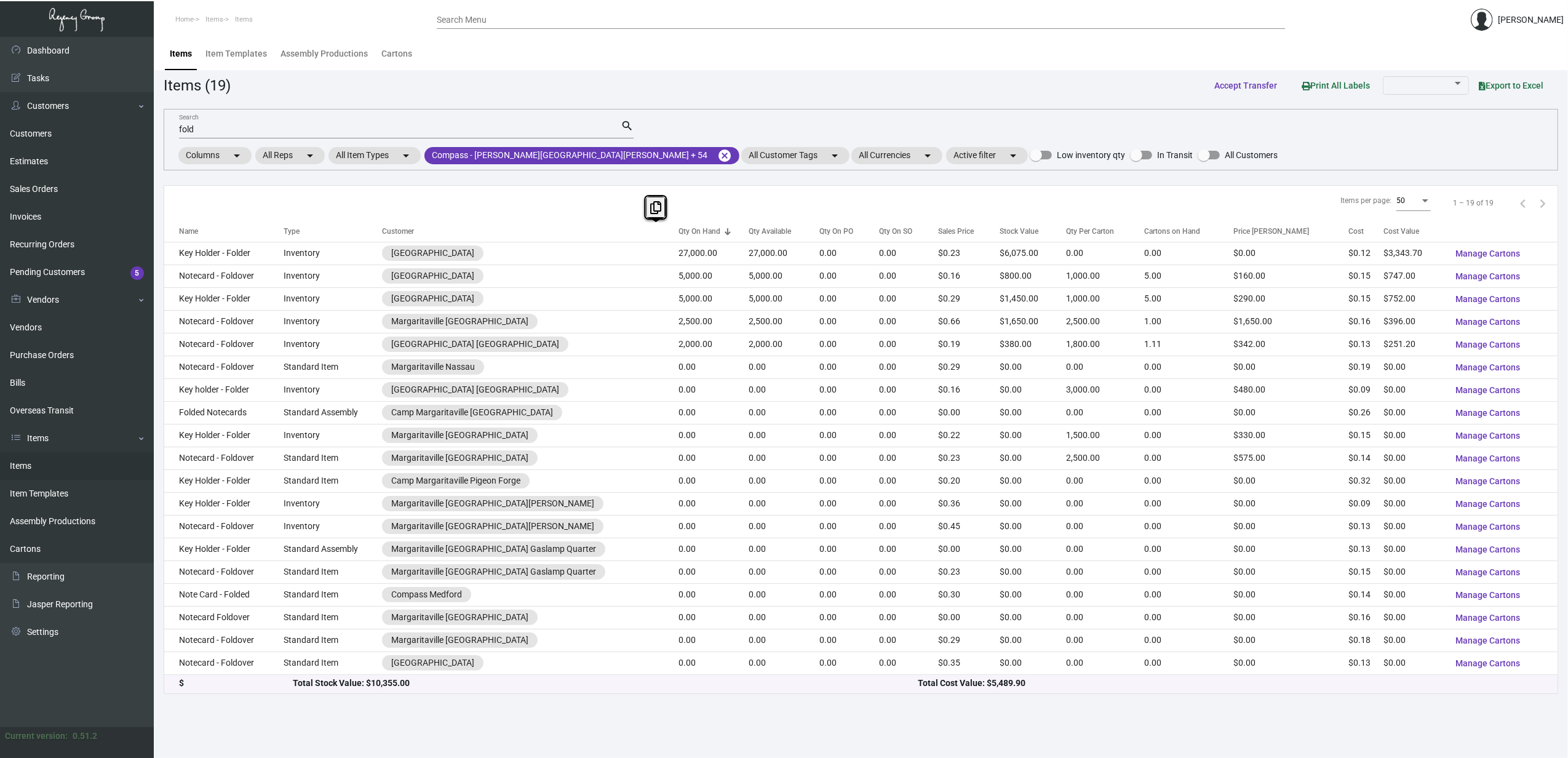
click at [182, 128] on input "fold" at bounding box center [399, 130] width 442 height 10
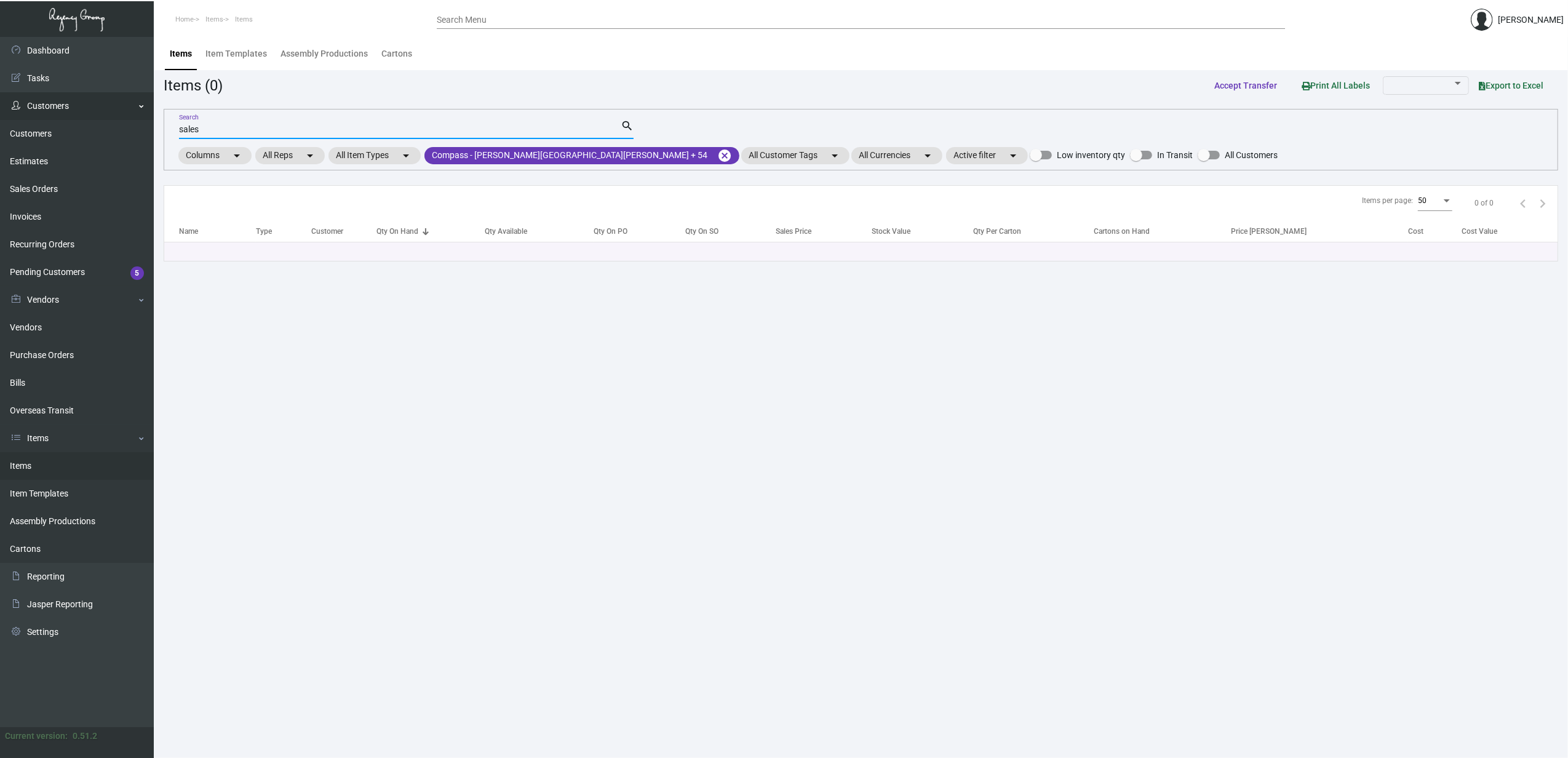
type input "sales"
